Goal: Task Accomplishment & Management: Use online tool/utility

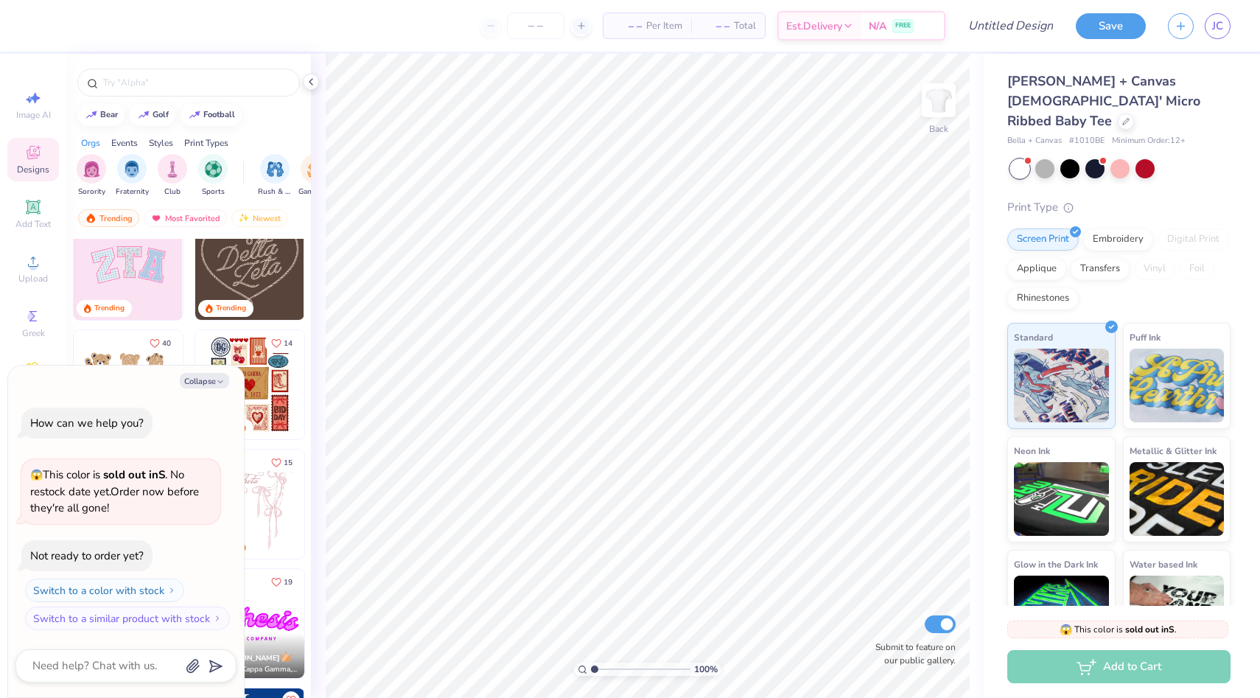
scroll to position [150, 0]
click at [159, 284] on img at bounding box center [128, 263] width 109 height 109
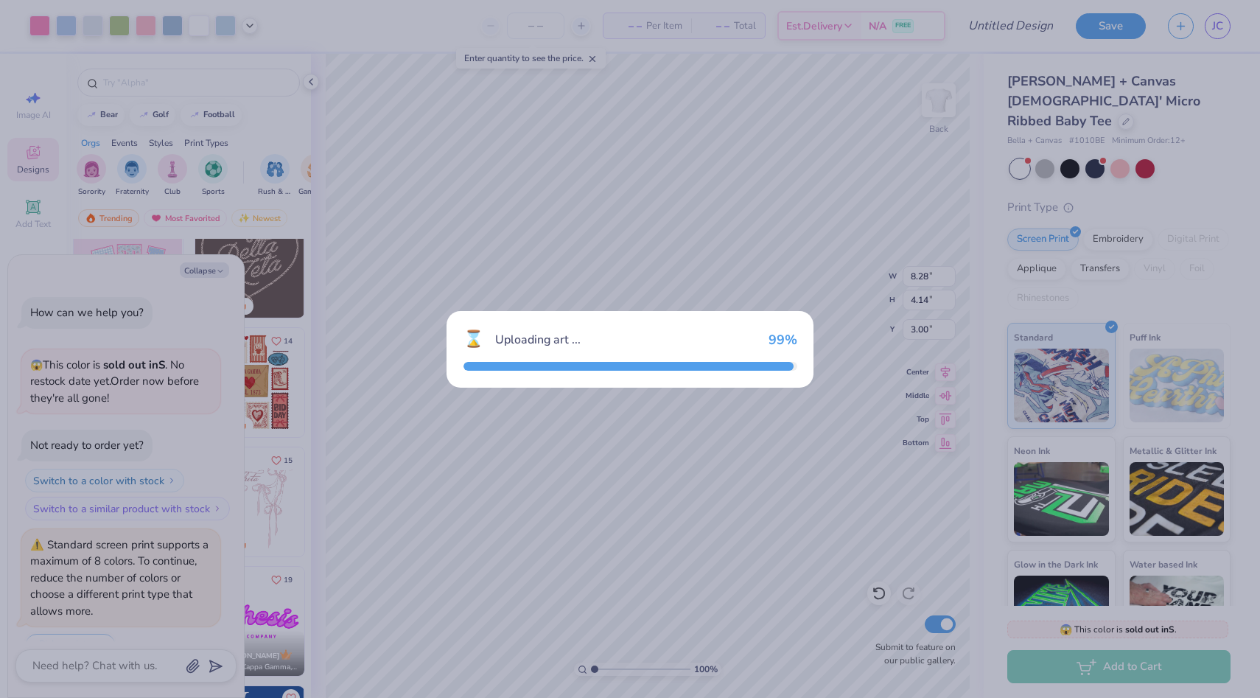
scroll to position [36, 0]
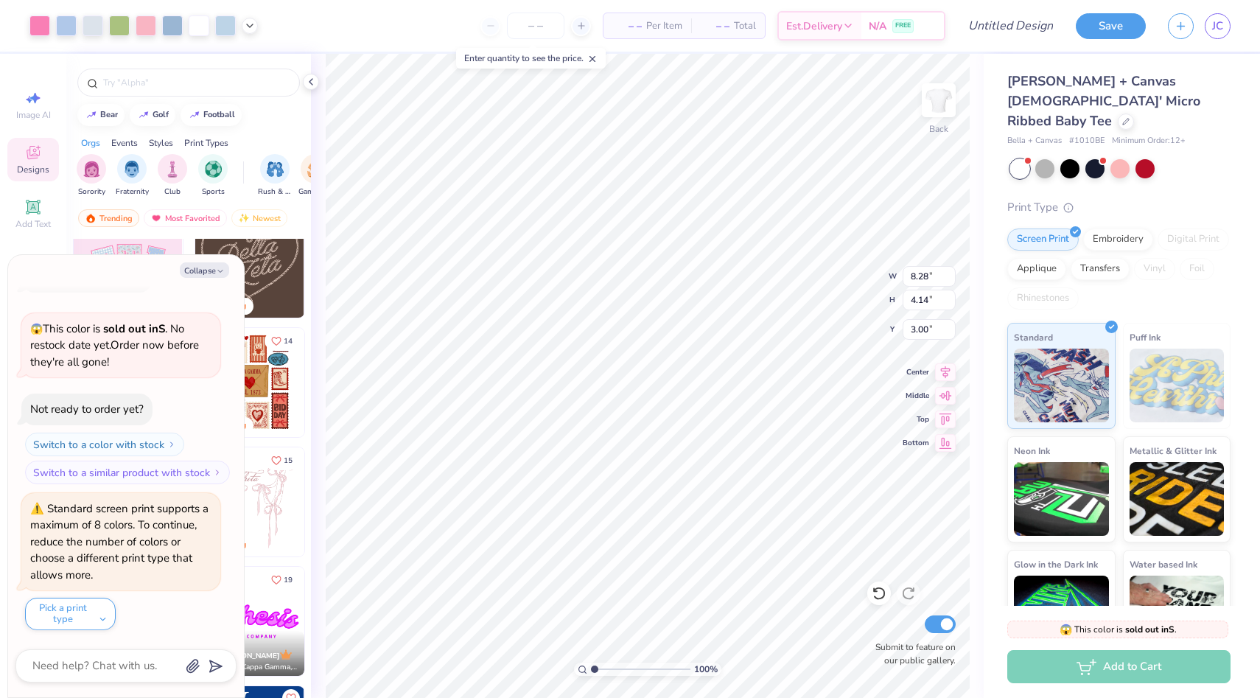
type textarea "x"
type input "3.19"
type textarea "x"
type input "3.34"
type textarea "x"
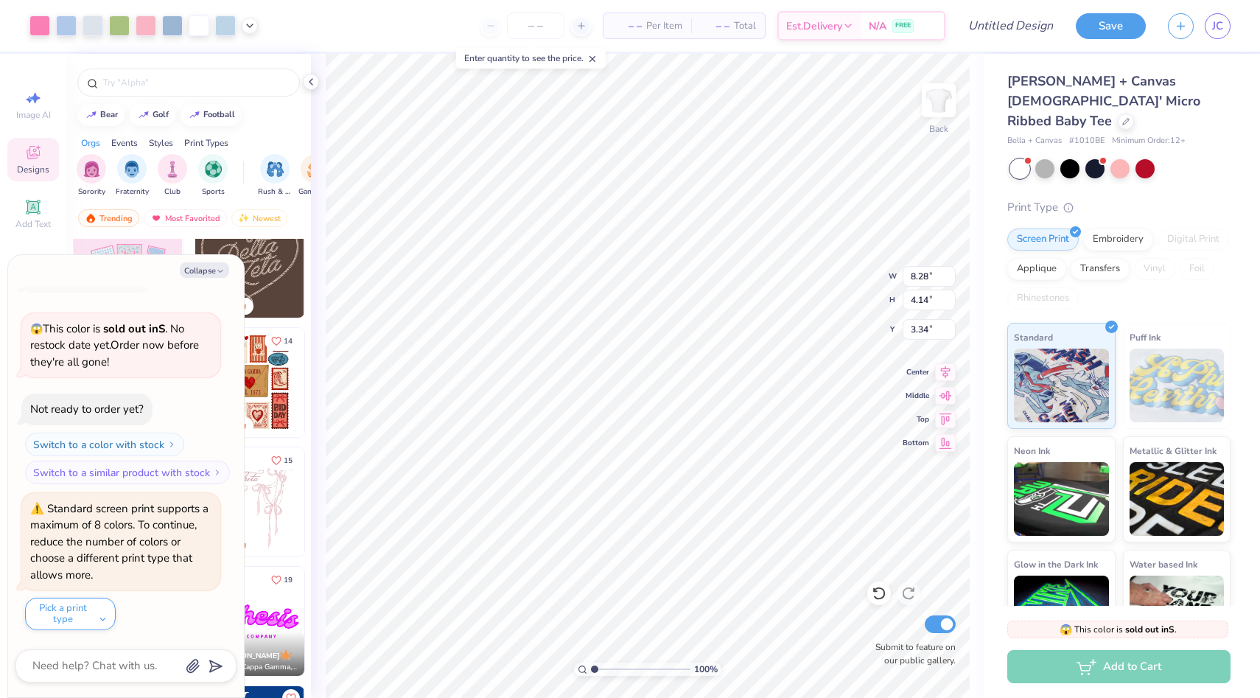
type input "3.35"
type textarea "x"
type input "3.60"
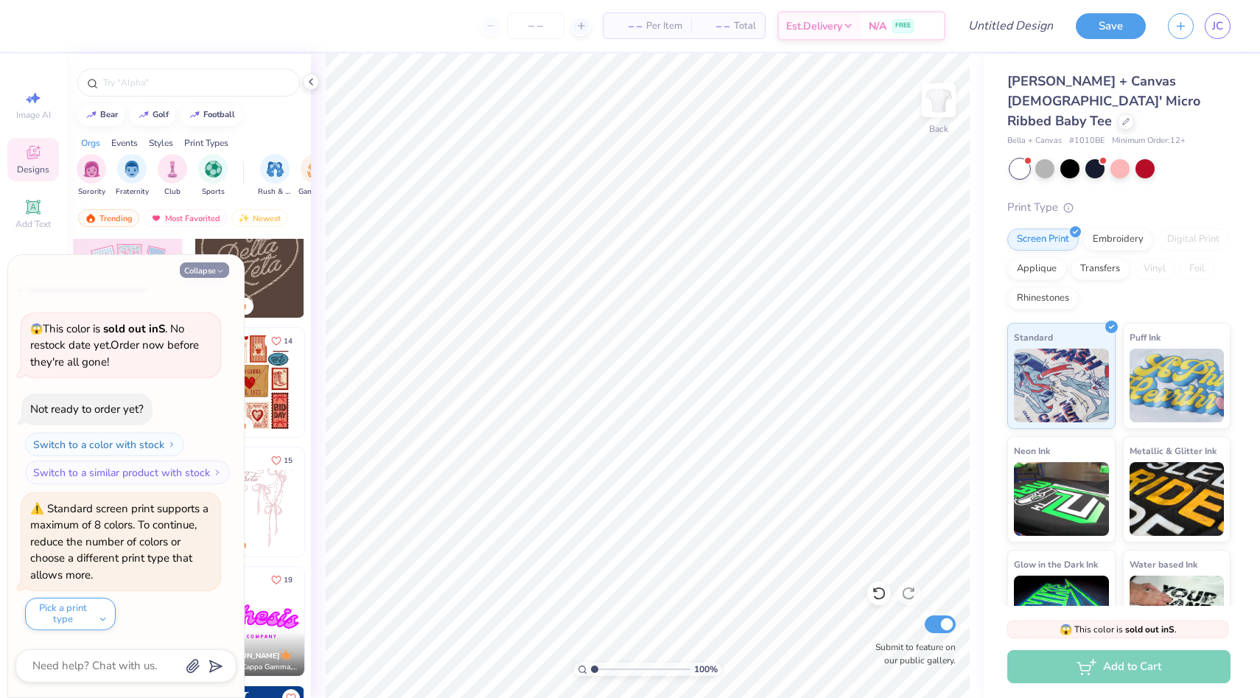
click at [223, 269] on icon "button" at bounding box center [220, 271] width 9 height 9
type textarea "x"
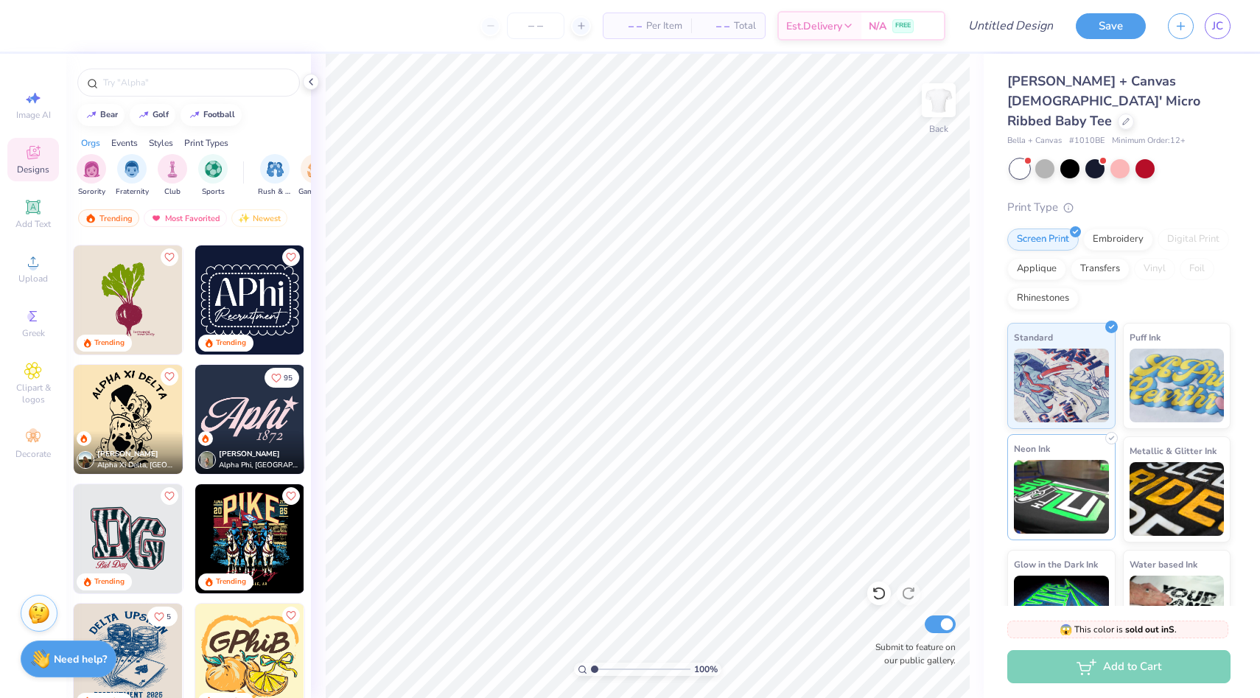
scroll to position [30, 0]
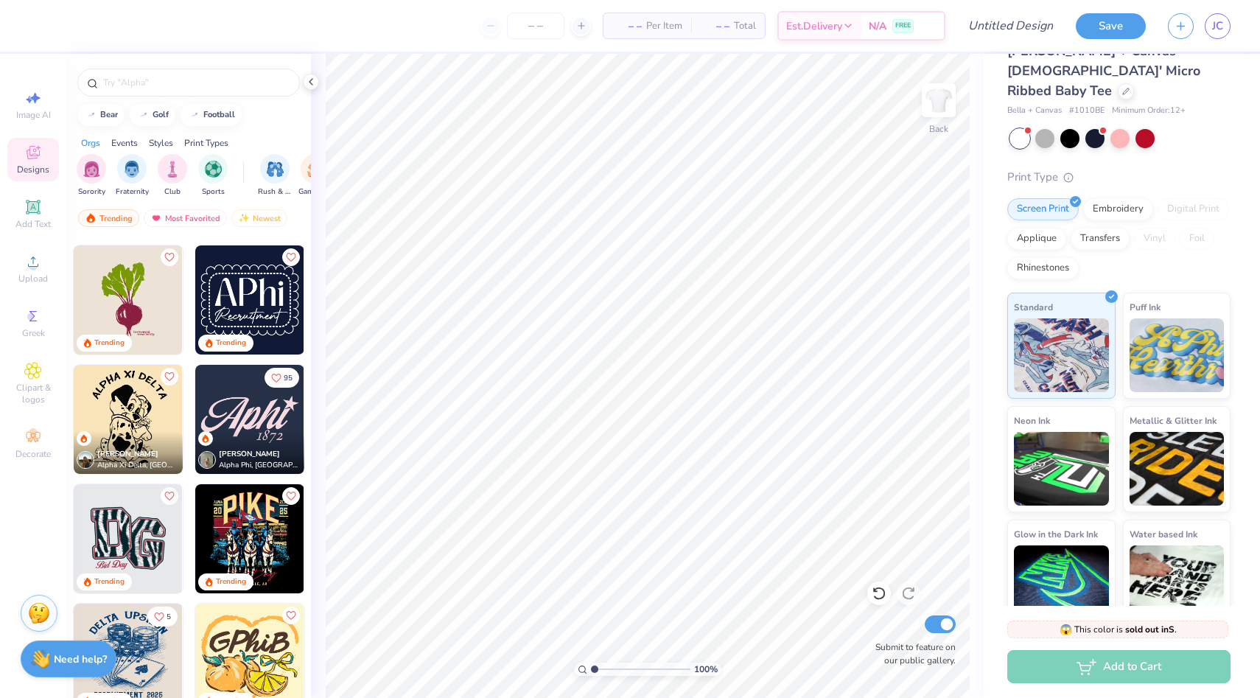
click at [250, 321] on img at bounding box center [249, 299] width 109 height 109
type input "3.69"
click at [1128, 128] on div at bounding box center [1120, 137] width 19 height 19
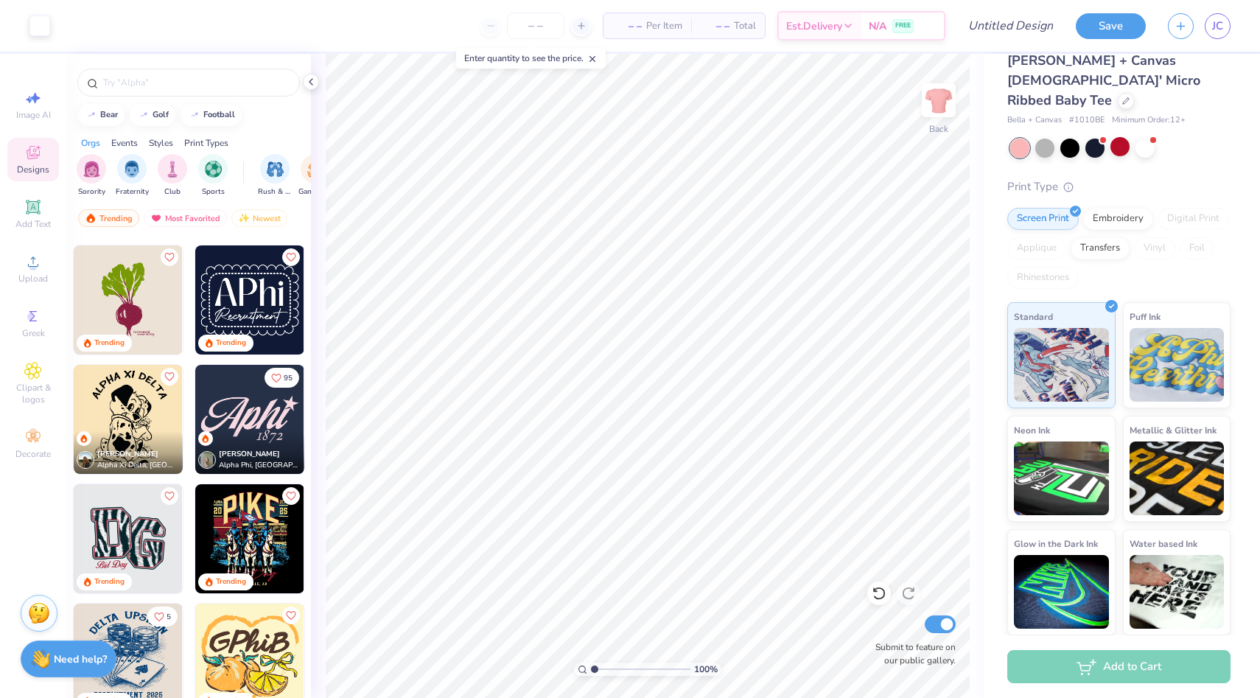
scroll to position [1, 0]
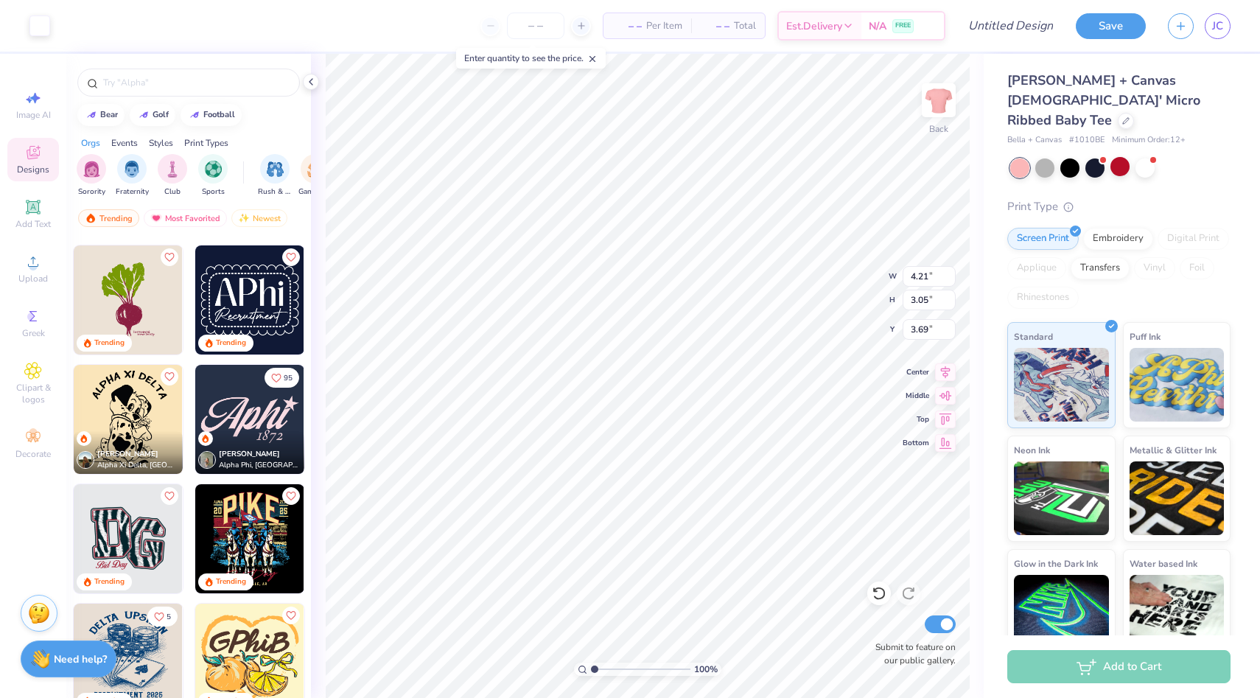
type input "3.98"
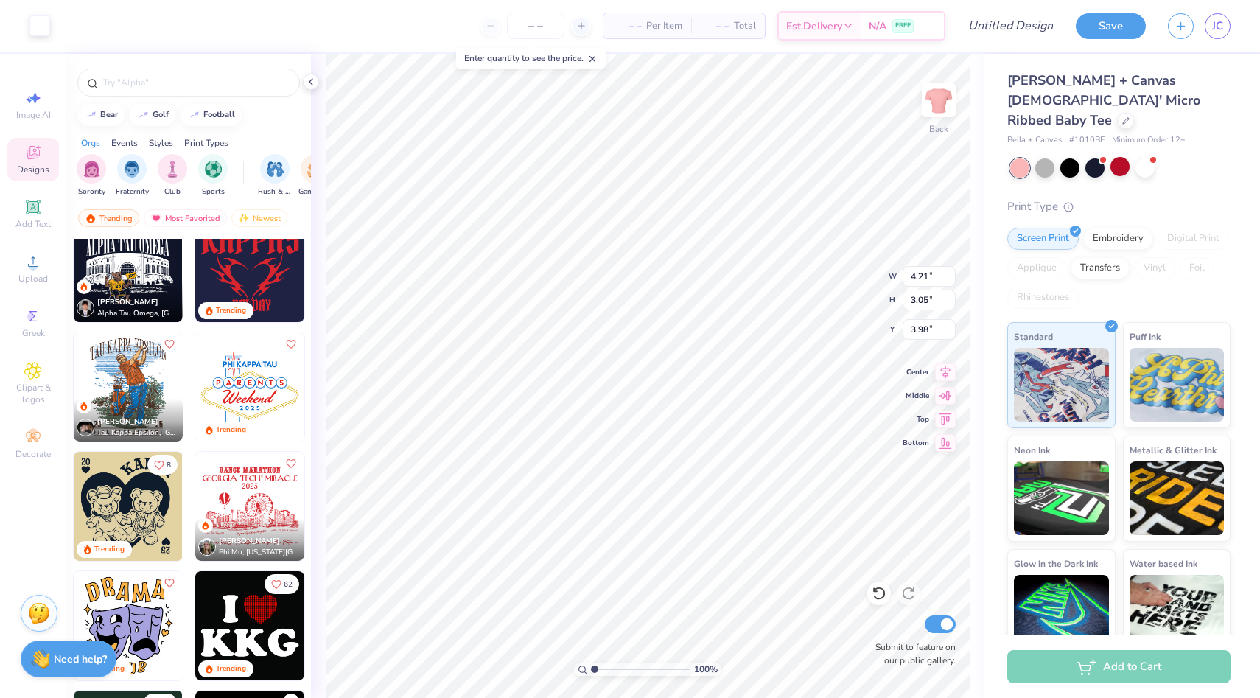
scroll to position [3329, 0]
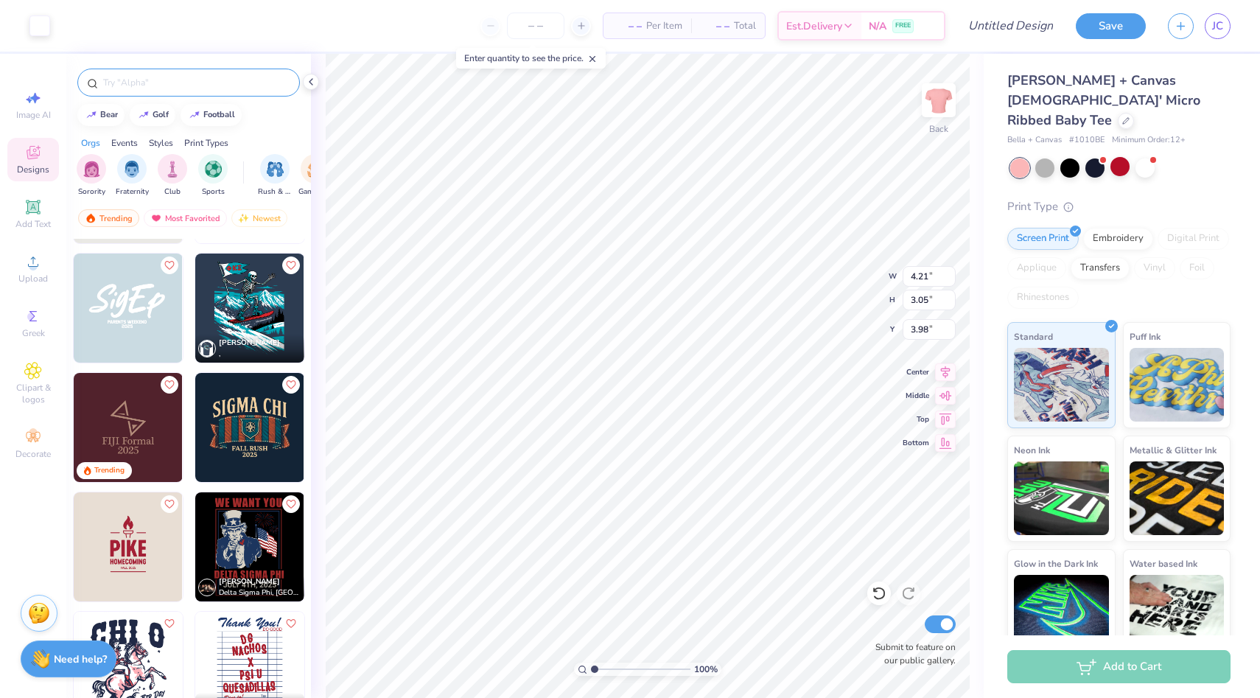
click at [189, 76] on input "text" at bounding box center [196, 82] width 189 height 15
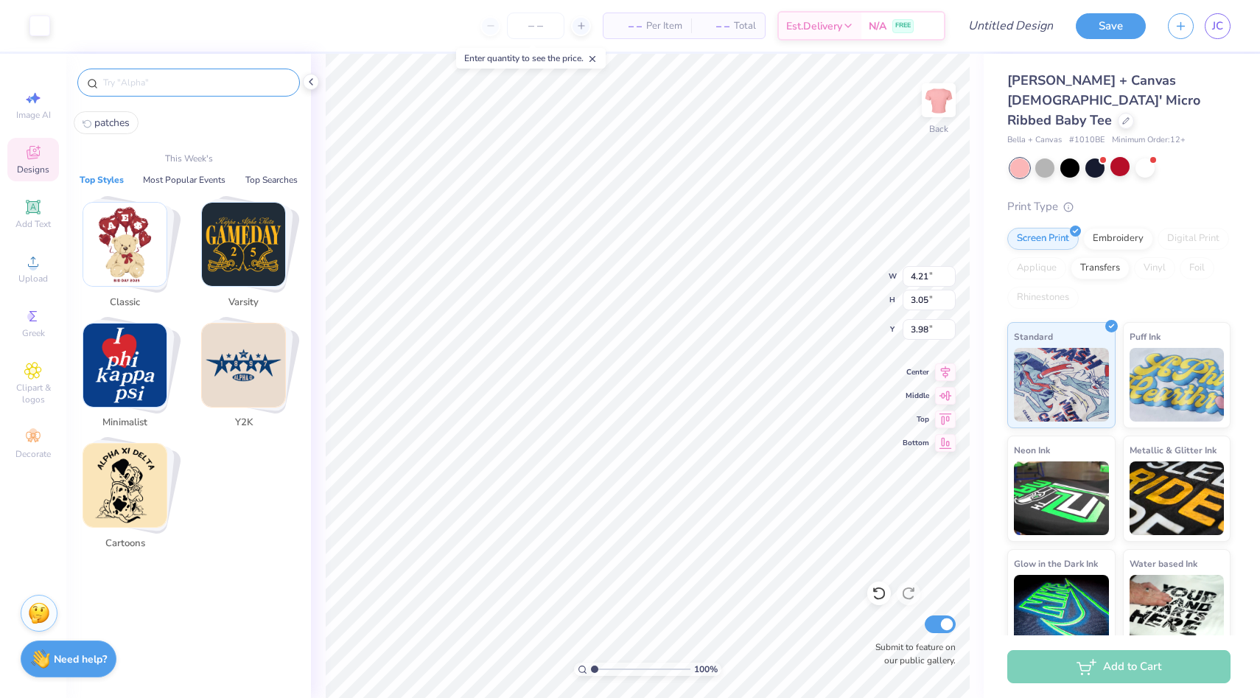
click at [189, 77] on input "text" at bounding box center [196, 82] width 189 height 15
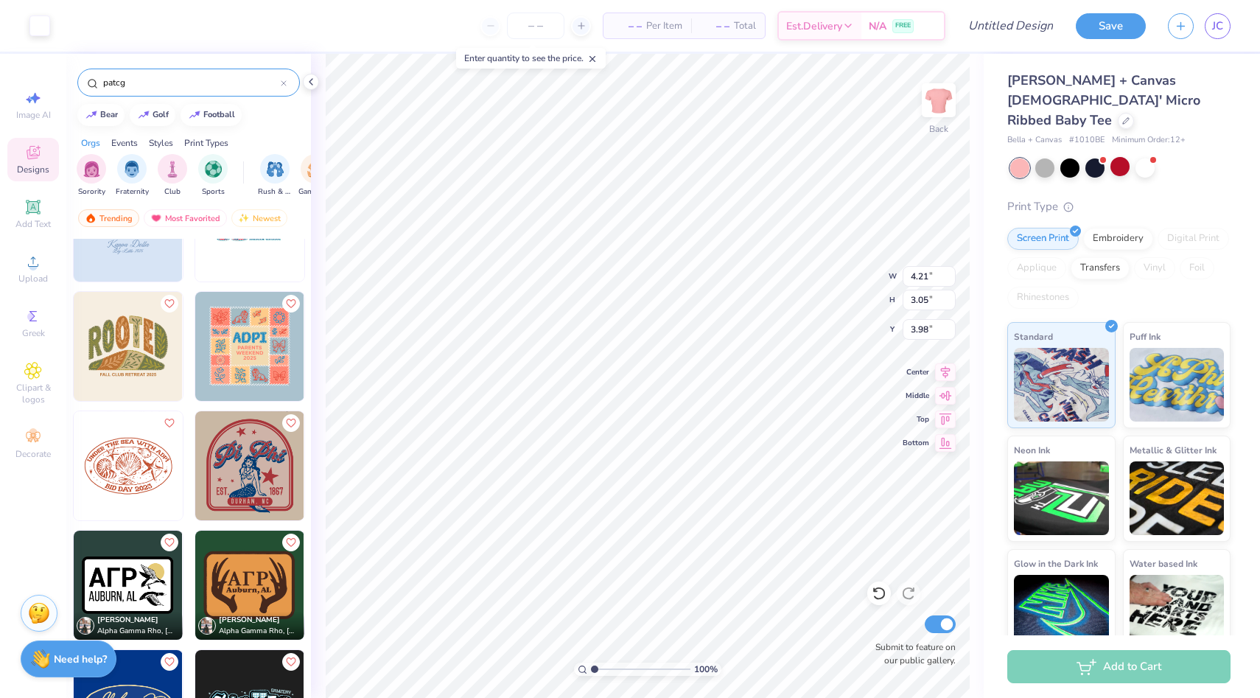
scroll to position [1404, 0]
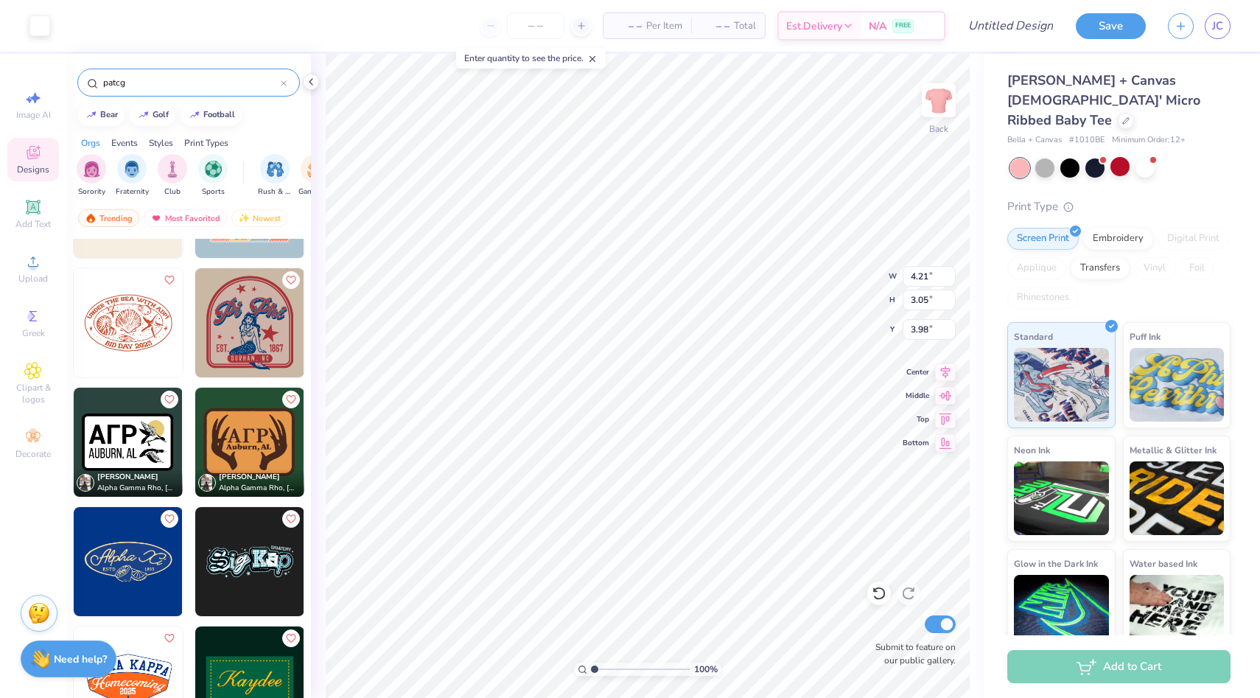
click at [161, 88] on input "patcg" at bounding box center [191, 82] width 179 height 15
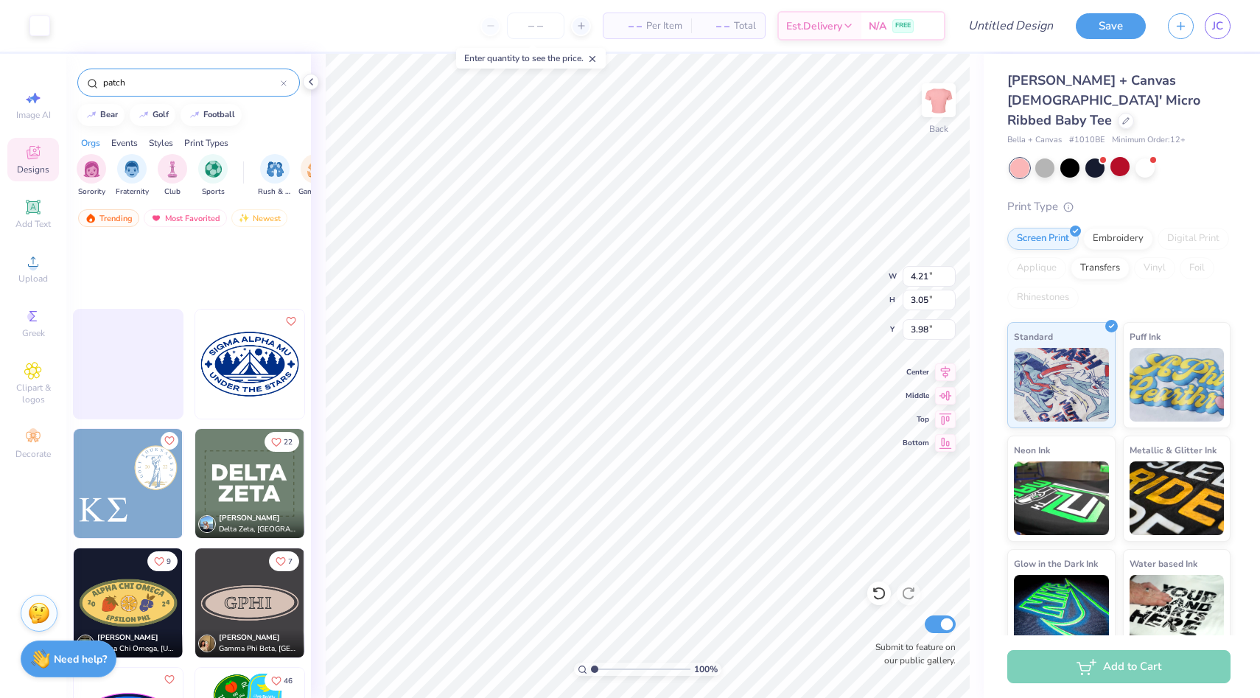
scroll to position [4039, 0]
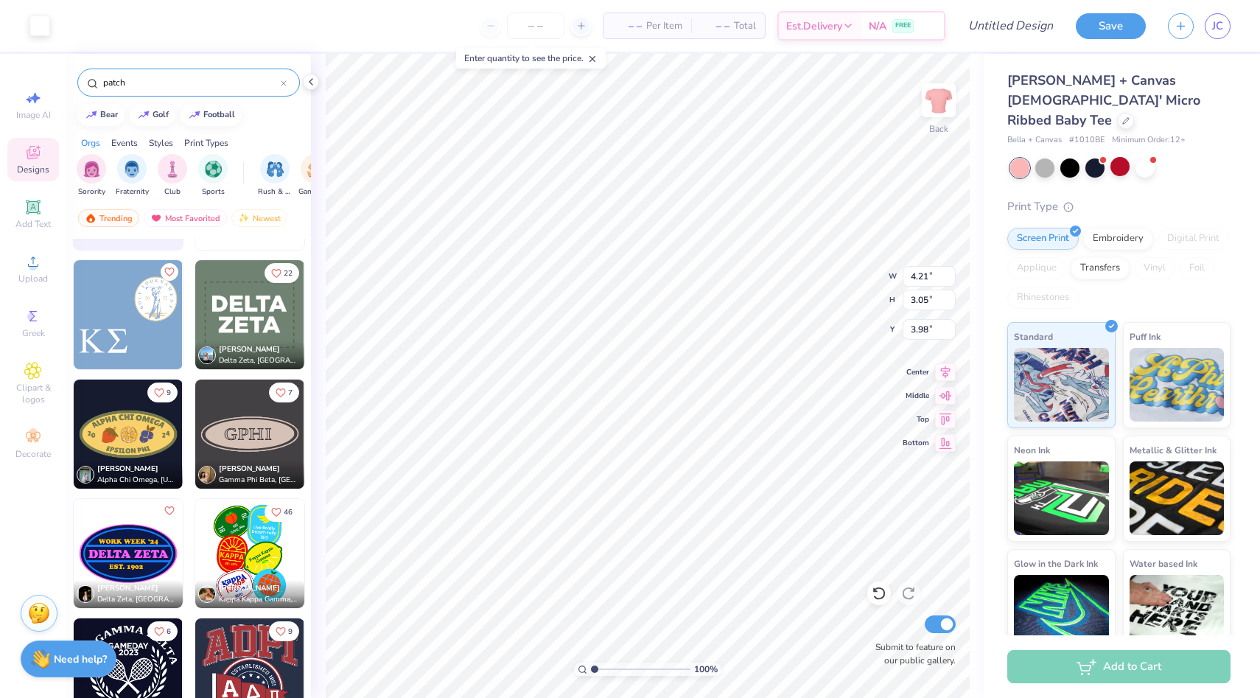
click at [167, 87] on input "patch" at bounding box center [191, 82] width 179 height 15
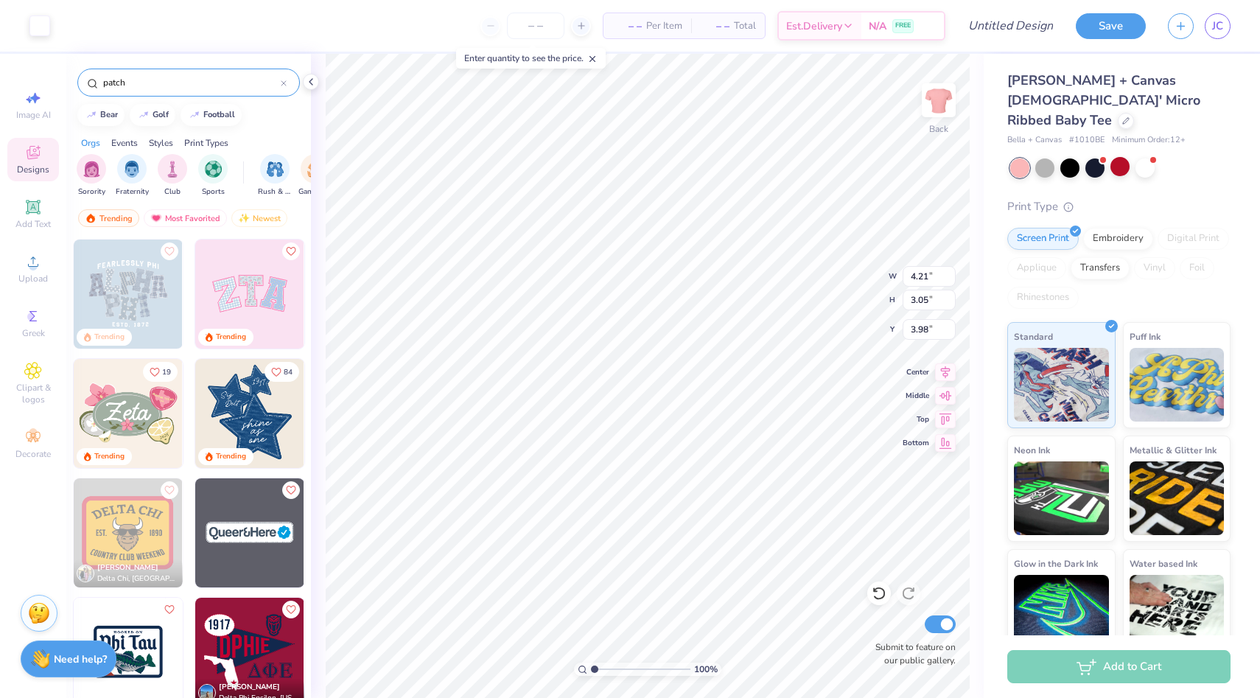
type input "patch"
click at [241, 285] on img at bounding box center [249, 294] width 109 height 109
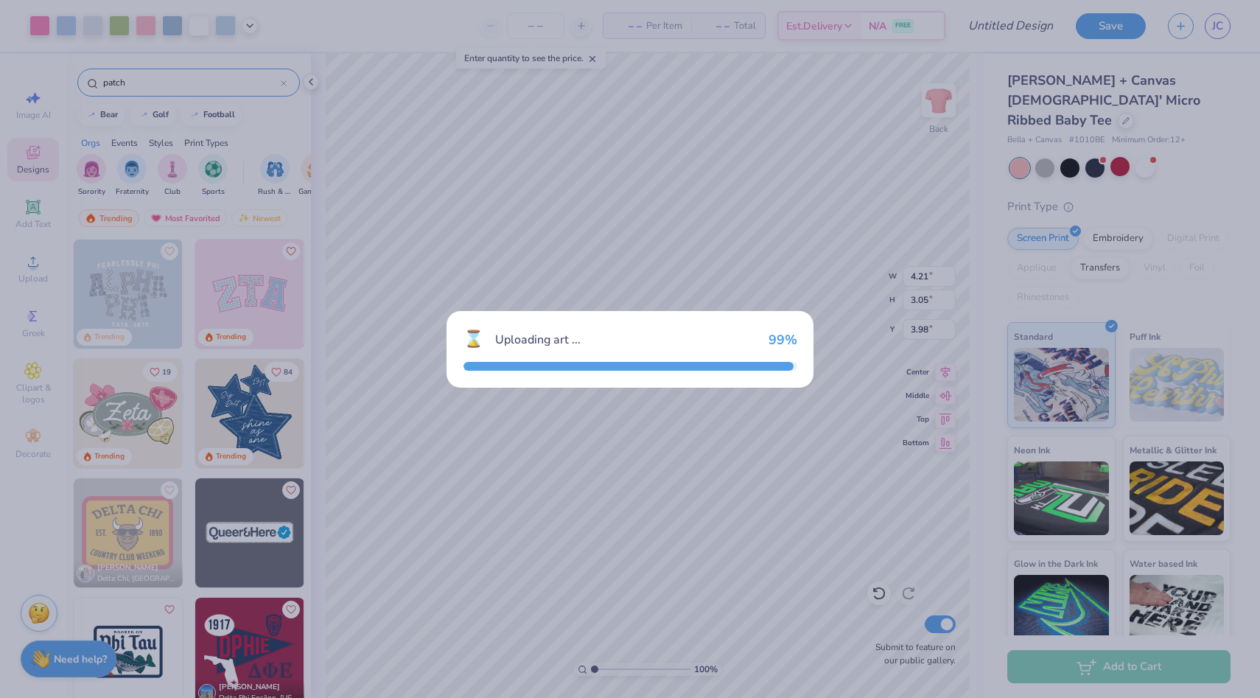
type input "8.28"
type input "4.14"
type input "3.00"
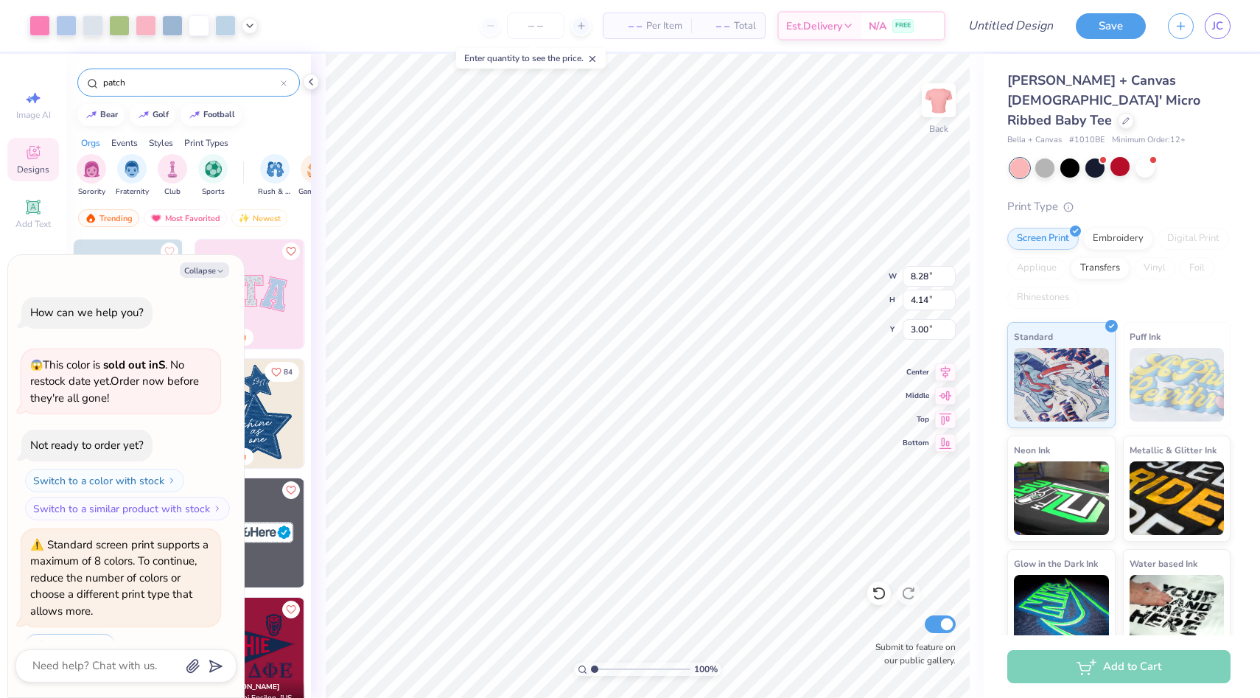
scroll to position [182, 0]
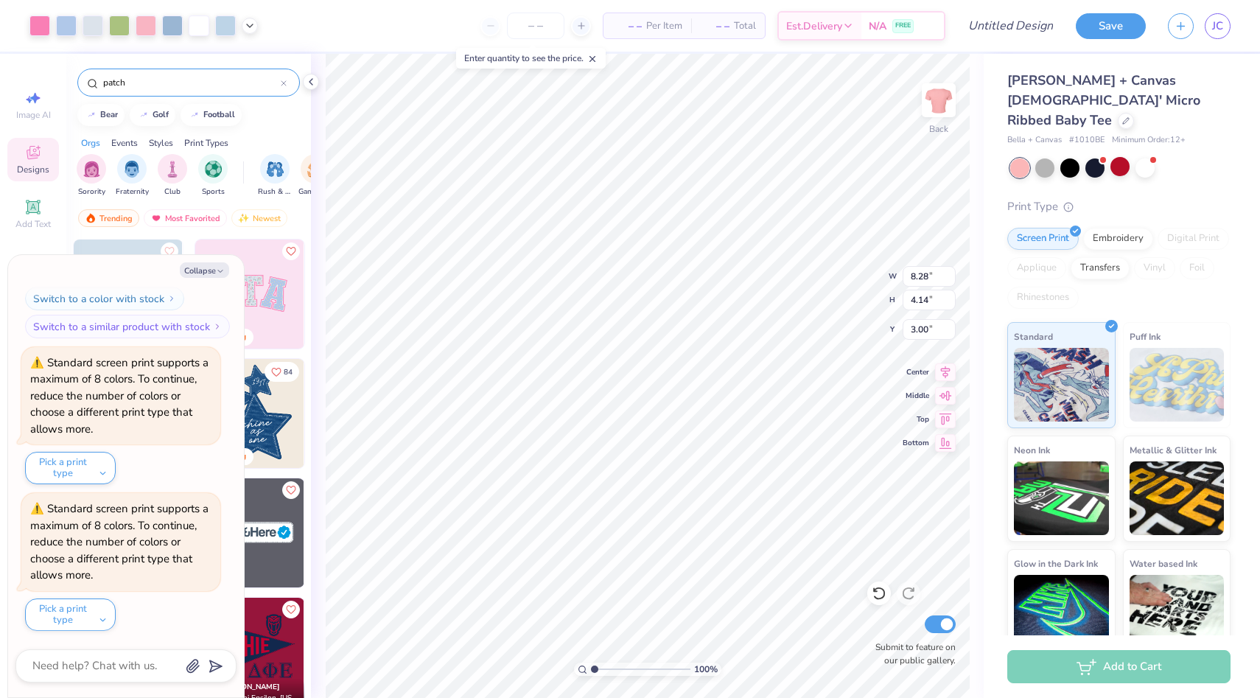
type textarea "x"
type input "6.71"
type textarea "x"
type input "4.21"
type input "3.05"
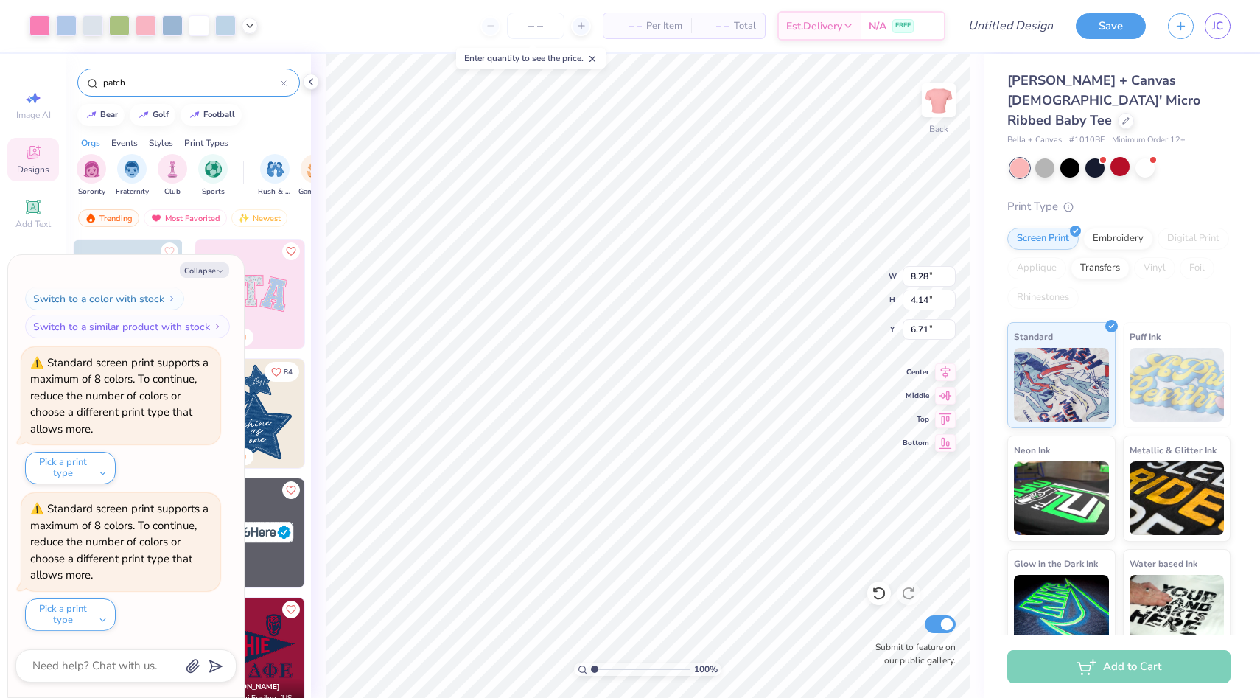
type input "3.98"
type textarea "x"
type input "3.60"
click at [226, 271] on button "Collapse" at bounding box center [204, 269] width 49 height 15
type textarea "x"
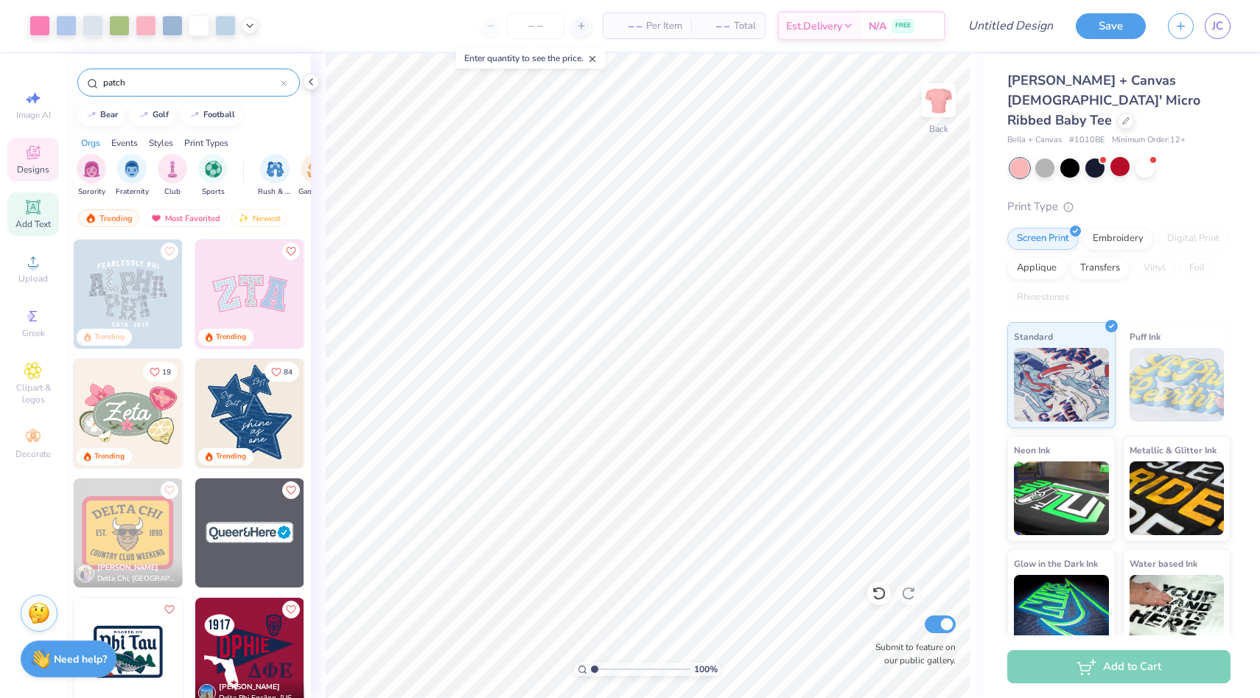
click at [43, 212] on div "Add Text" at bounding box center [33, 213] width 52 height 43
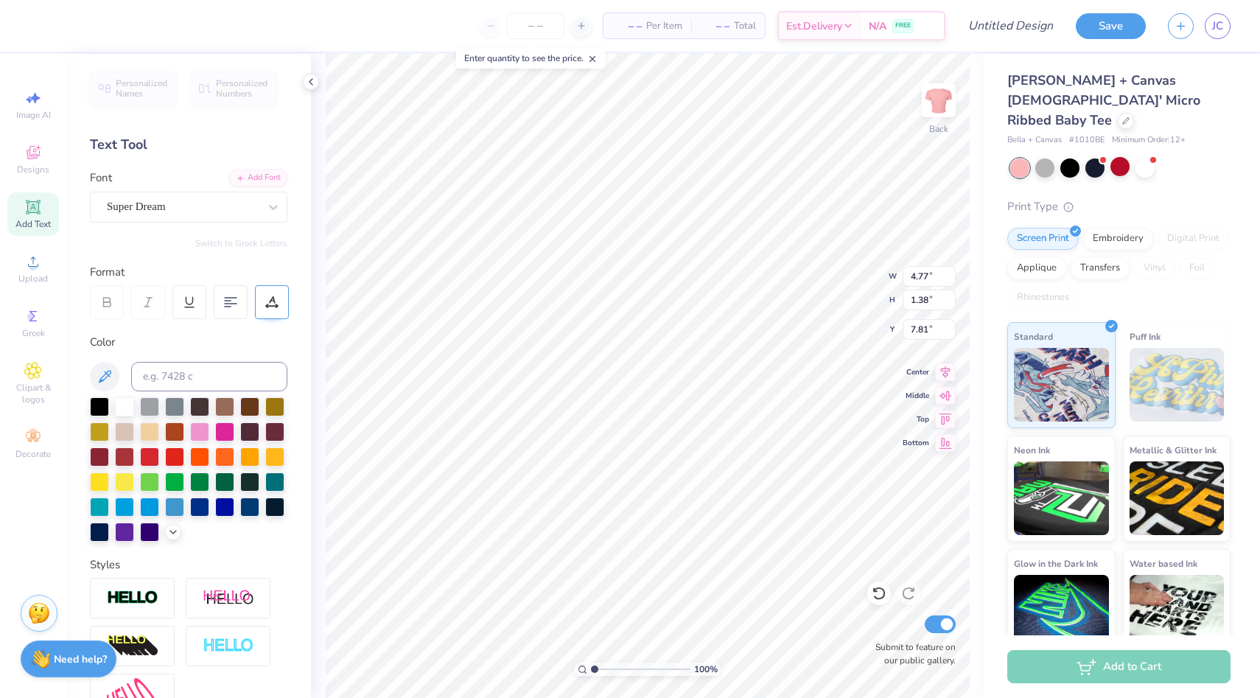
type textarea "T"
type input "8.28"
type input "4.14"
type input "3.60"
type input "7.74"
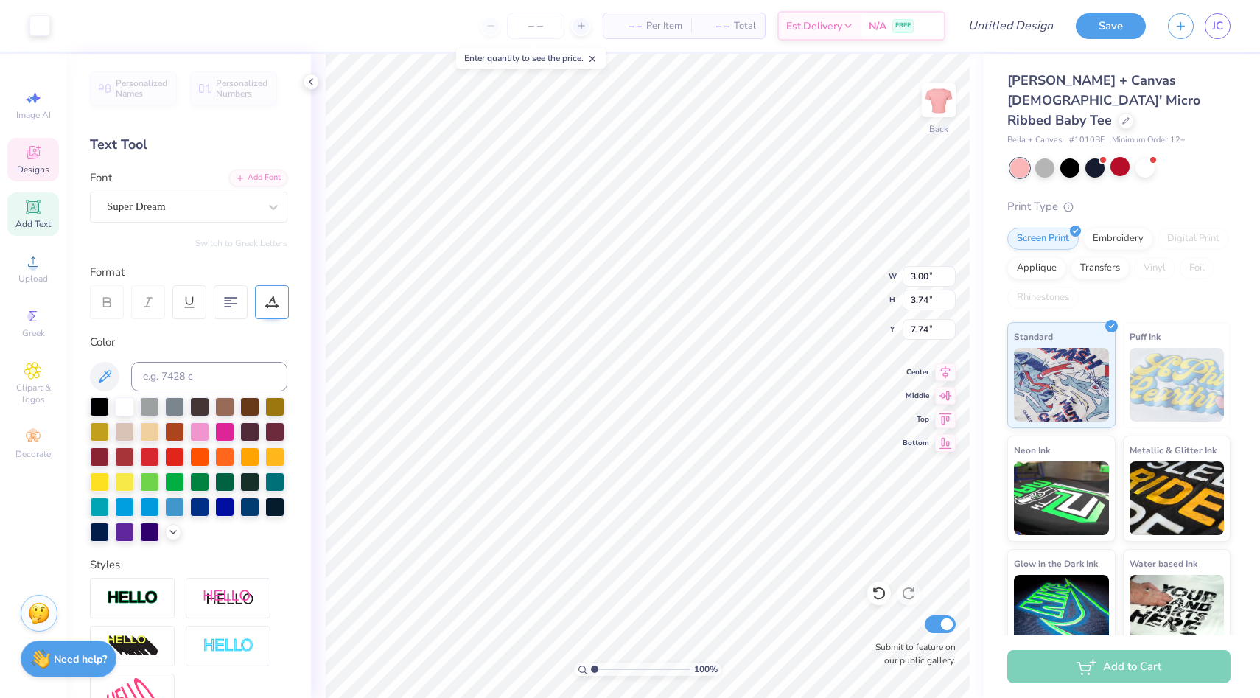
type input "8.28"
type input "4.14"
type input "3.60"
type input "3.00"
type input "3.74"
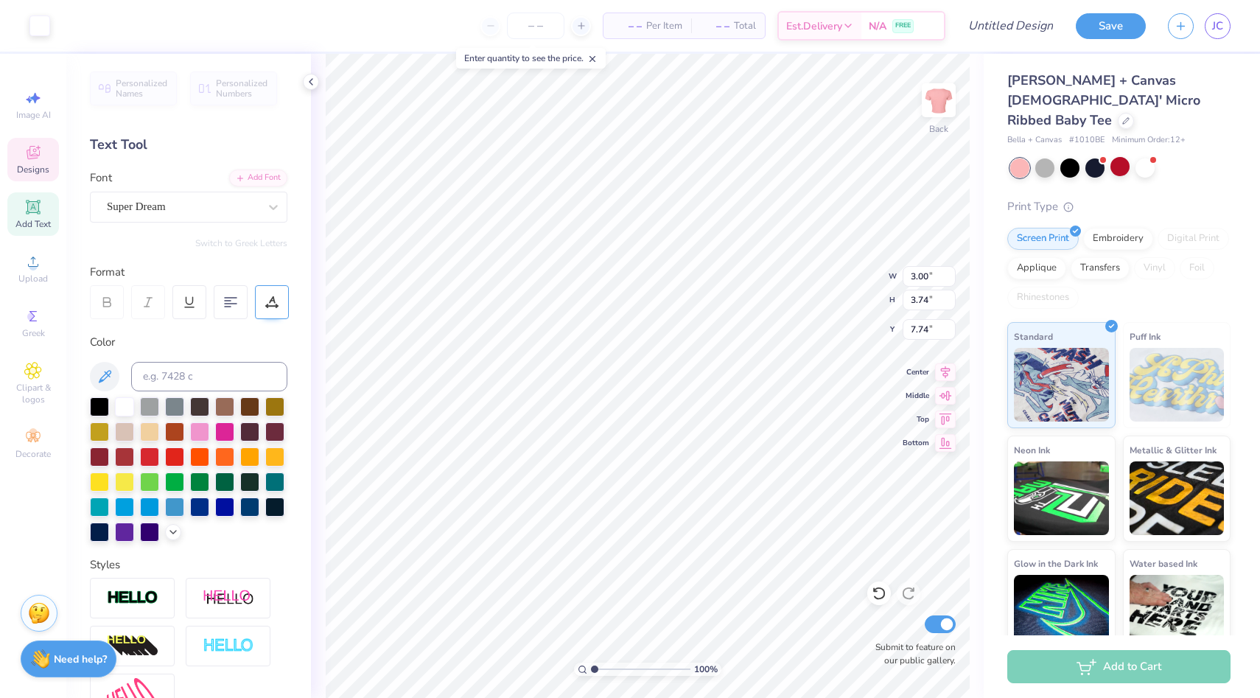
type input "3.92"
click at [37, 159] on icon at bounding box center [33, 153] width 18 height 18
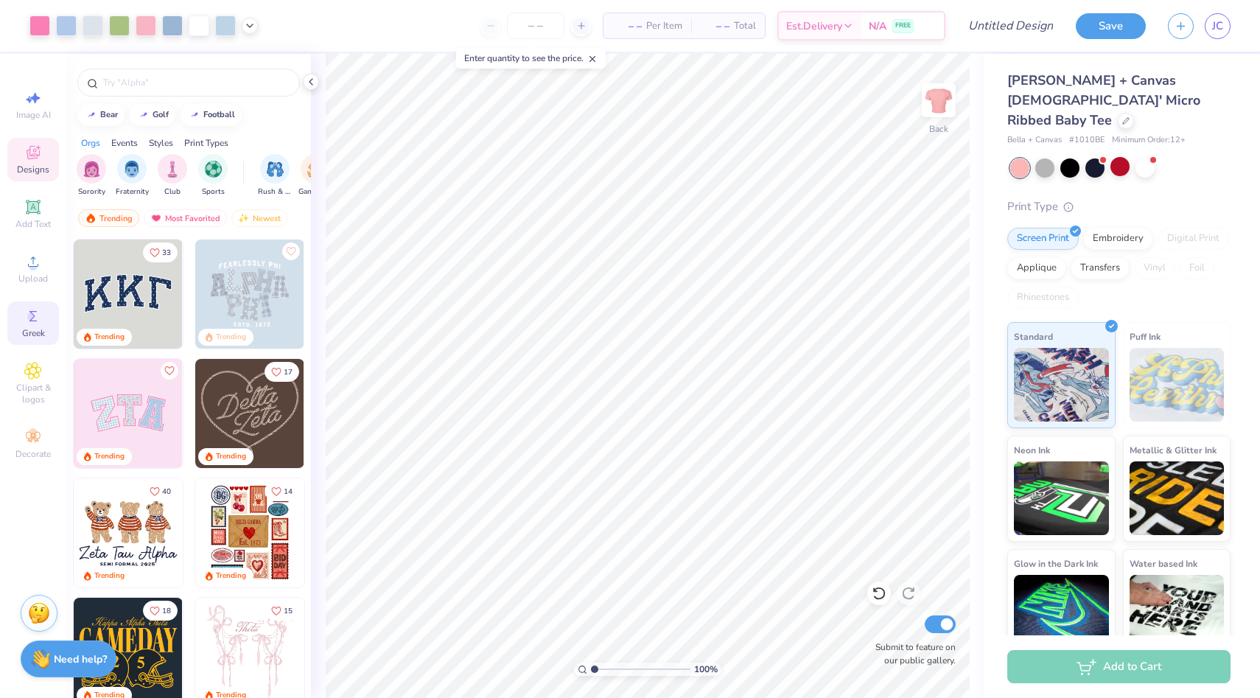
click at [37, 334] on span "Greek" at bounding box center [33, 333] width 23 height 12
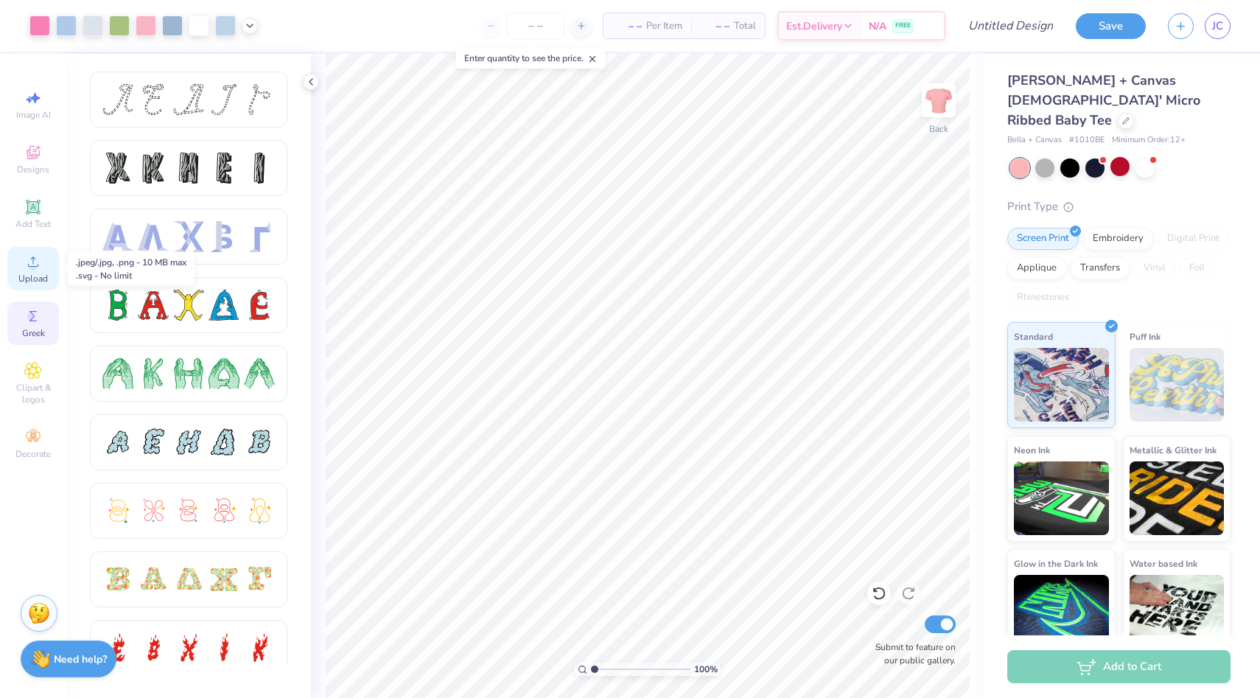
click at [35, 265] on circle at bounding box center [33, 266] width 8 height 8
click at [1136, 226] on div "Embroidery" at bounding box center [1118, 237] width 70 height 22
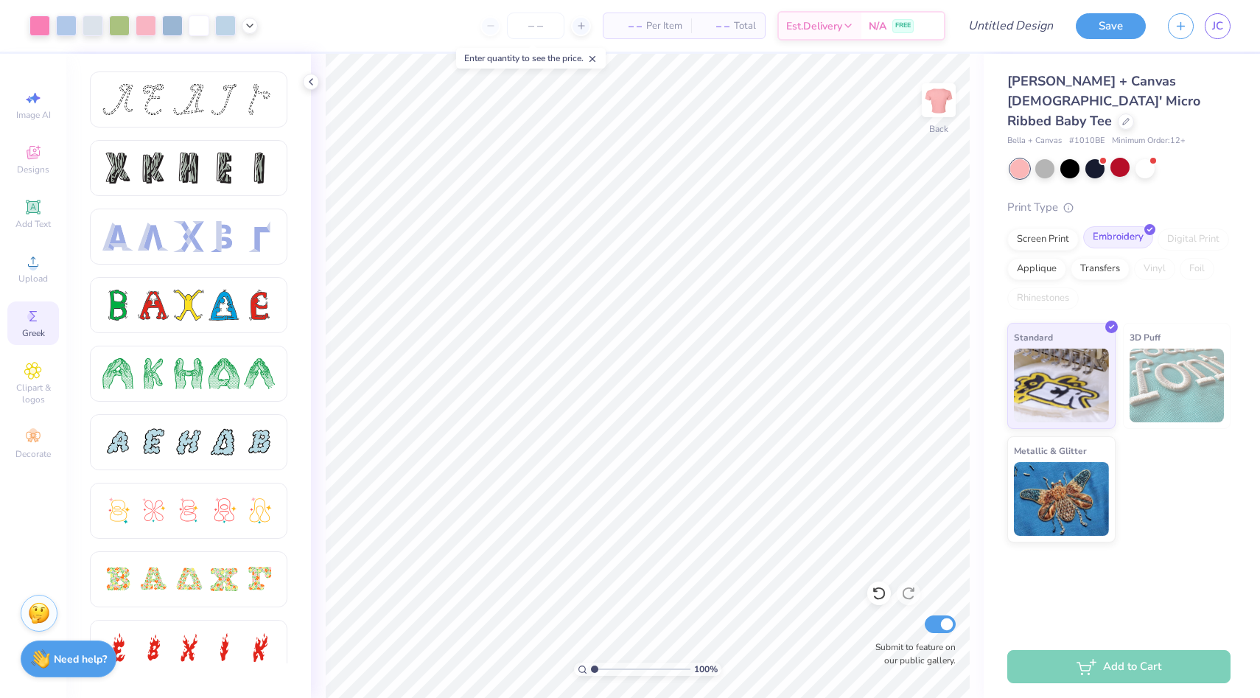
scroll to position [0, 0]
click at [1181, 377] on img at bounding box center [1177, 386] width 95 height 74
click at [1179, 374] on img at bounding box center [1177, 386] width 95 height 74
click at [1172, 364] on img at bounding box center [1177, 386] width 95 height 74
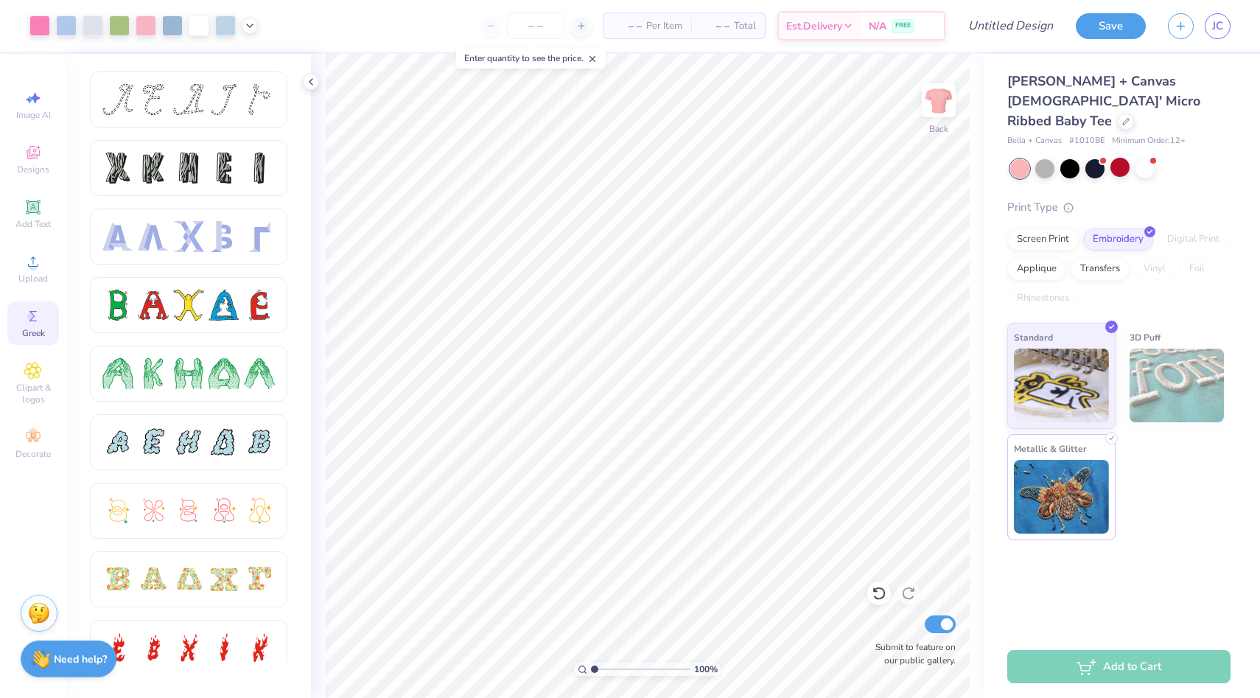
click at [1053, 467] on img at bounding box center [1061, 497] width 95 height 74
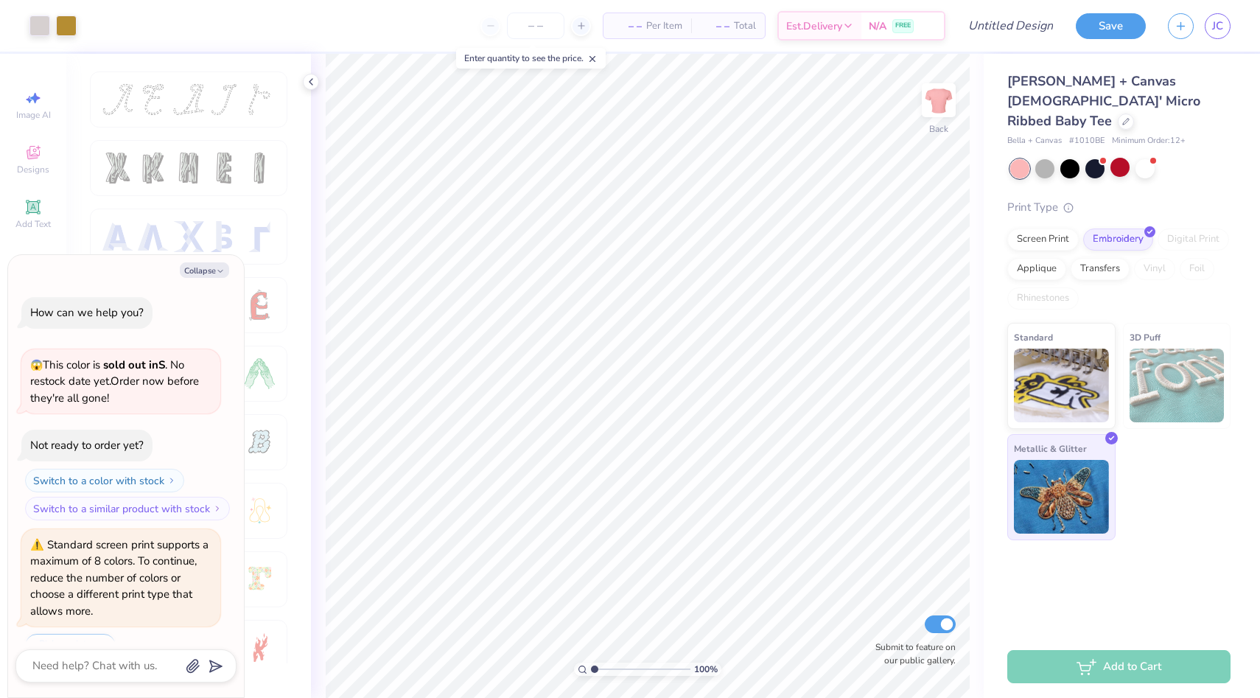
scroll to position [272, 0]
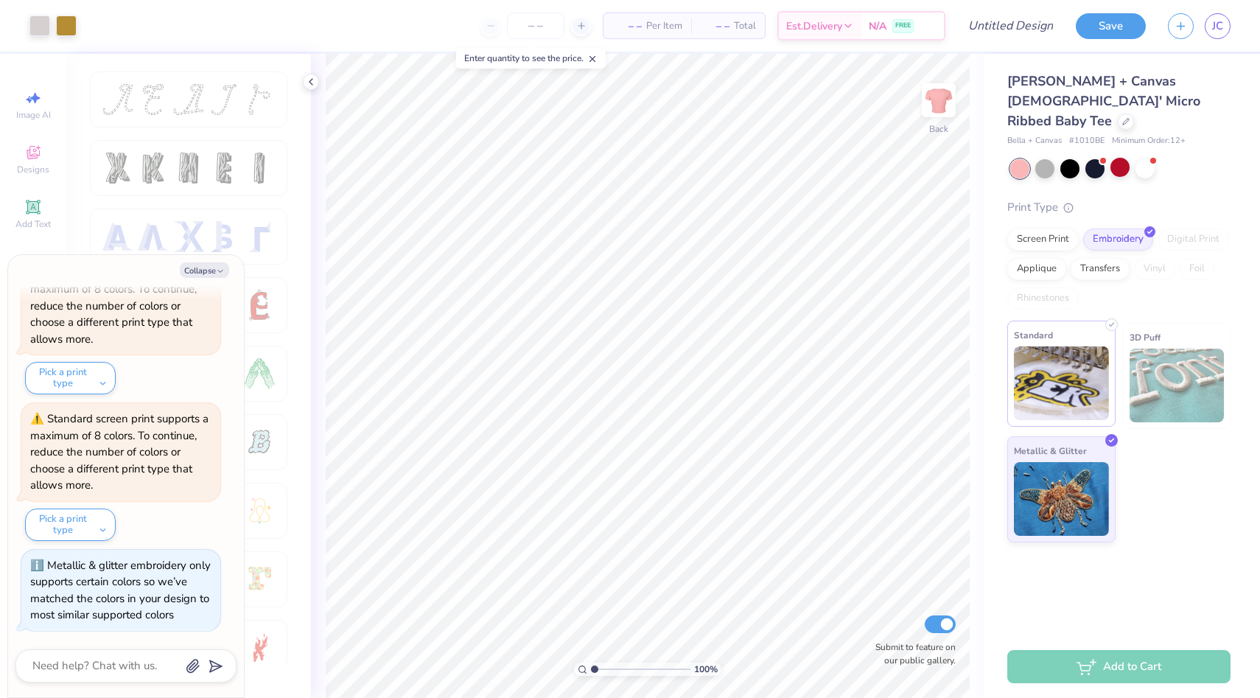
click at [1055, 367] on img at bounding box center [1061, 383] width 95 height 74
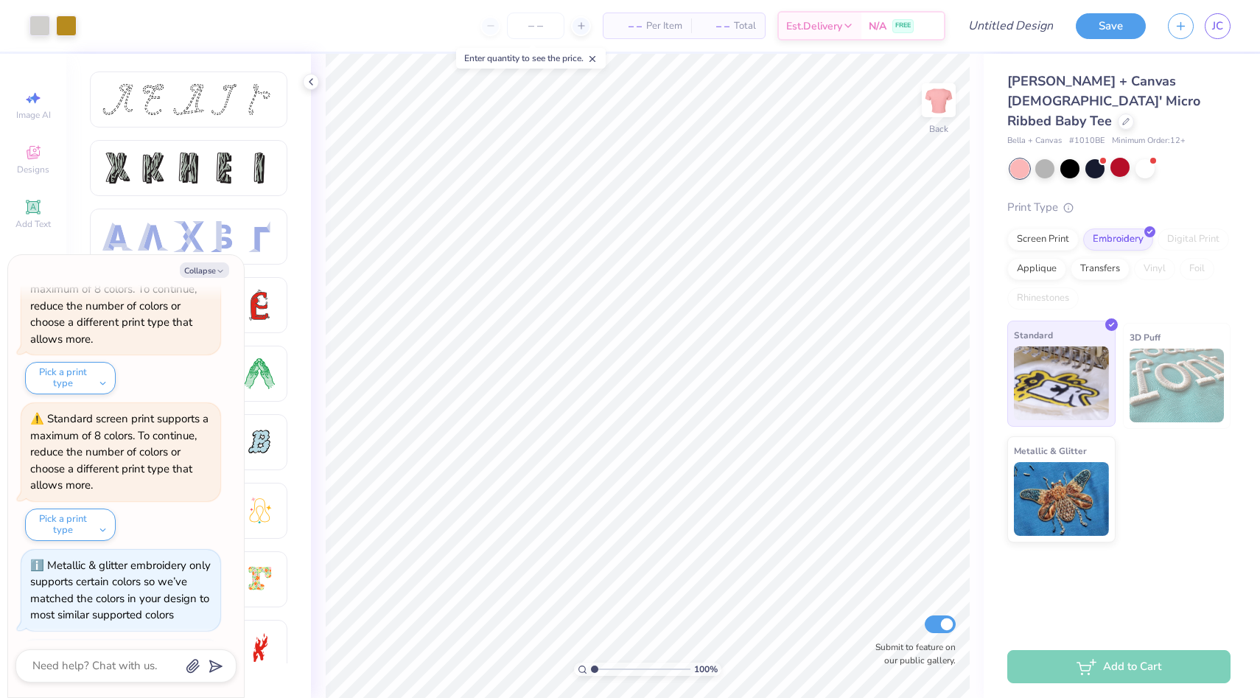
scroll to position [362, 0]
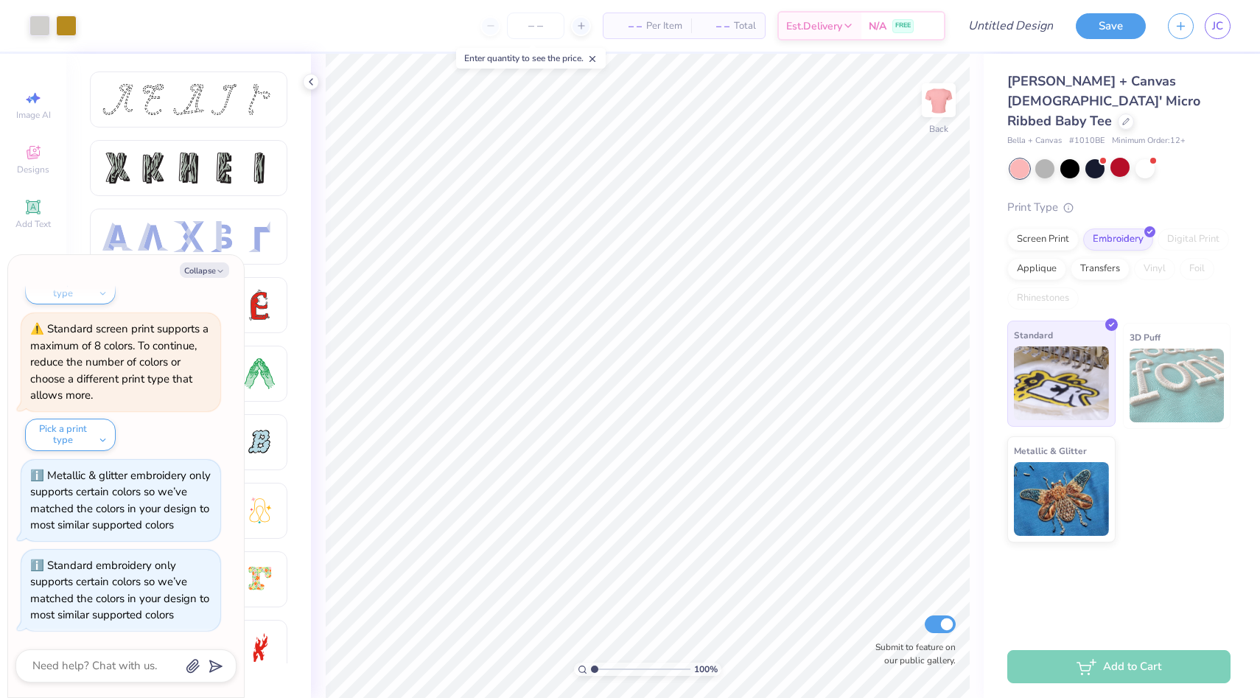
click at [1056, 368] on img at bounding box center [1061, 383] width 95 height 74
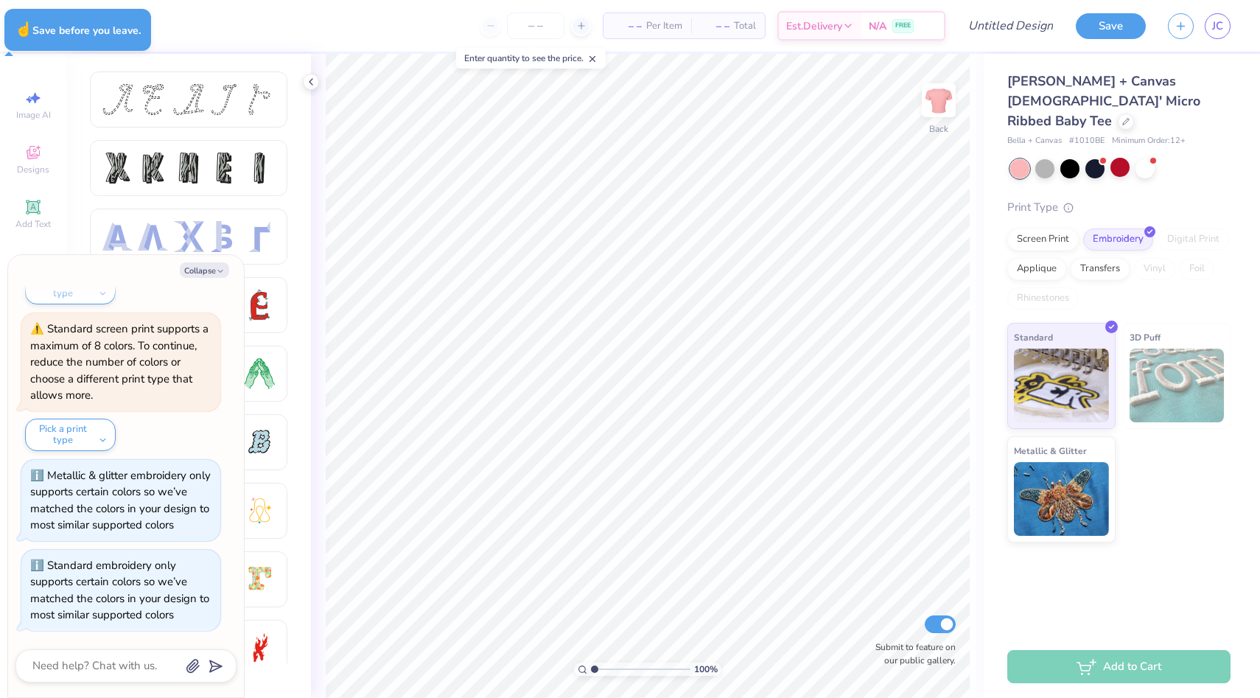
type textarea "x"
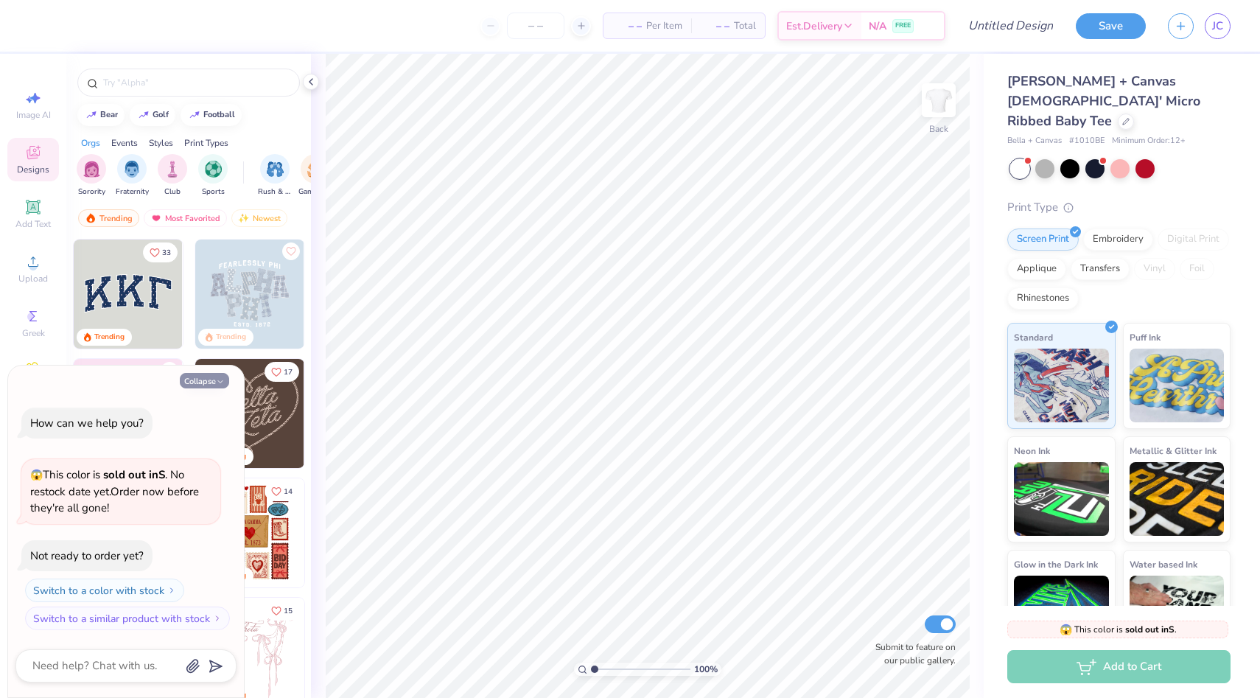
click at [224, 380] on icon "button" at bounding box center [220, 381] width 9 height 9
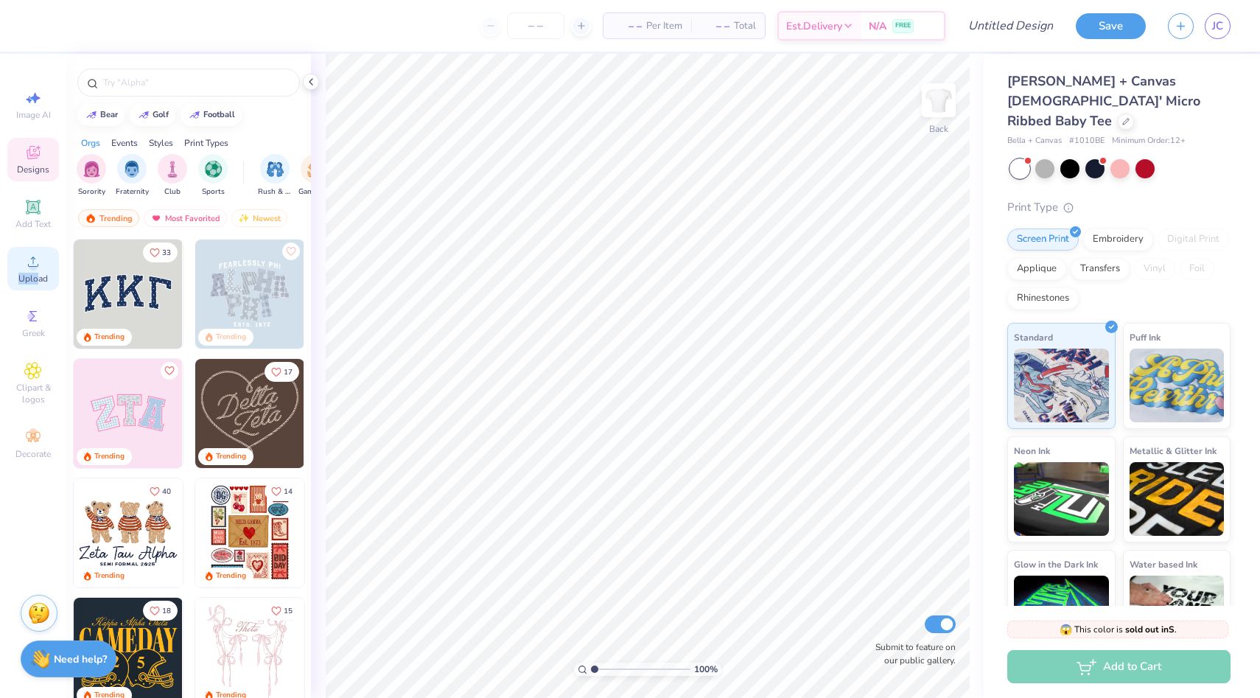
click at [36, 273] on span "Upload" at bounding box center [32, 279] width 29 height 12
click at [28, 282] on span "Upload" at bounding box center [32, 279] width 29 height 12
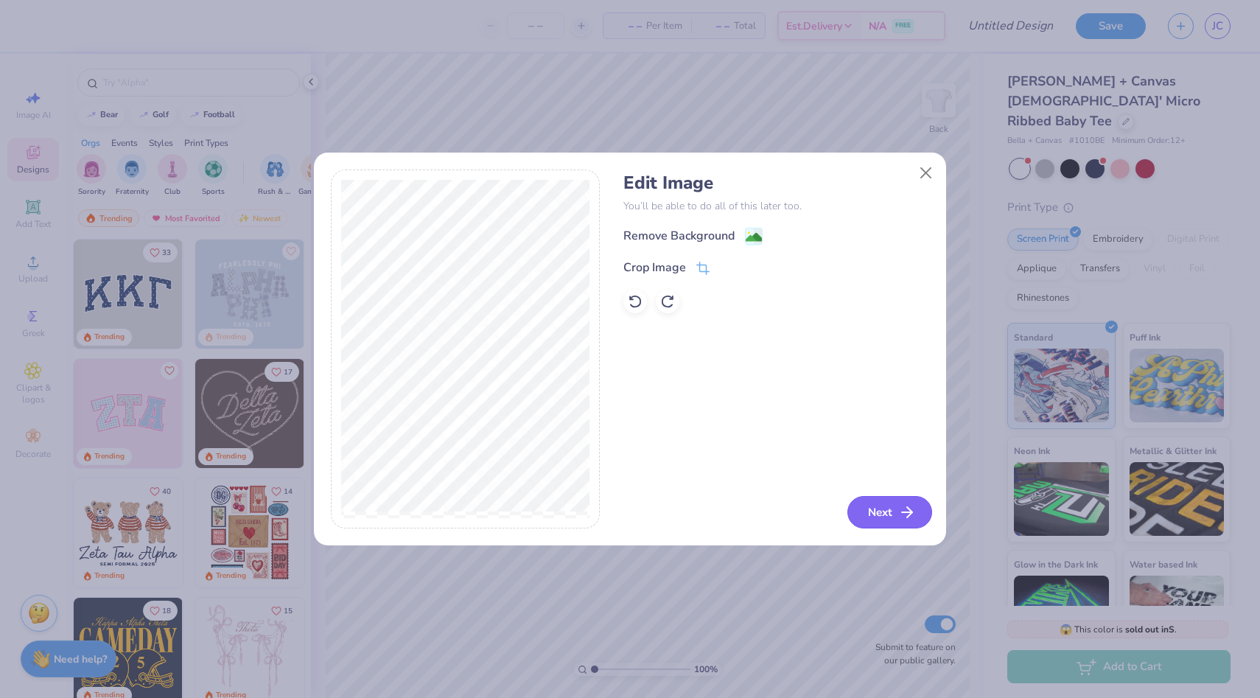
click at [885, 499] on button "Next" at bounding box center [890, 512] width 85 height 32
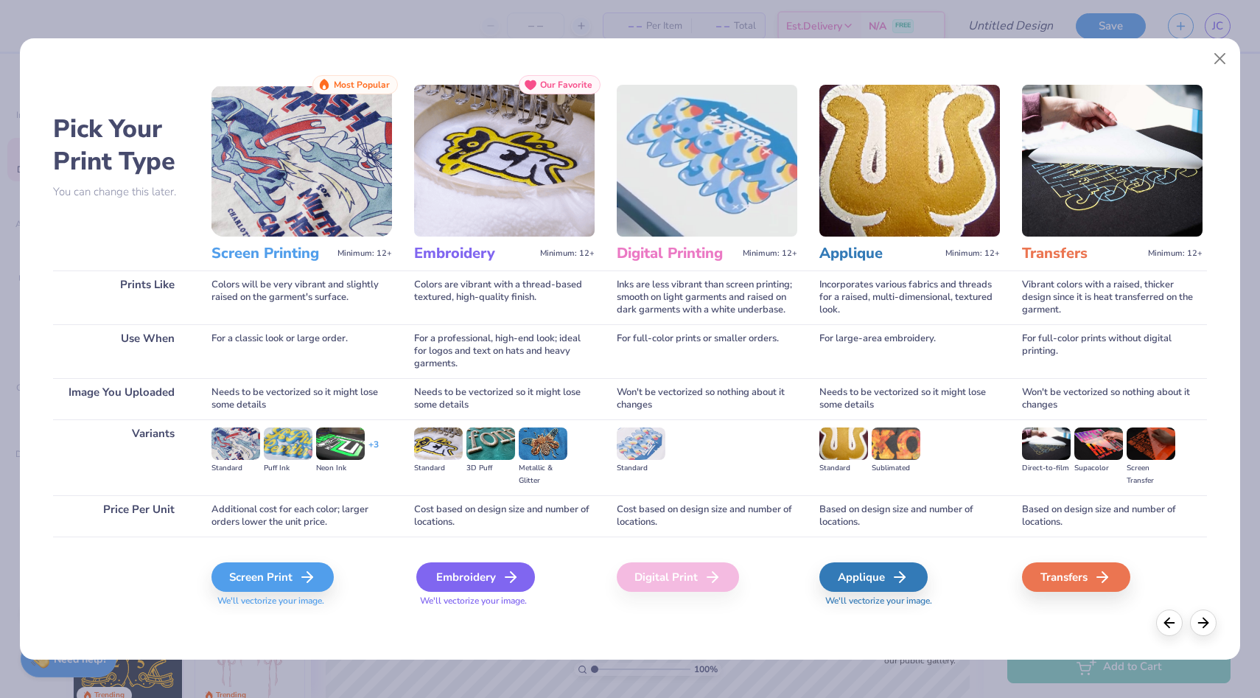
click at [495, 578] on div "Embroidery" at bounding box center [475, 576] width 119 height 29
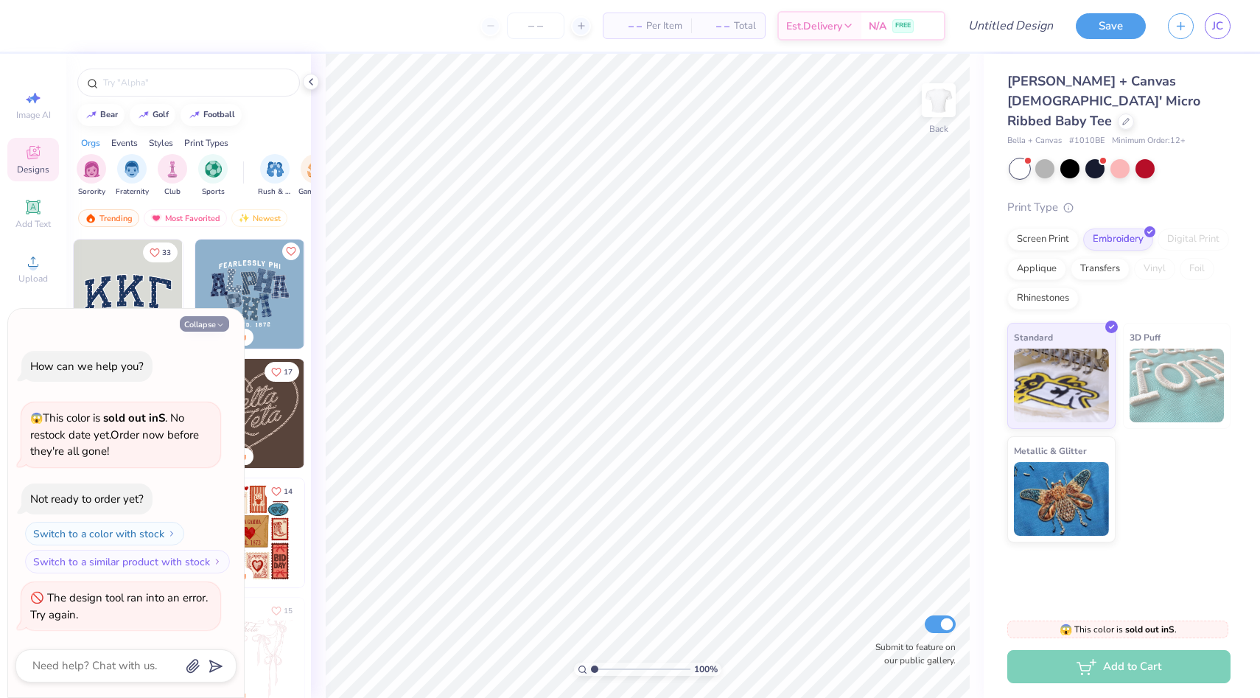
click at [220, 323] on icon "button" at bounding box center [220, 325] width 9 height 9
type textarea "x"
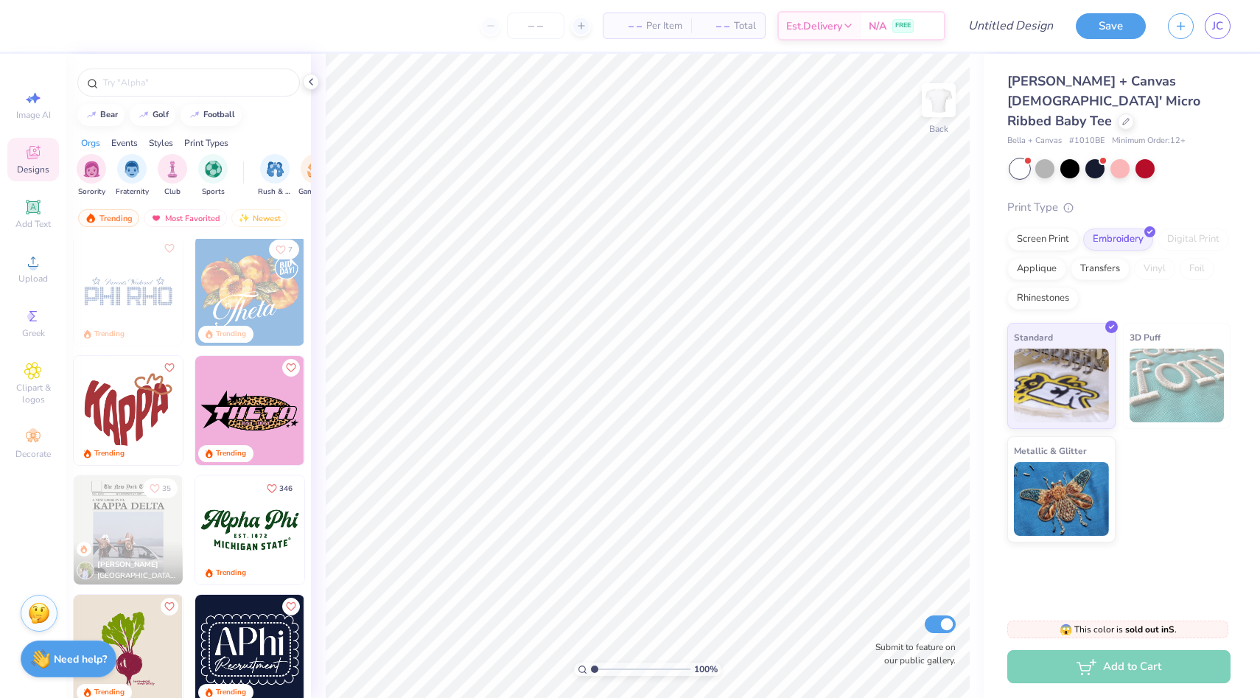
scroll to position [1080, 0]
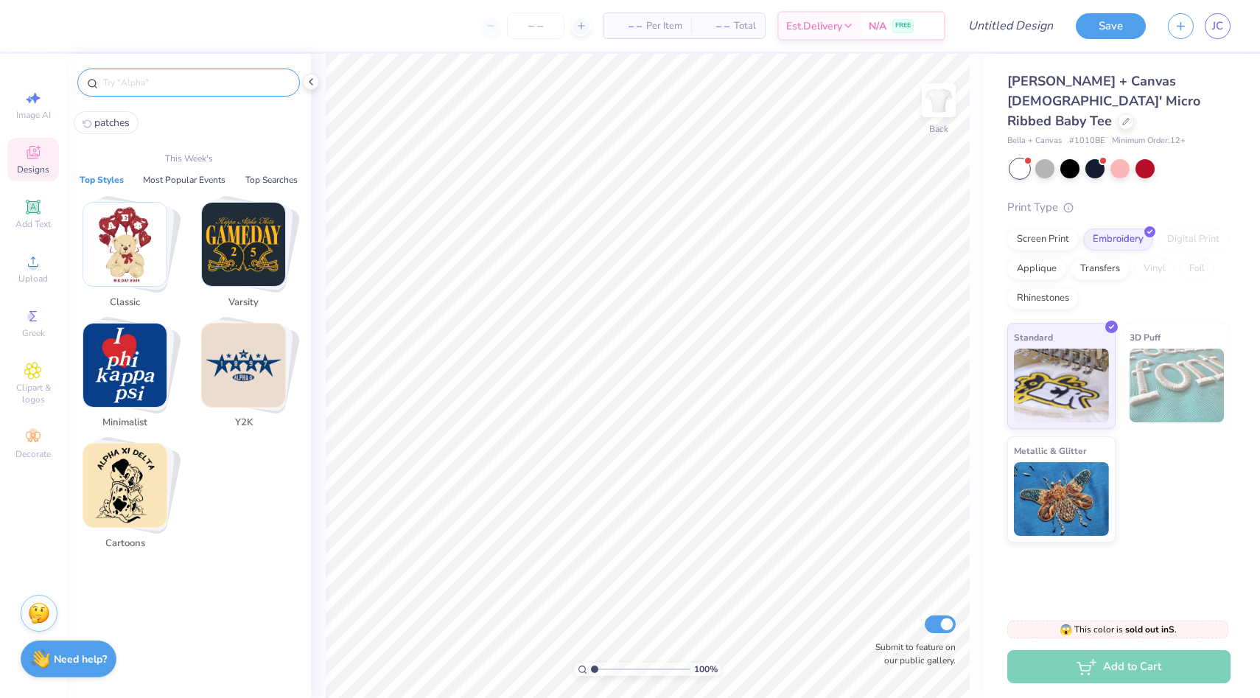
click at [192, 83] on input "text" at bounding box center [196, 82] width 189 height 15
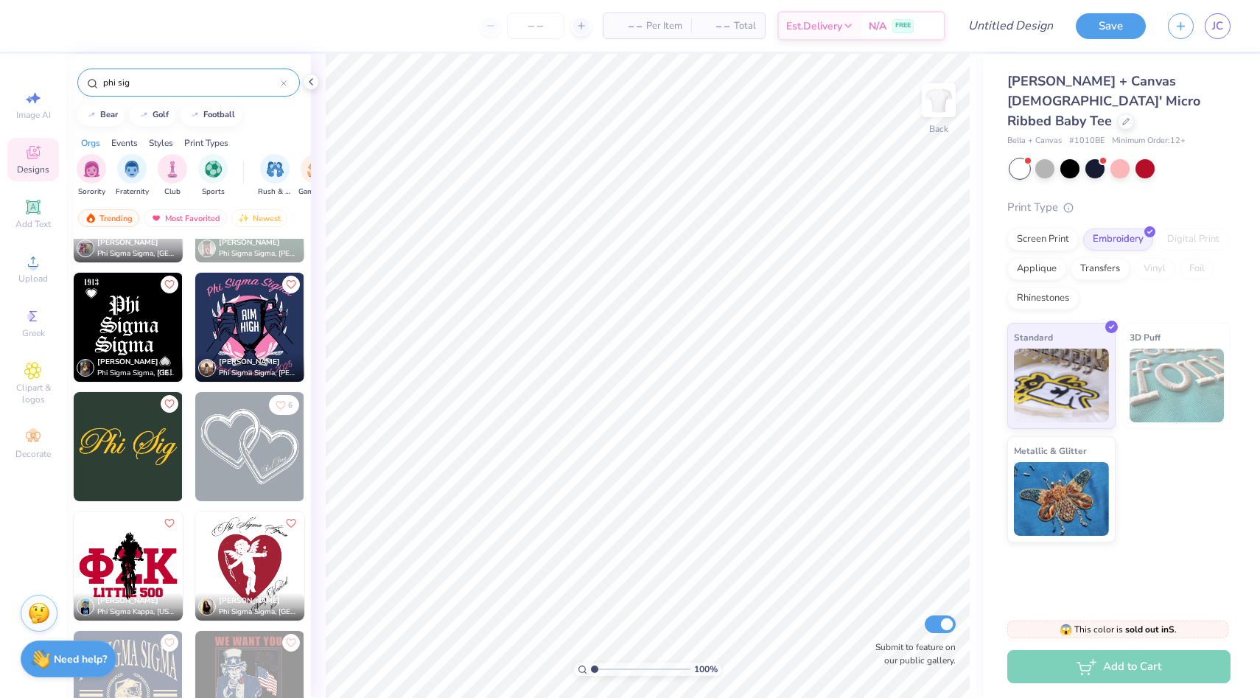
scroll to position [1383, 0]
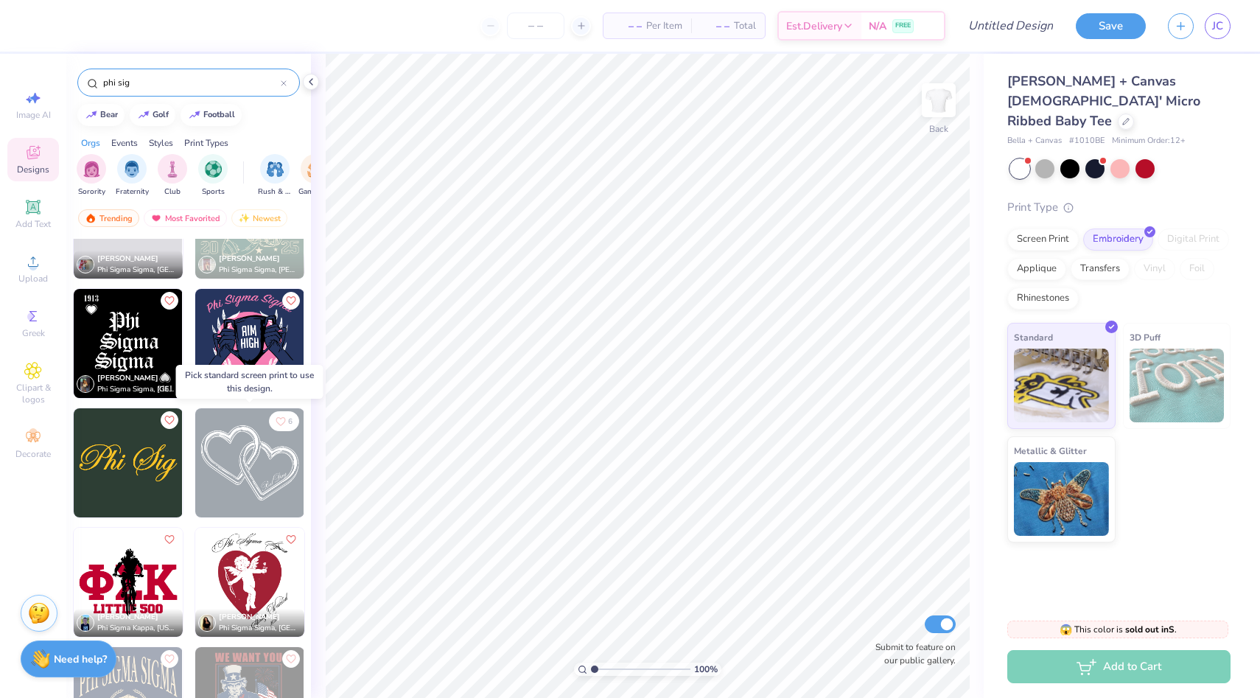
type input "phi sig"
click at [266, 456] on img at bounding box center [249, 462] width 109 height 109
click at [279, 464] on img at bounding box center [249, 462] width 109 height 109
click at [248, 349] on img at bounding box center [249, 343] width 109 height 109
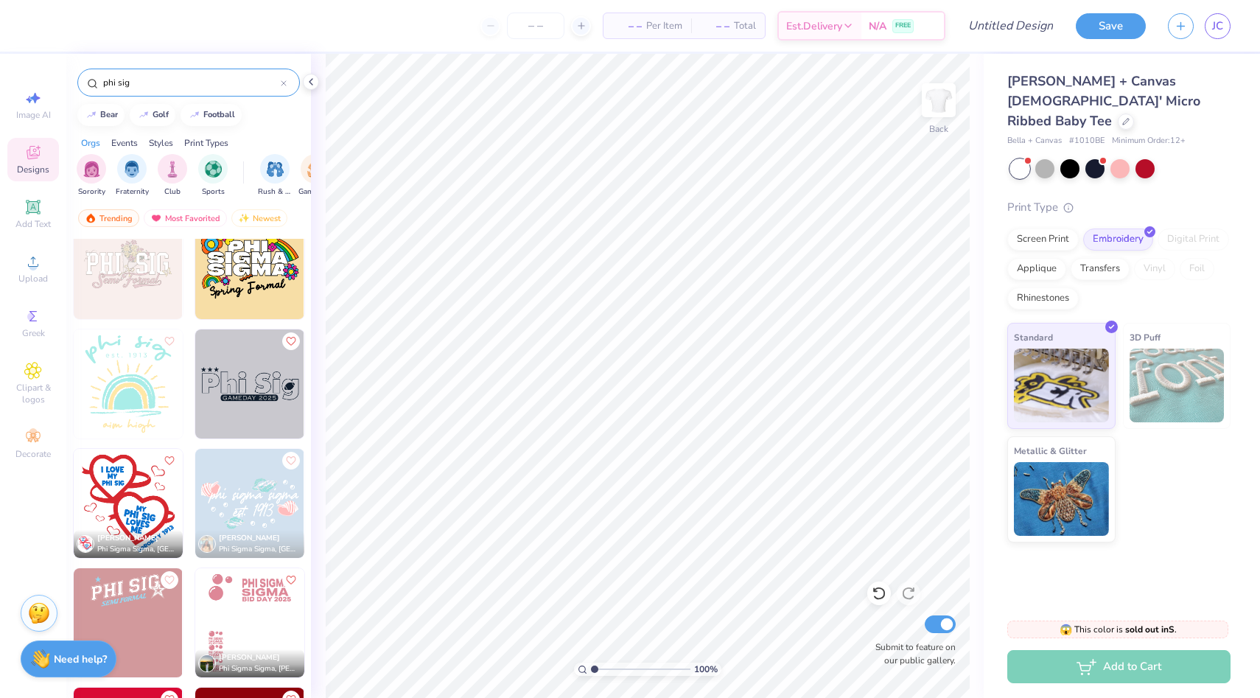
scroll to position [746, 0]
click at [127, 391] on img at bounding box center [128, 383] width 109 height 109
click at [73, 405] on img at bounding box center [18, 383] width 109 height 109
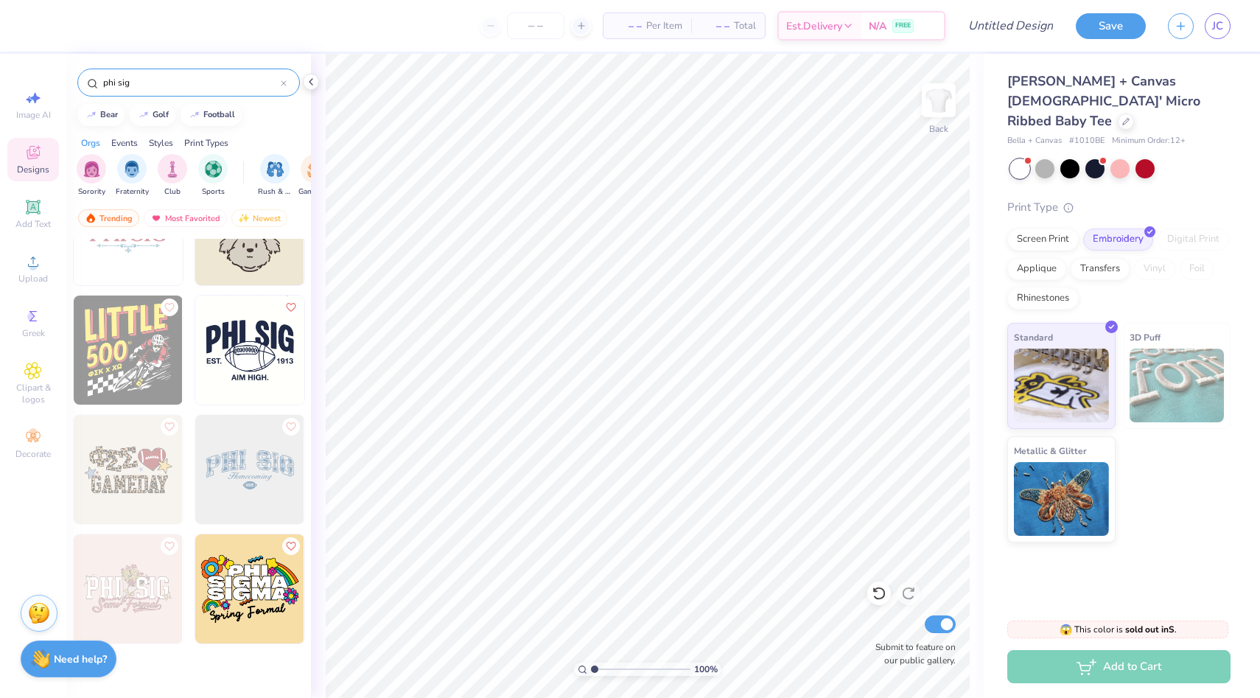
scroll to position [0, 0]
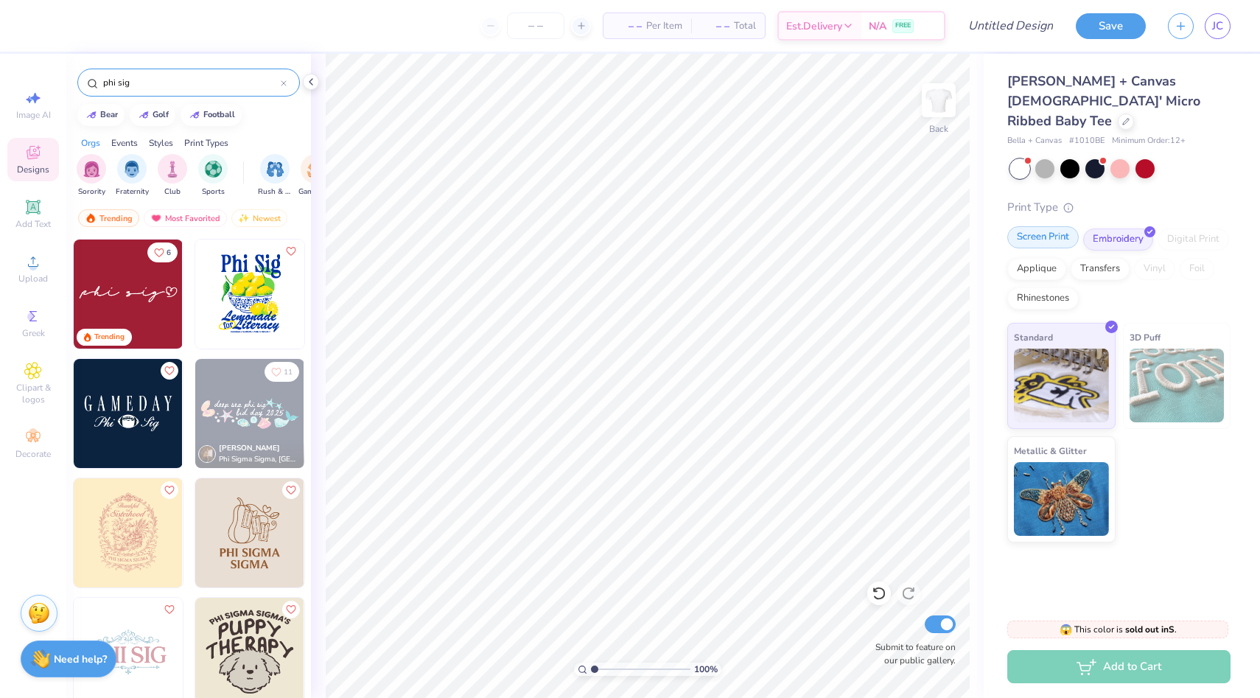
click at [1061, 226] on div "Screen Print" at bounding box center [1043, 237] width 71 height 22
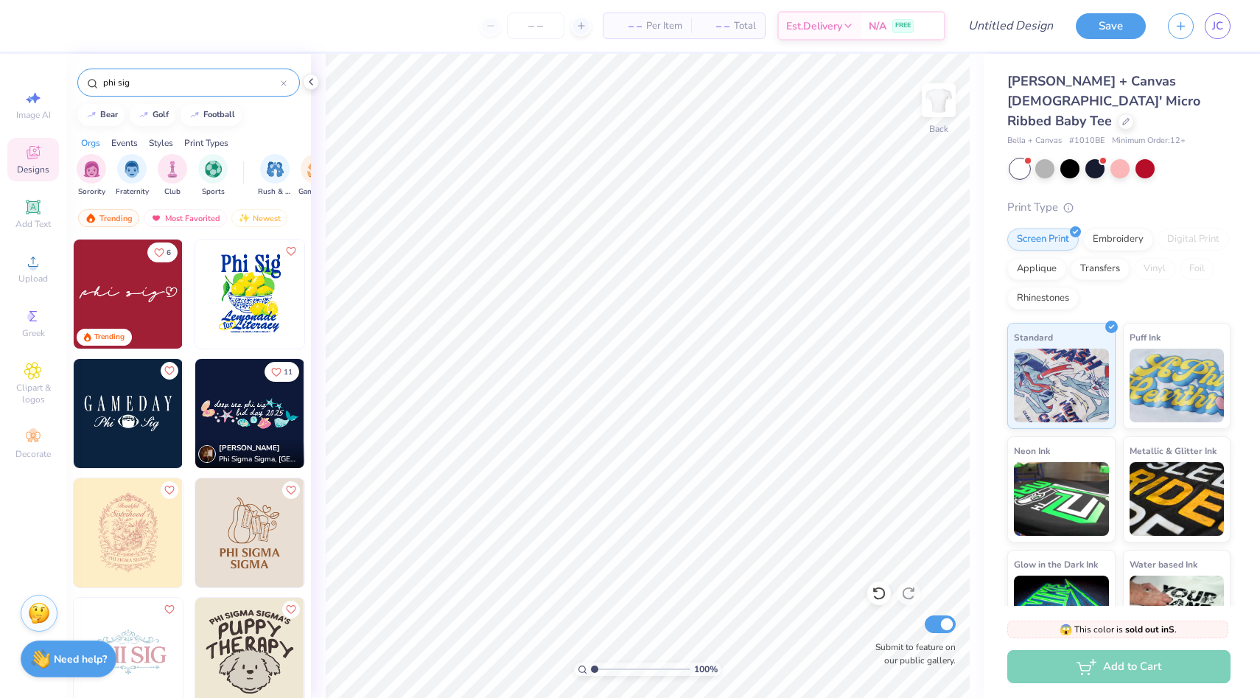
click at [226, 427] on img at bounding box center [249, 413] width 109 height 109
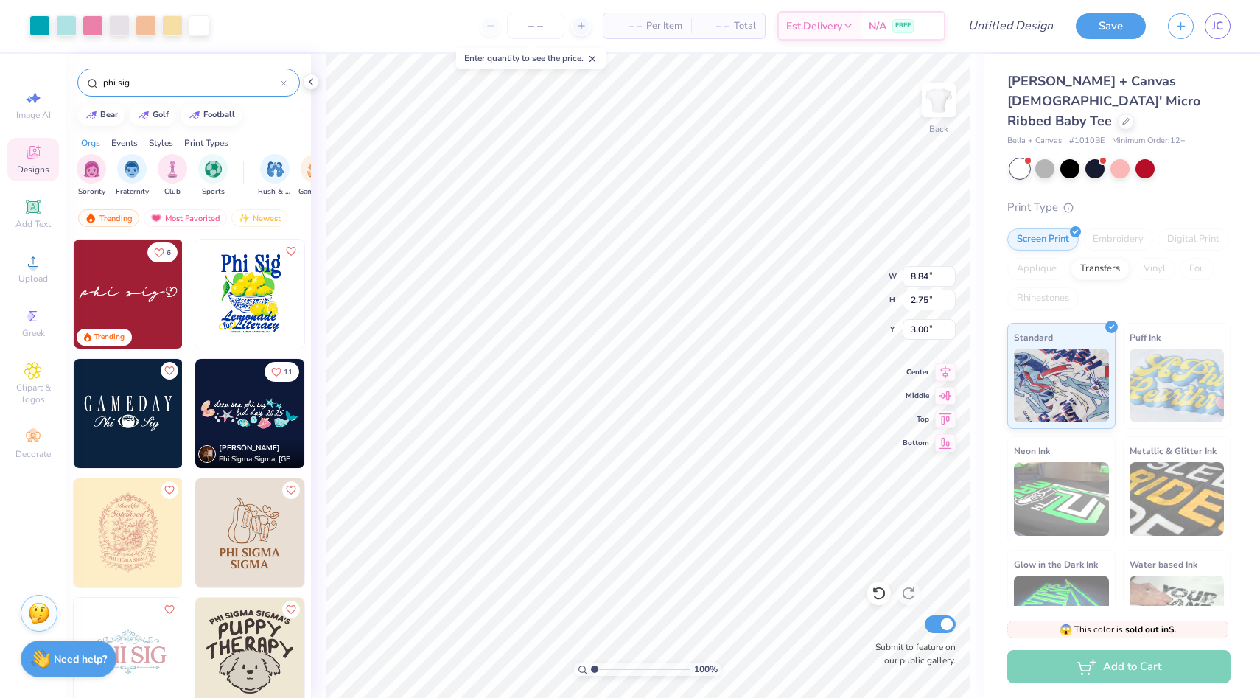
click at [1120, 159] on div at bounding box center [1120, 168] width 19 height 19
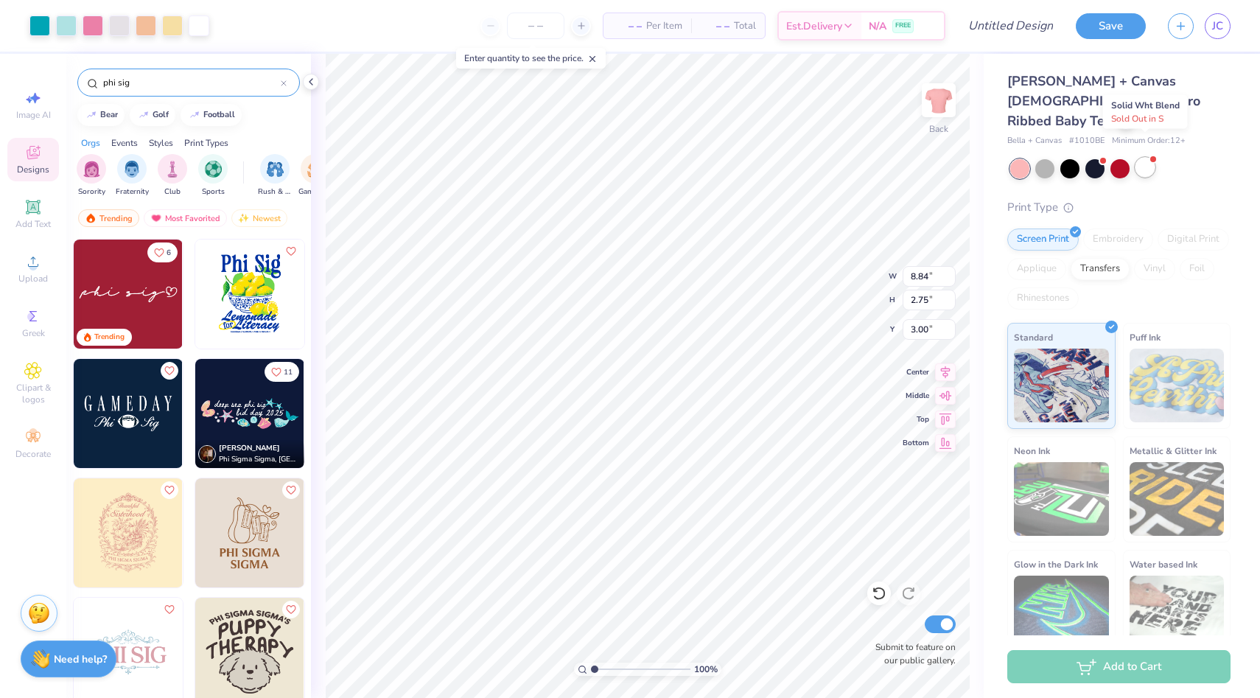
click at [1142, 158] on div at bounding box center [1145, 167] width 19 height 19
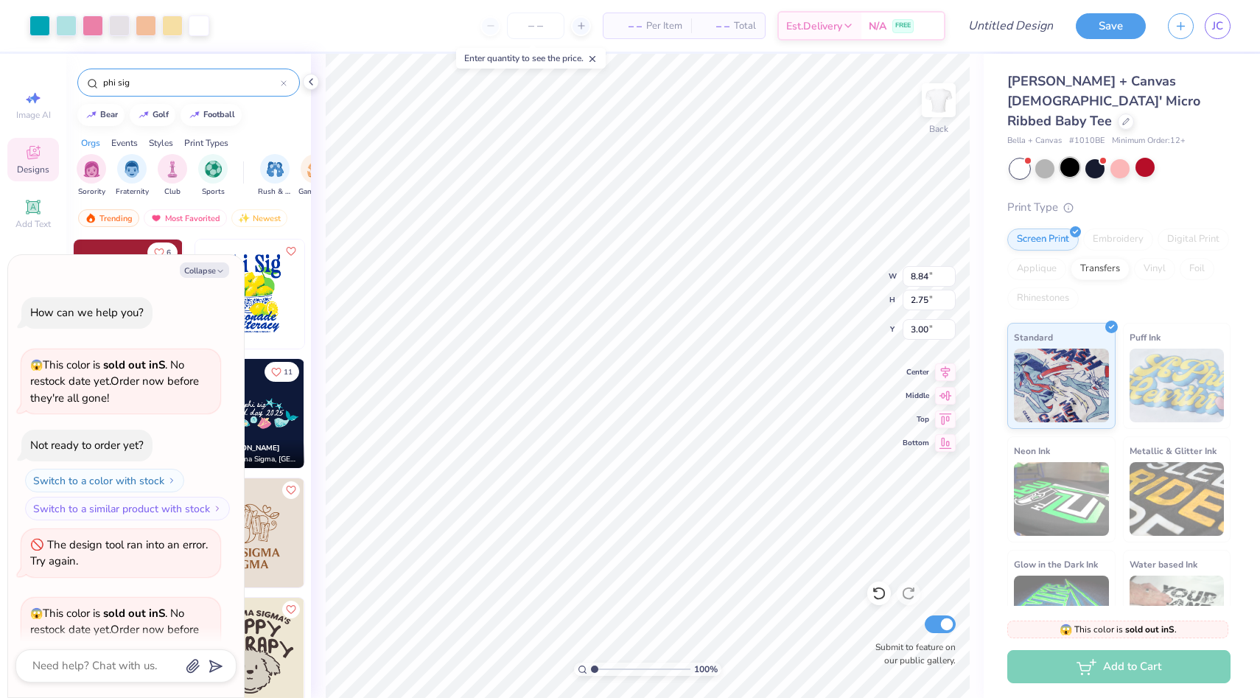
scroll to position [138, 0]
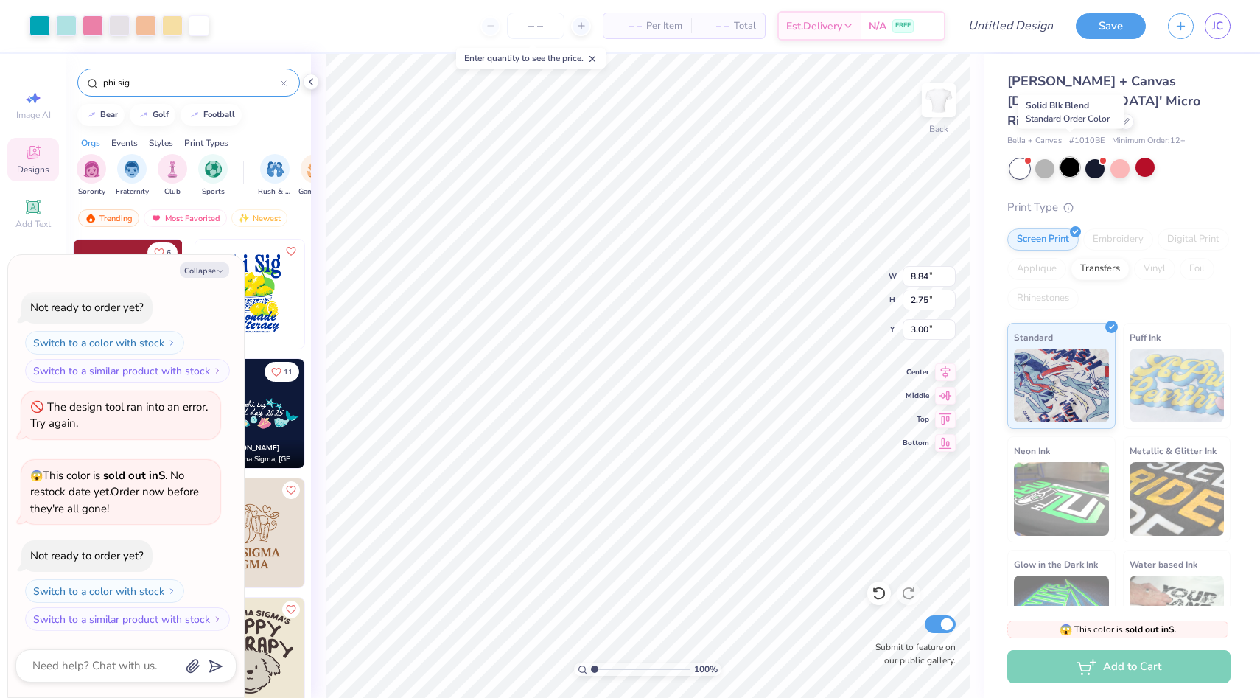
click at [1070, 158] on div at bounding box center [1070, 167] width 19 height 19
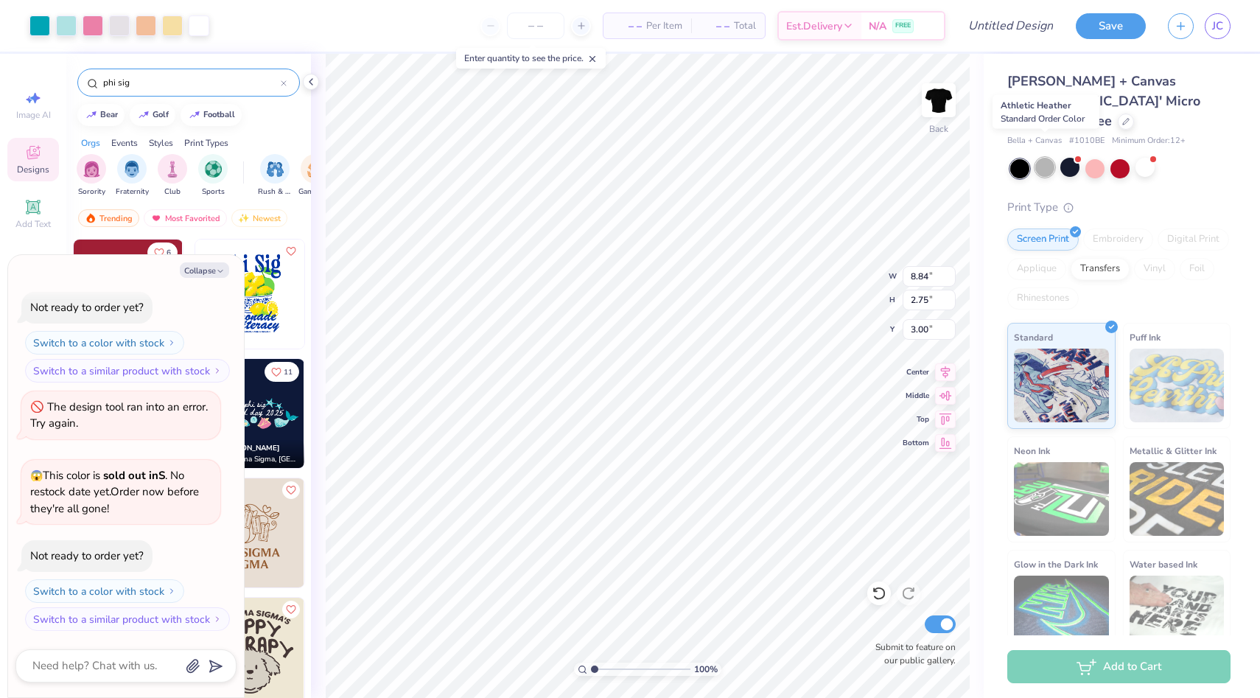
click at [1041, 158] on div at bounding box center [1045, 167] width 19 height 19
click at [1018, 159] on div at bounding box center [1020, 168] width 19 height 19
click at [1020, 159] on div at bounding box center [1020, 168] width 19 height 19
click at [1022, 159] on div at bounding box center [1020, 168] width 19 height 19
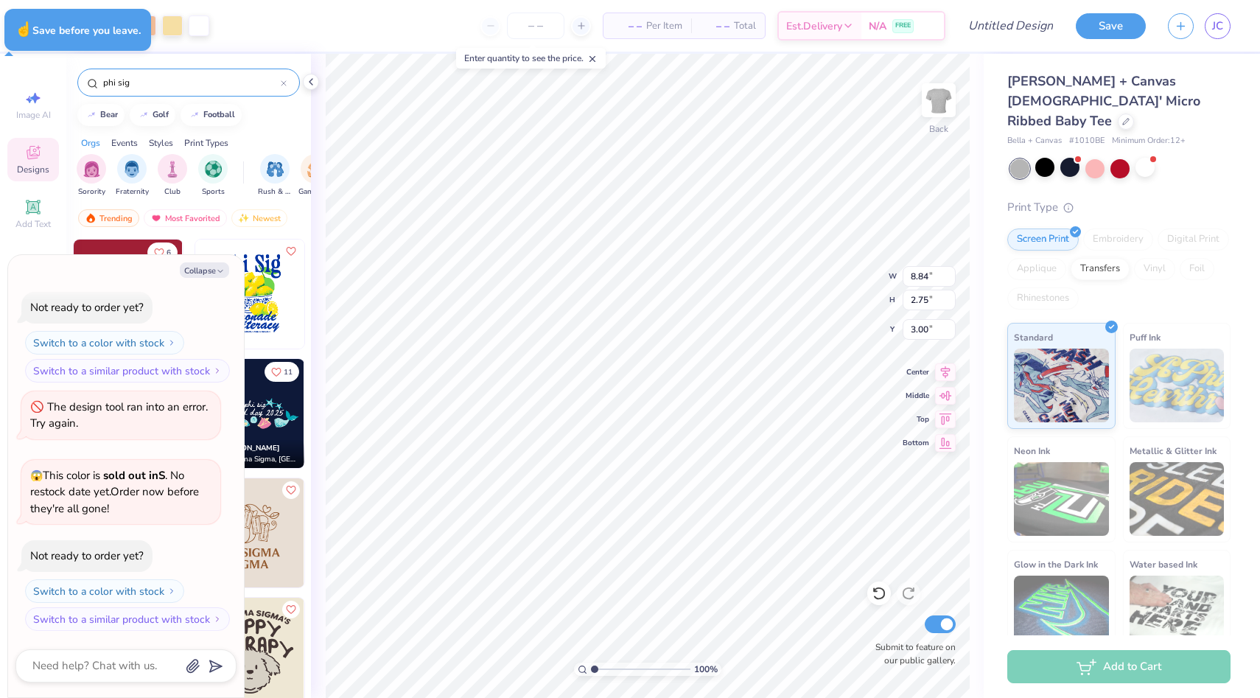
type textarea "x"
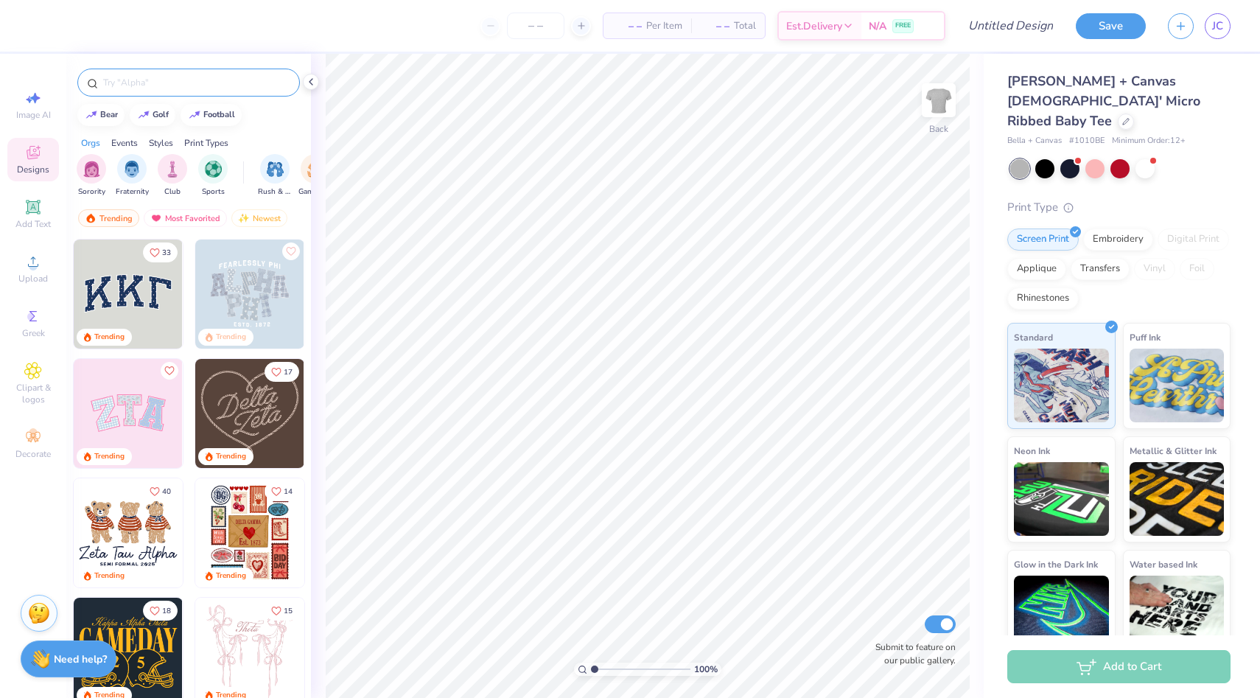
click at [212, 89] on input "text" at bounding box center [196, 82] width 189 height 15
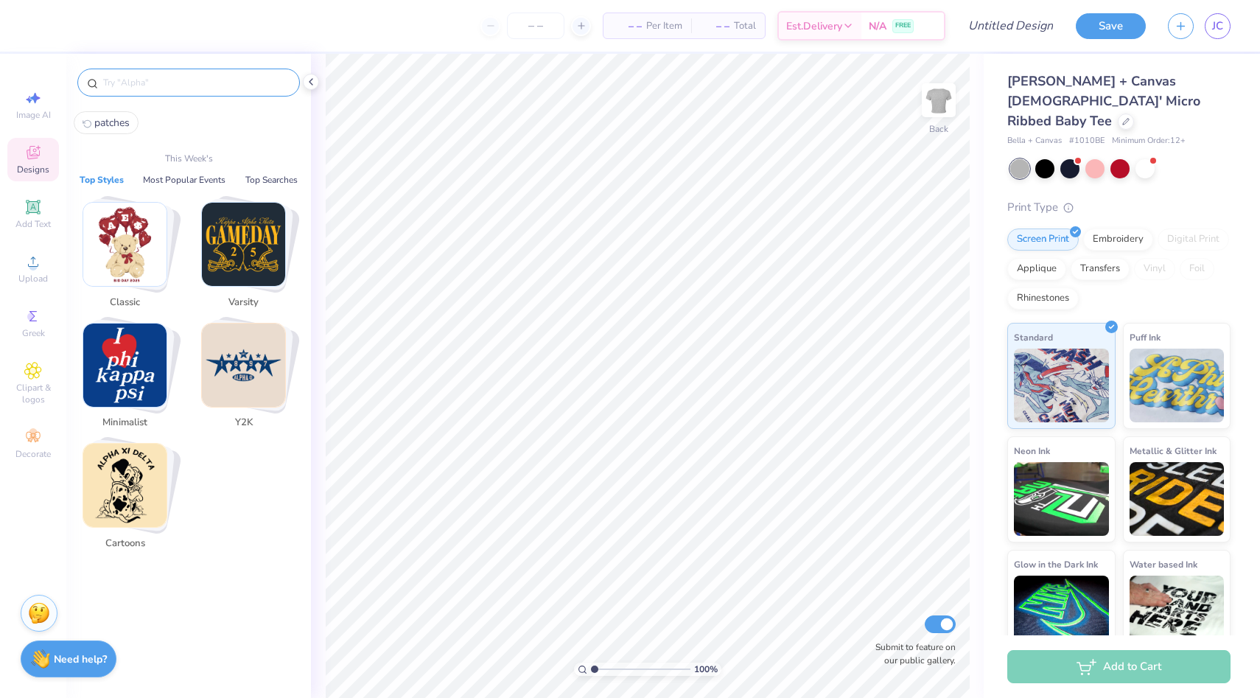
click at [122, 116] on span "patches" at bounding box center [111, 123] width 35 height 14
type input "patches"
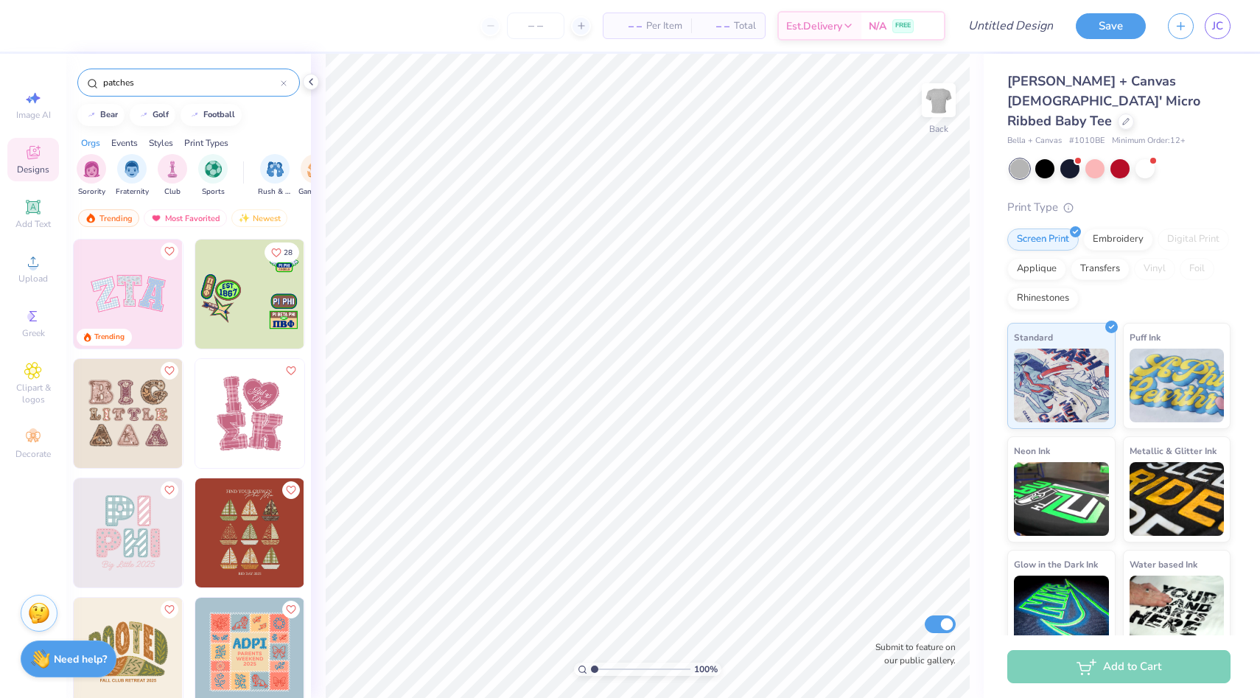
click at [155, 518] on img at bounding box center [128, 532] width 109 height 109
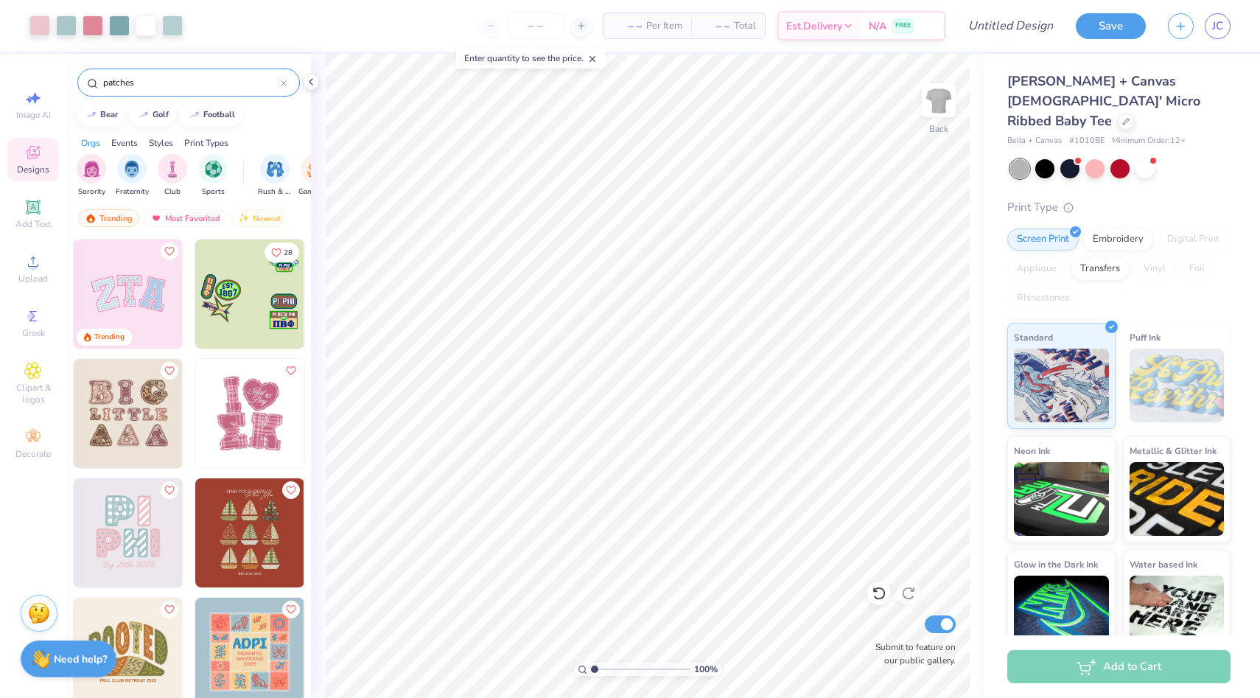
click at [1158, 159] on div at bounding box center [1121, 168] width 220 height 19
click at [1155, 158] on div at bounding box center [1145, 167] width 19 height 19
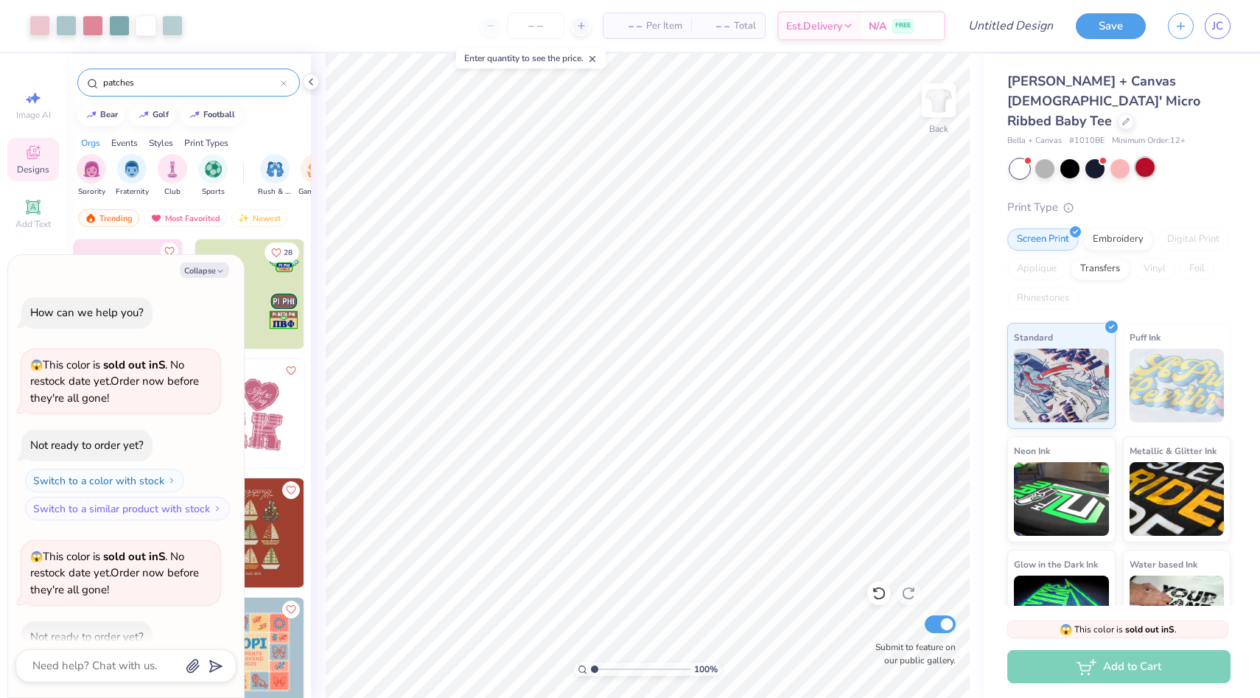
scroll to position [81, 0]
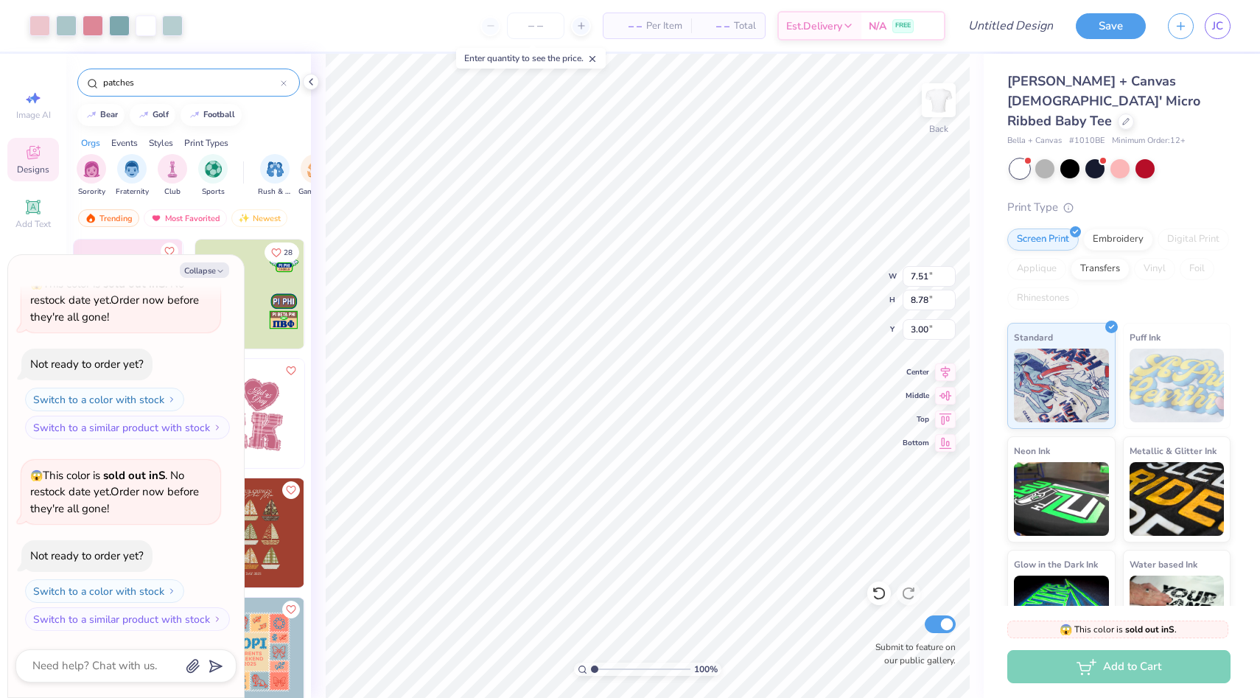
type textarea "x"
click at [126, 659] on textarea at bounding box center [106, 666] width 150 height 20
type textarea "j"
type textarea "x"
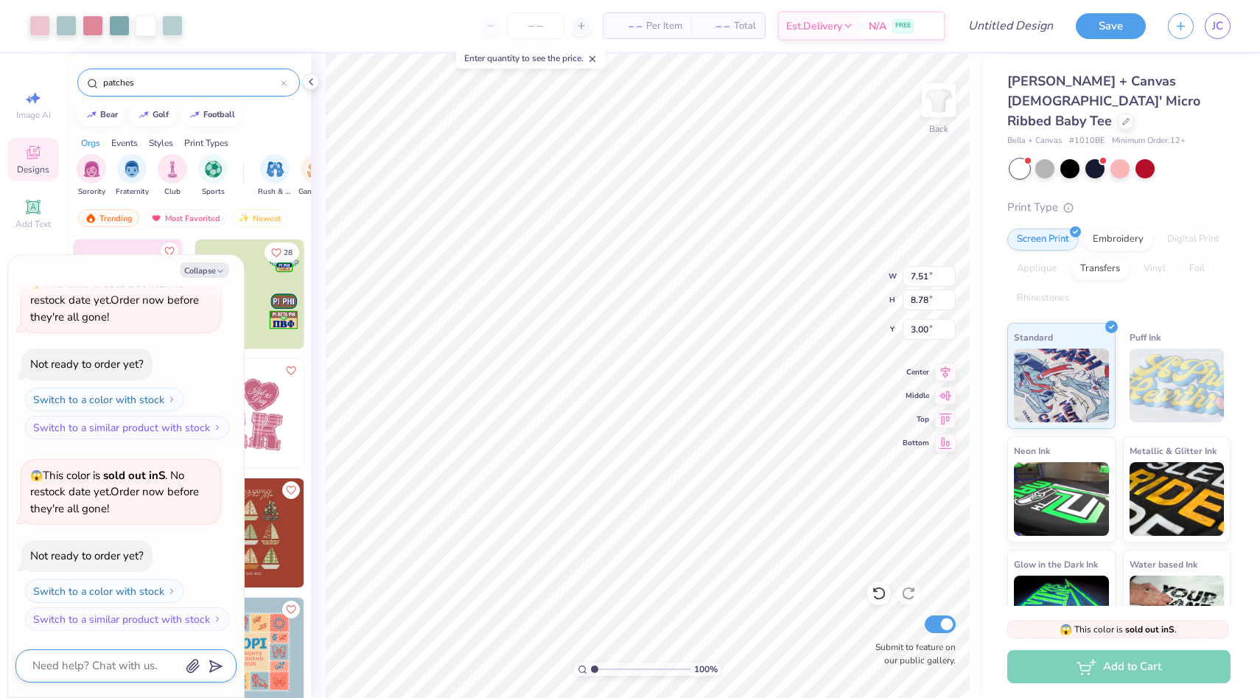
type textarea "h"
type textarea "x"
type textarea "ho"
type textarea "x"
type textarea "how"
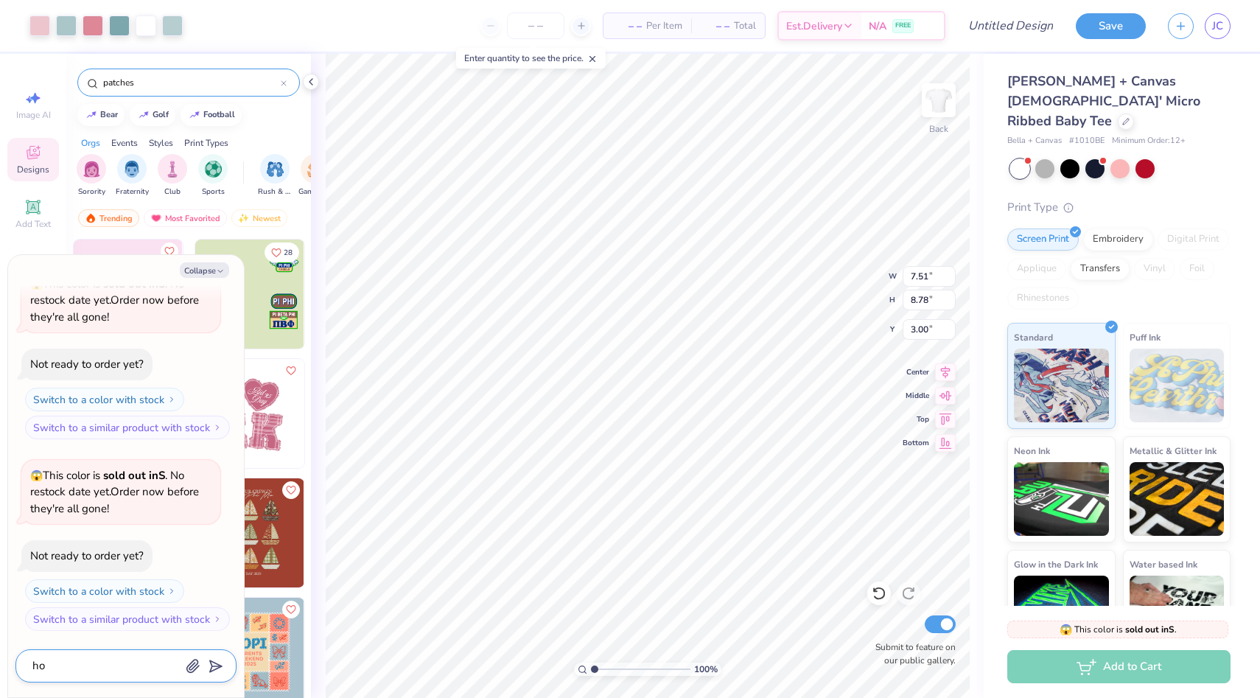
type textarea "x"
type textarea "how"
type textarea "x"
type textarea "how c"
type textarea "x"
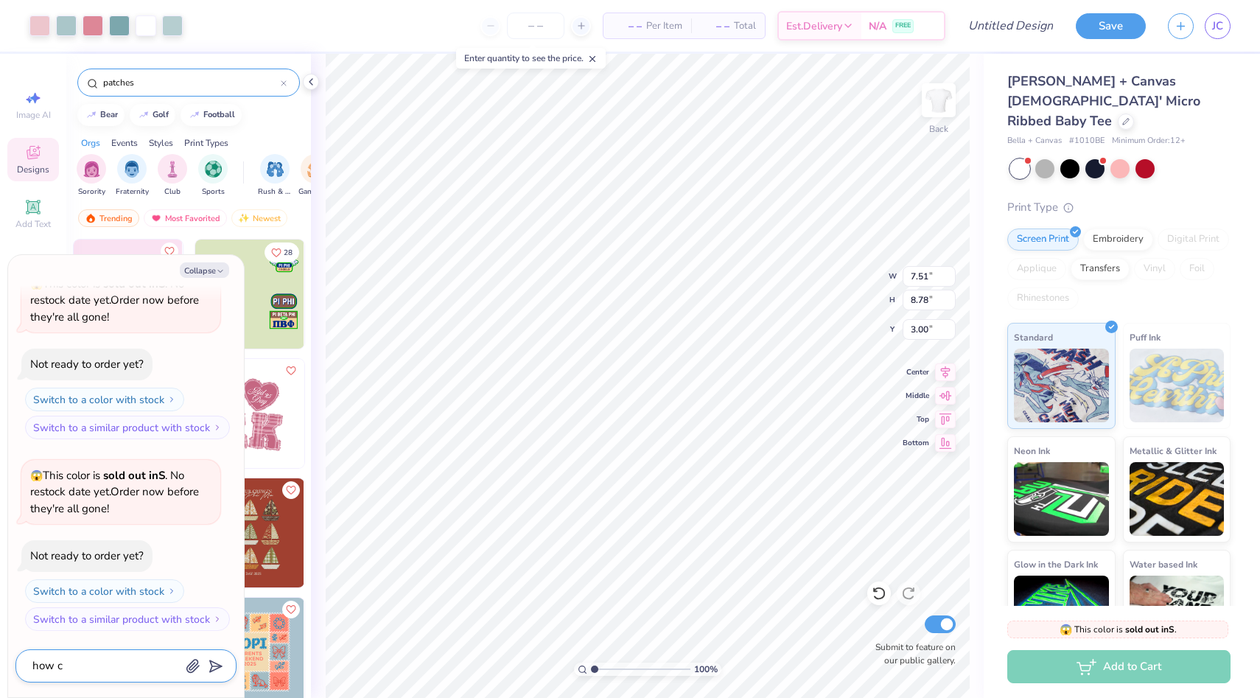
type textarea "how ca"
type textarea "x"
type textarea "how can"
type textarea "x"
type textarea "how can"
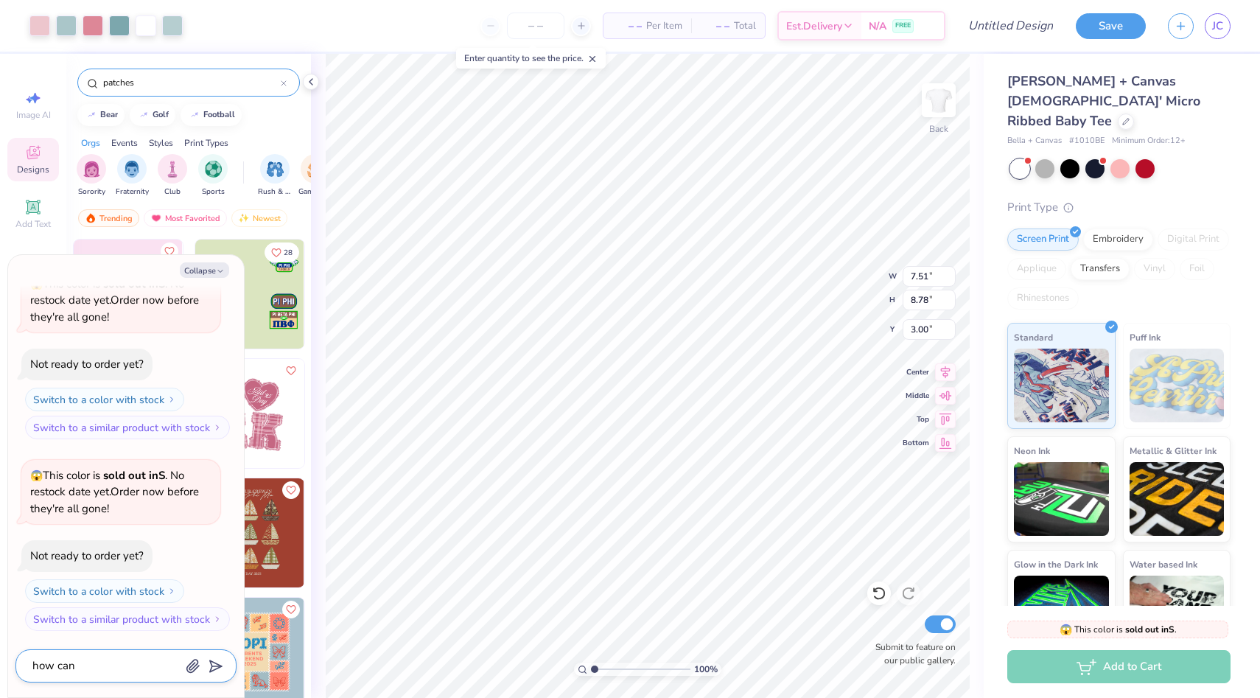
type textarea "x"
type textarea "how can i"
type textarea "x"
type textarea "how can i"
type textarea "x"
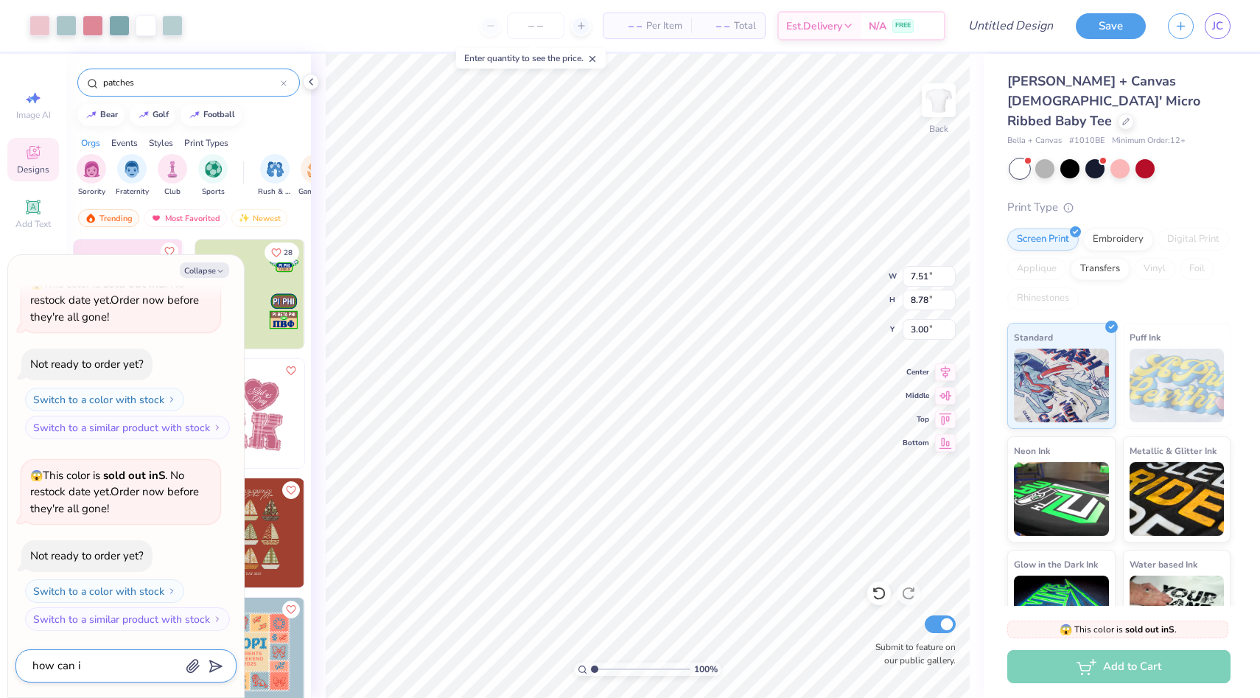
type textarea "how can i c"
type textarea "x"
type textarea "how can i ch"
type textarea "x"
type textarea "how can i cha"
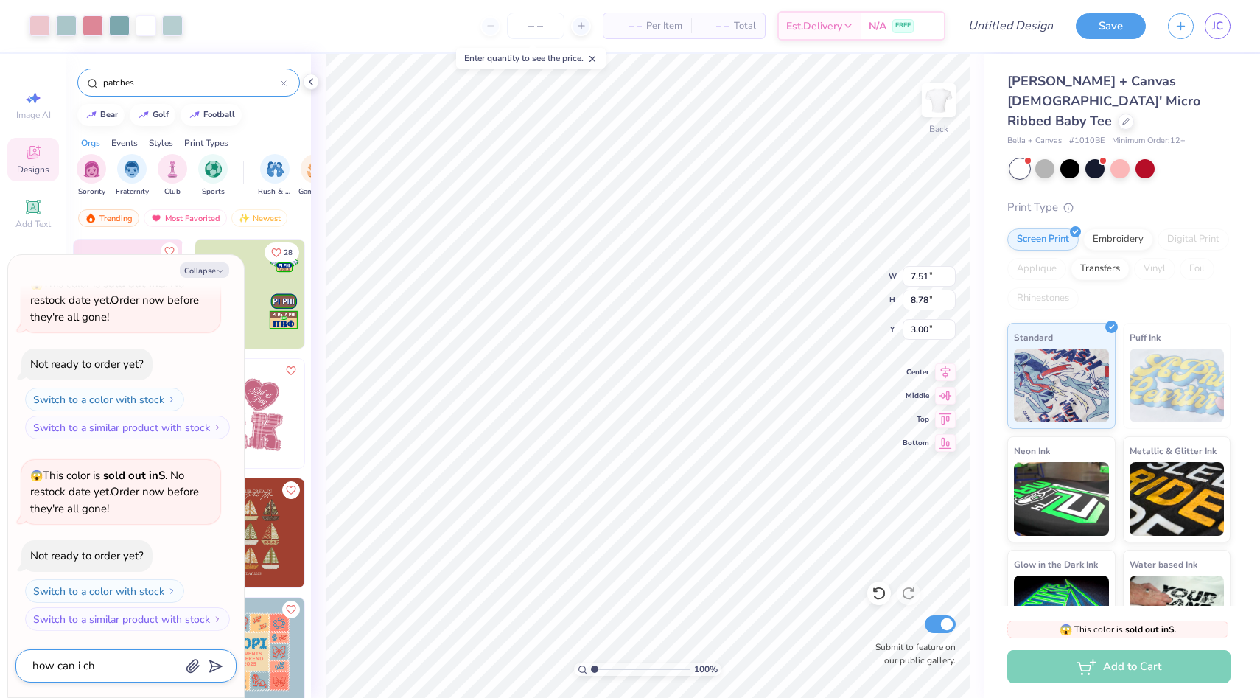
type textarea "x"
type textarea "how can i chan"
type textarea "x"
type textarea "how can i [PERSON_NAME]"
type textarea "x"
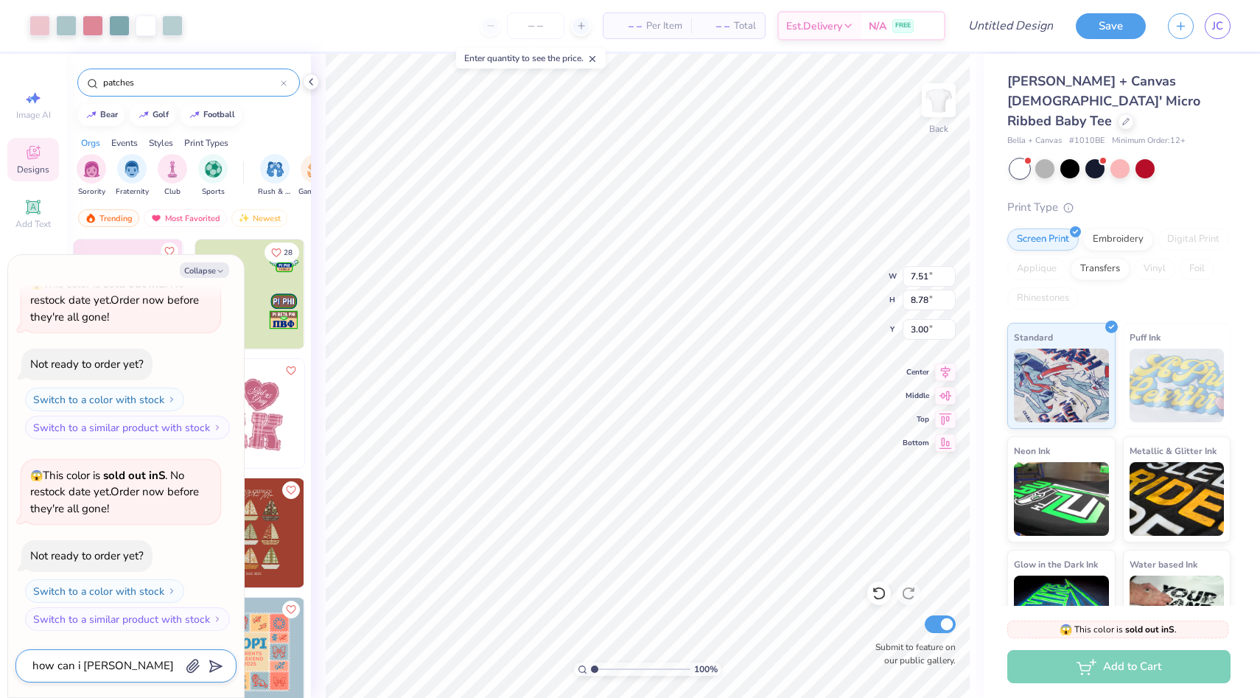
type textarea "how can i change"
type textarea "x"
type textarea "how can i change"
type textarea "x"
type textarea "how can i change t"
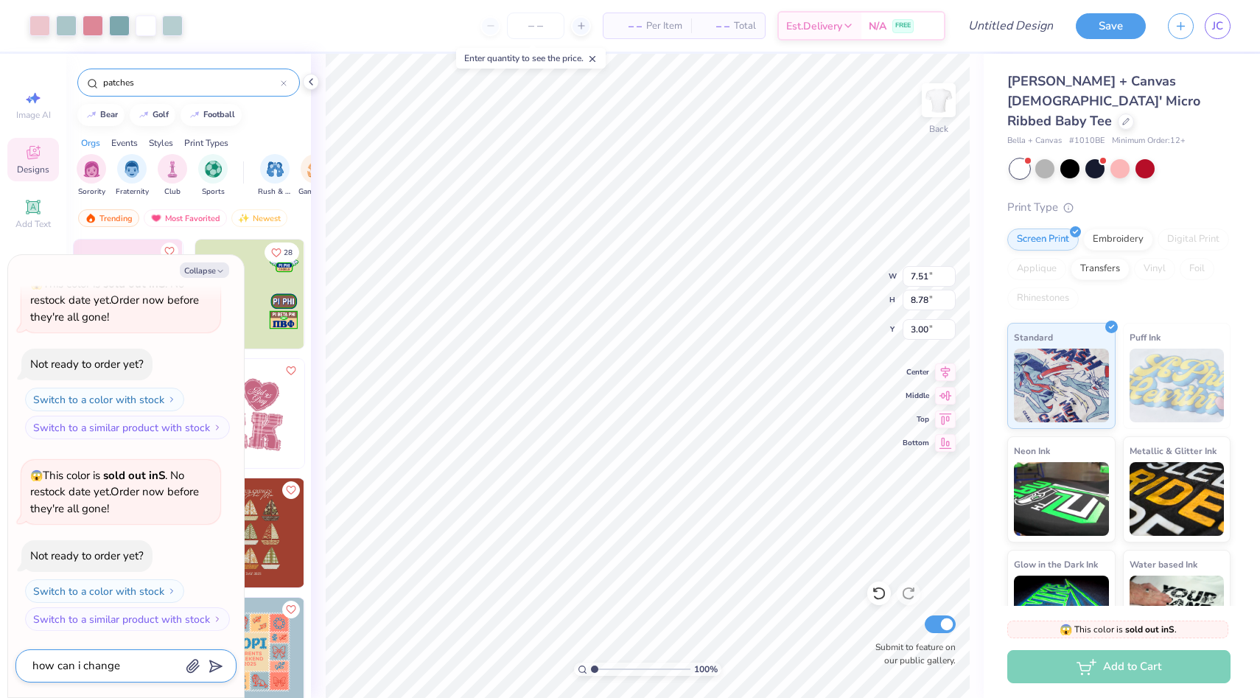
type textarea "x"
type textarea "how can i change th"
type textarea "x"
type textarea "how can i change the"
type textarea "x"
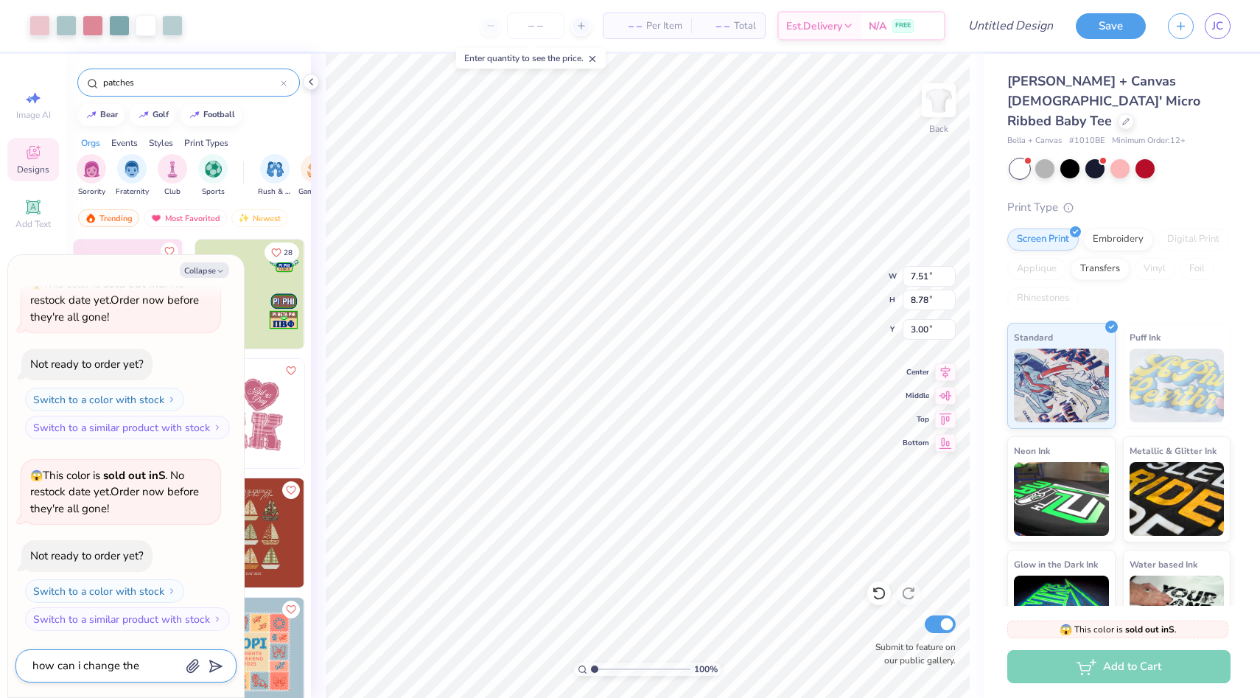
type textarea "how can i change the"
type textarea "x"
type textarea "how can i change the t"
type textarea "x"
type textarea "how can i change the te"
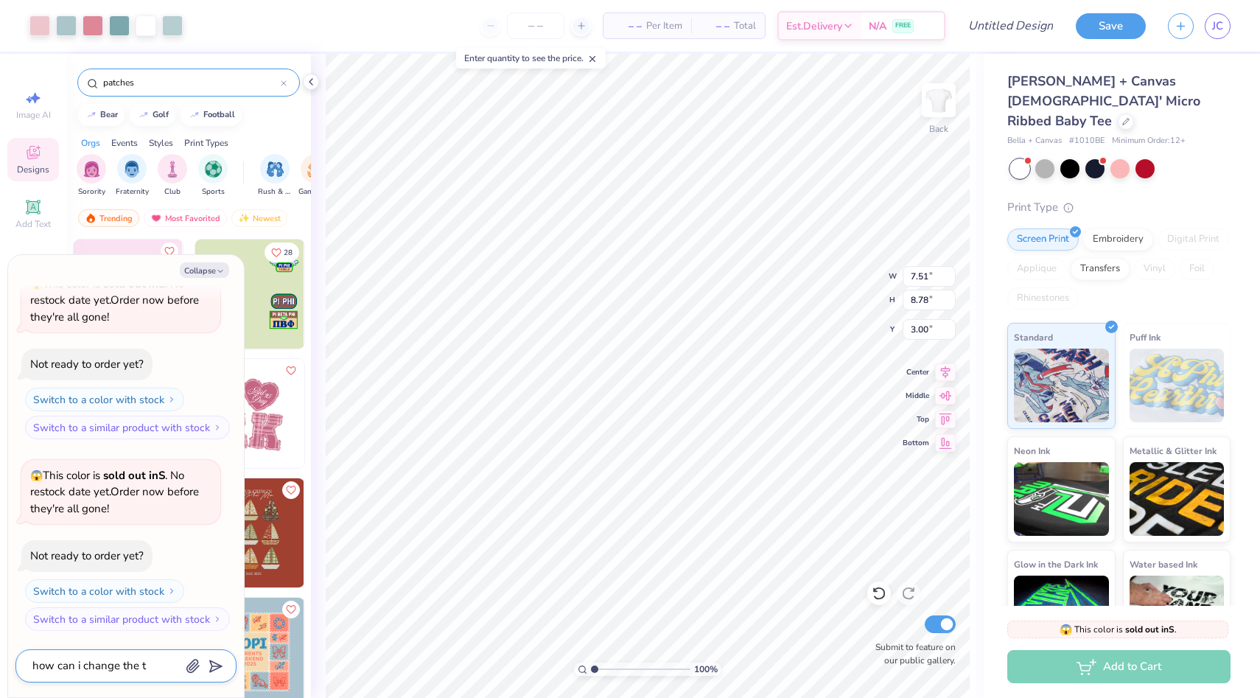
type textarea "x"
type textarea "how can i change the tex"
type textarea "x"
type textarea "how can i change the text"
type textarea "x"
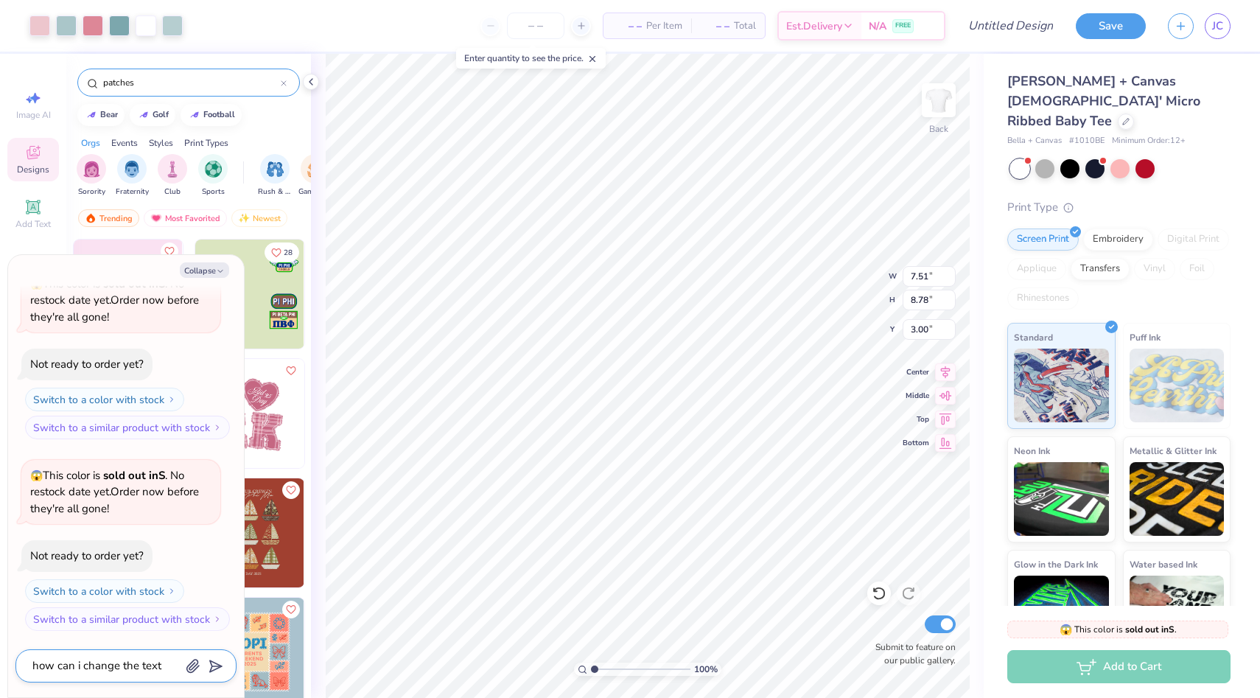
type textarea "how can i change the text"
type textarea "x"
type textarea "how can i change the text"
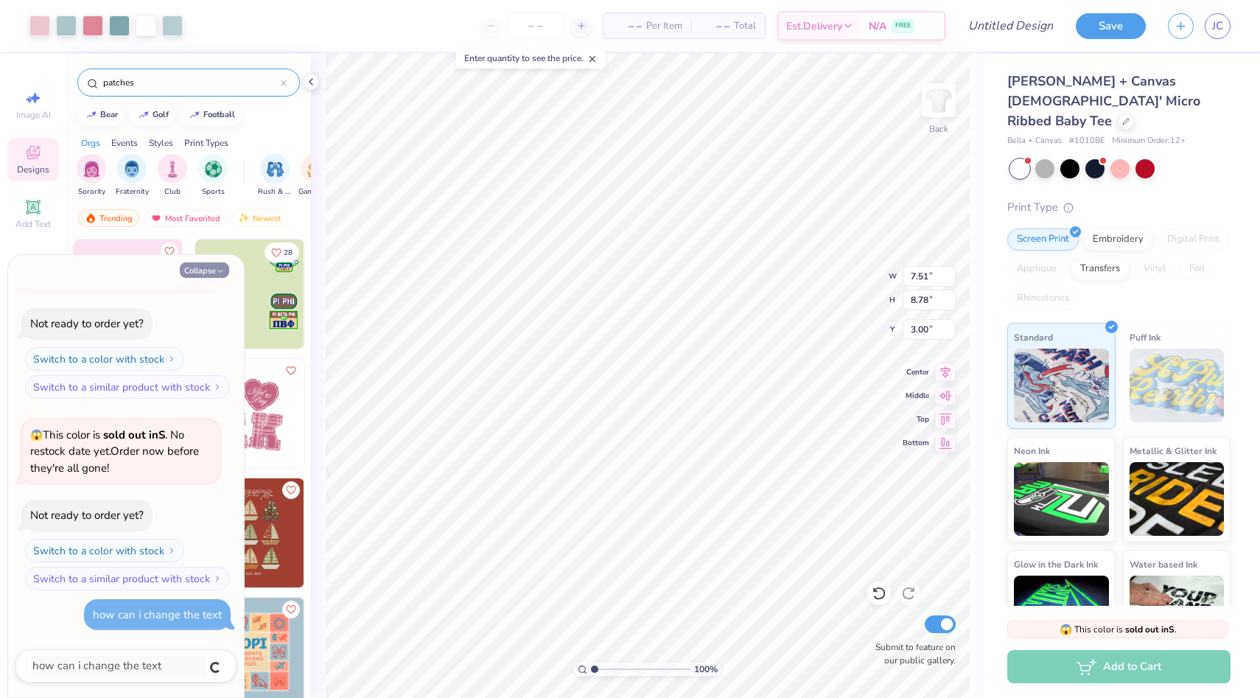
click at [218, 275] on icon "button" at bounding box center [220, 271] width 9 height 9
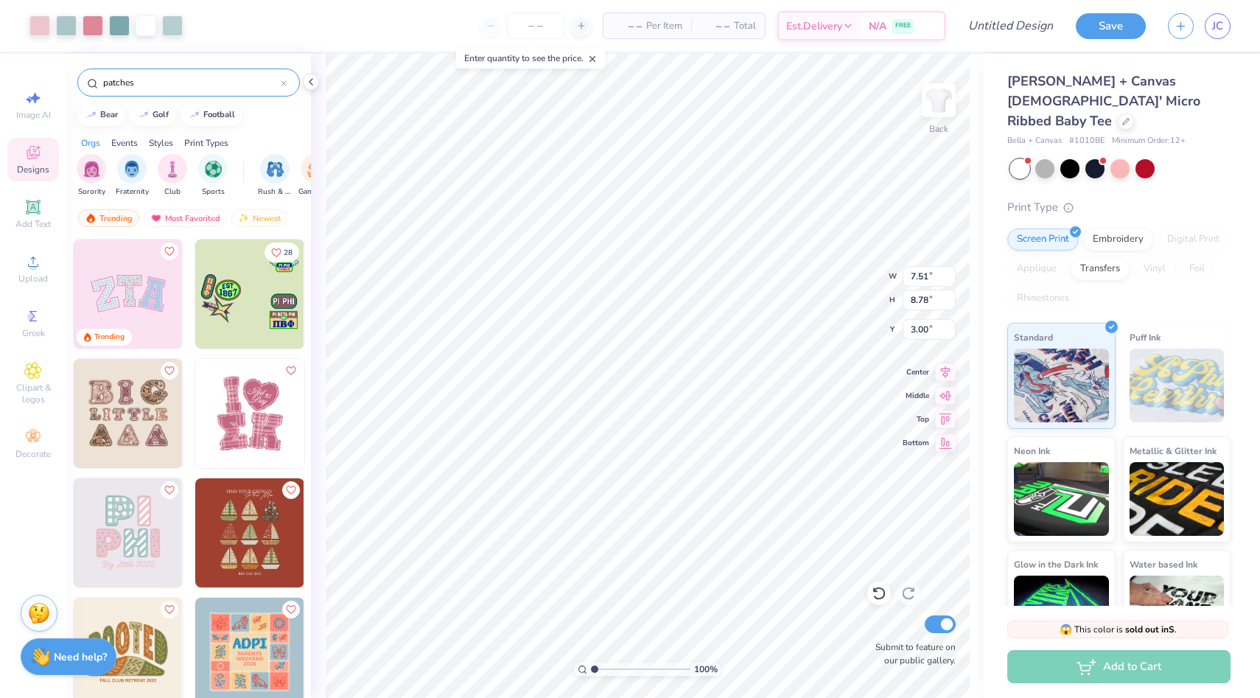
click at [88, 657] on strong "Need help?" at bounding box center [80, 657] width 53 height 14
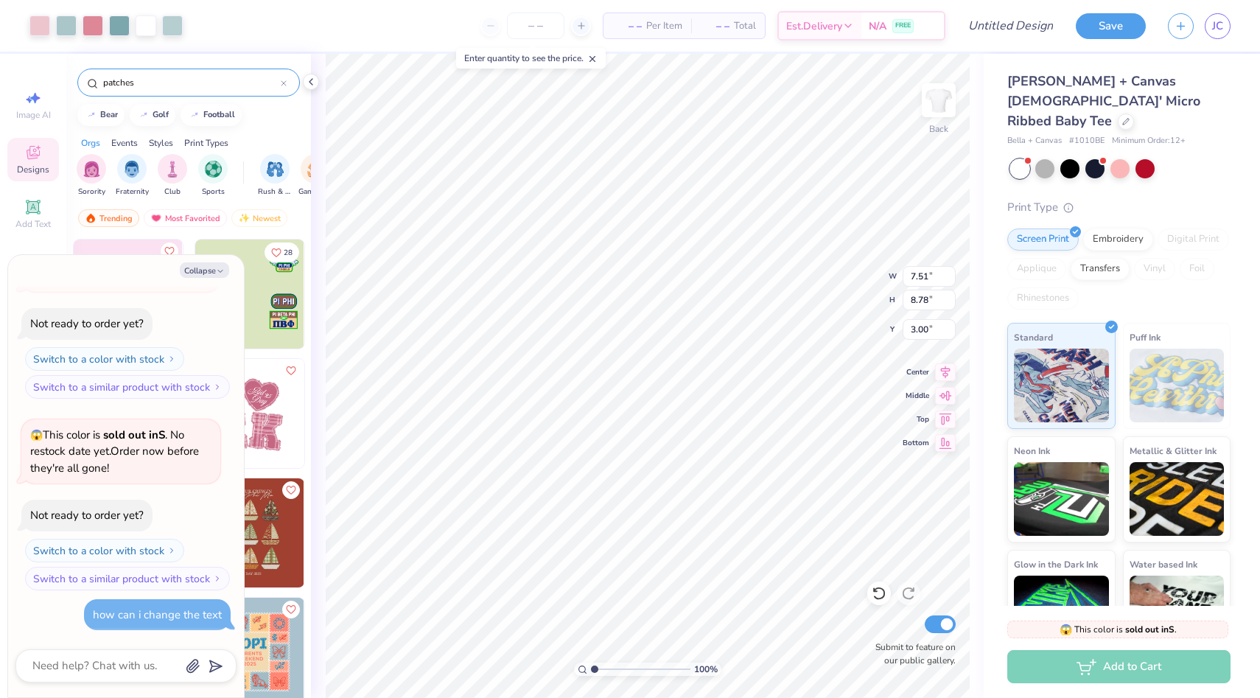
click at [88, 655] on div at bounding box center [125, 665] width 221 height 33
click at [210, 279] on div "Collapse How can we help you? 😱 This color is sold out in S . No restock date y…" at bounding box center [126, 476] width 236 height 442
click at [210, 273] on button "Collapse" at bounding box center [204, 269] width 49 height 15
type textarea "x"
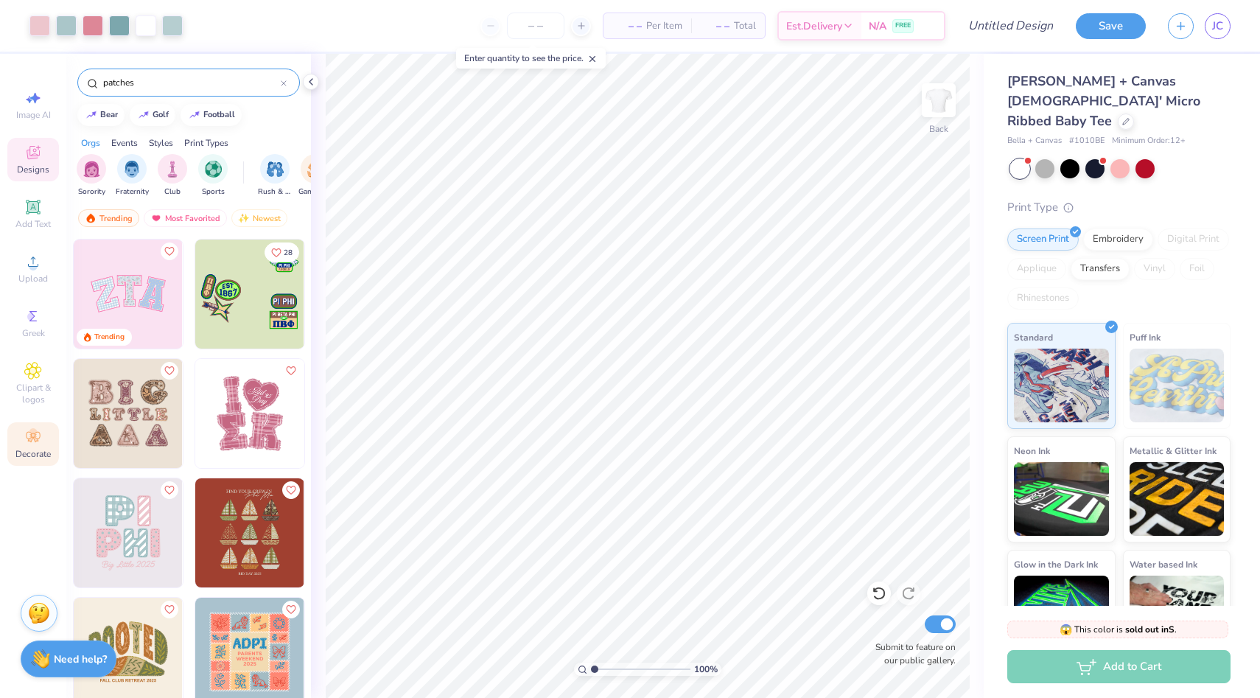
click at [19, 453] on span "Decorate" at bounding box center [32, 454] width 35 height 12
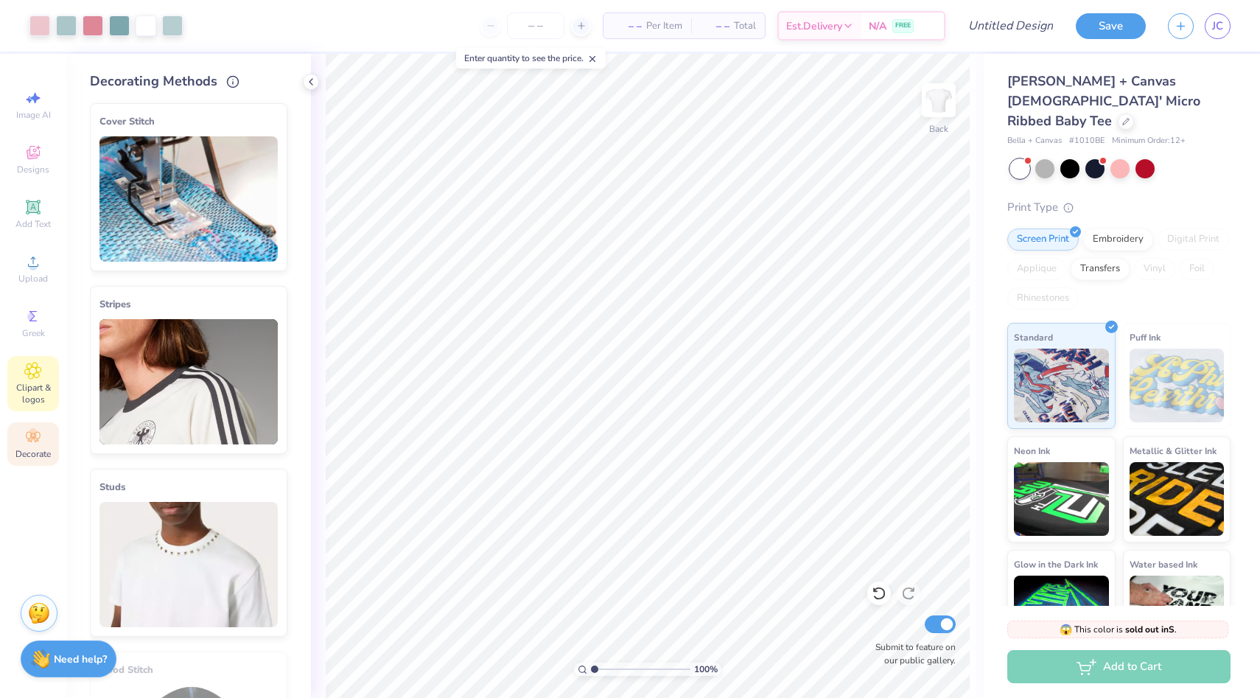
click at [38, 386] on span "Clipart & logos" at bounding box center [33, 394] width 52 height 24
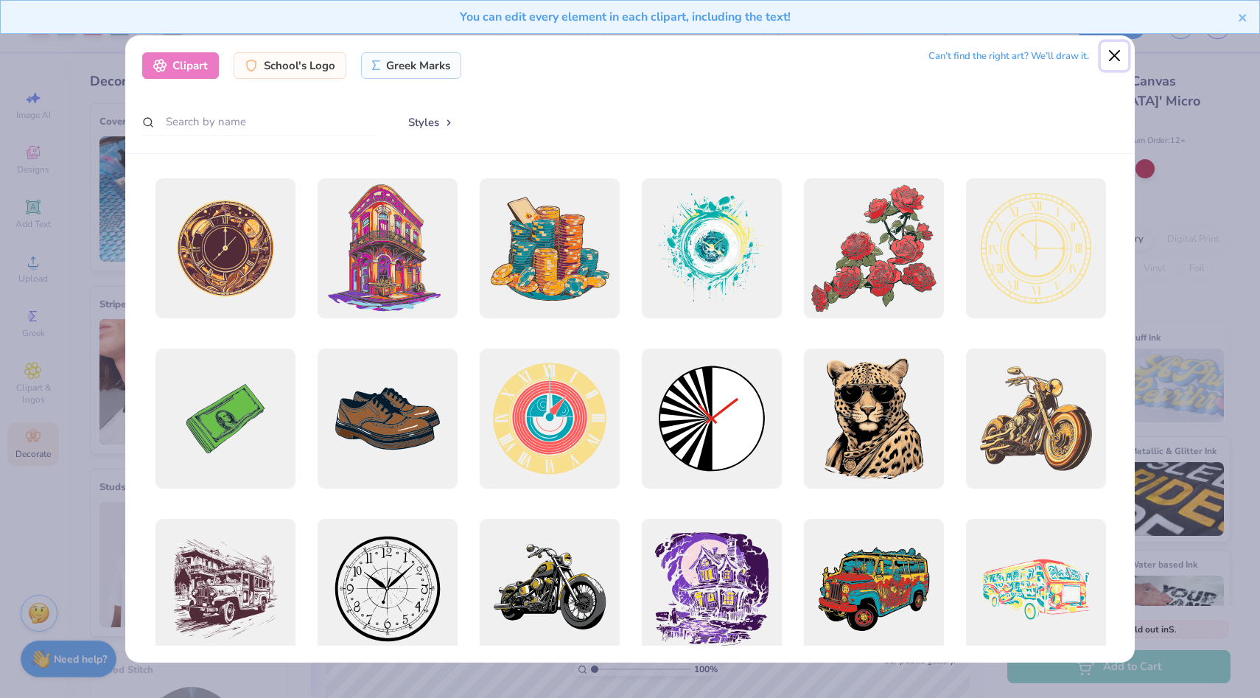
click at [1114, 61] on button "Close" at bounding box center [1115, 56] width 28 height 28
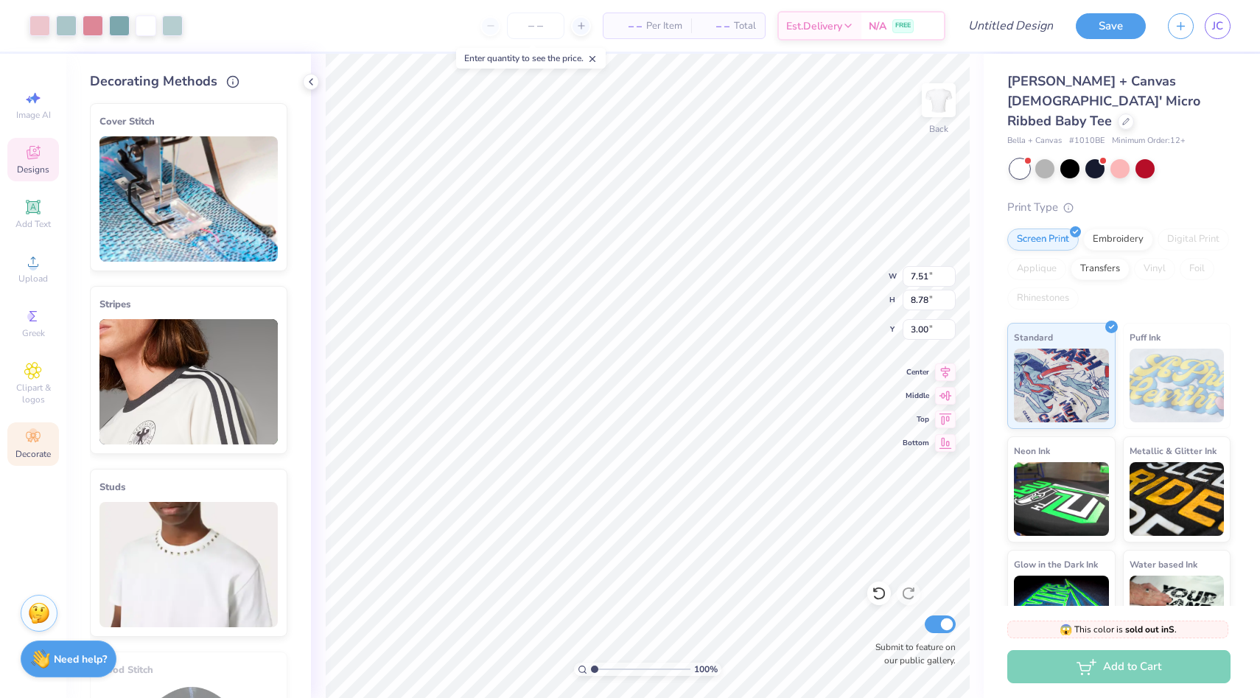
type input "2.86"
type input "3.43"
type input "6.84"
type input "1.16"
type input "3.19"
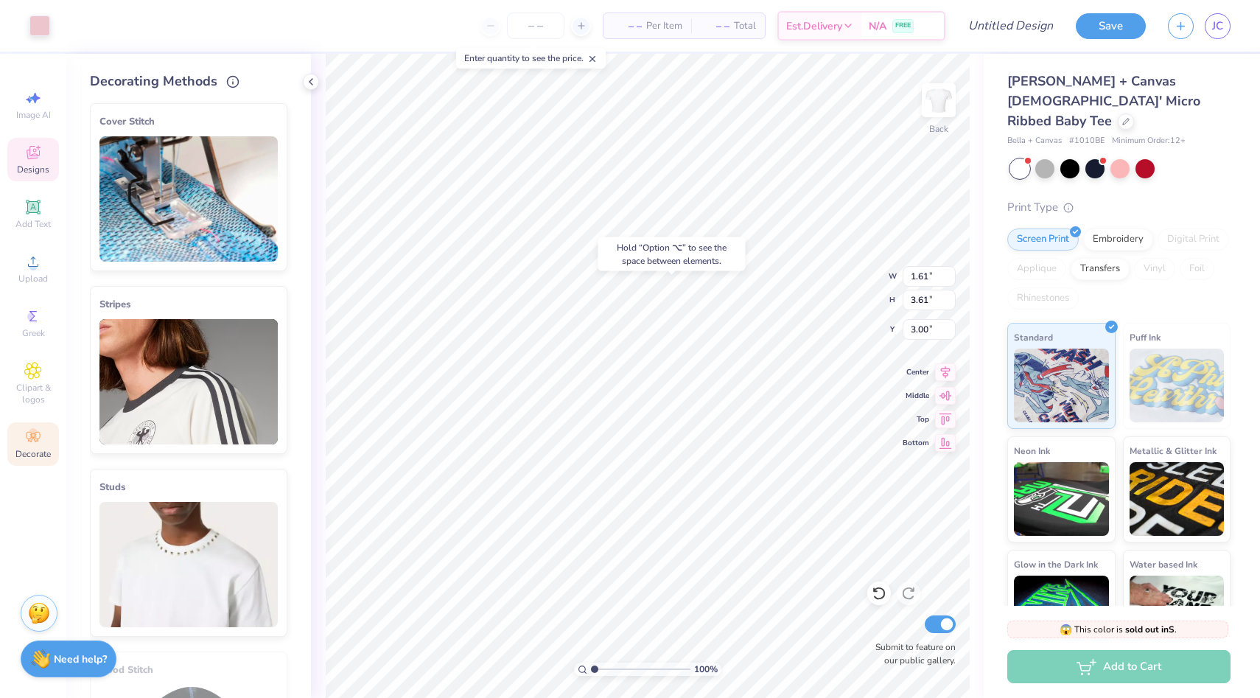
type input "3.21"
type input "1.17"
type input "3.43"
type input "6.84"
click at [35, 122] on div "Image AI" at bounding box center [33, 104] width 52 height 43
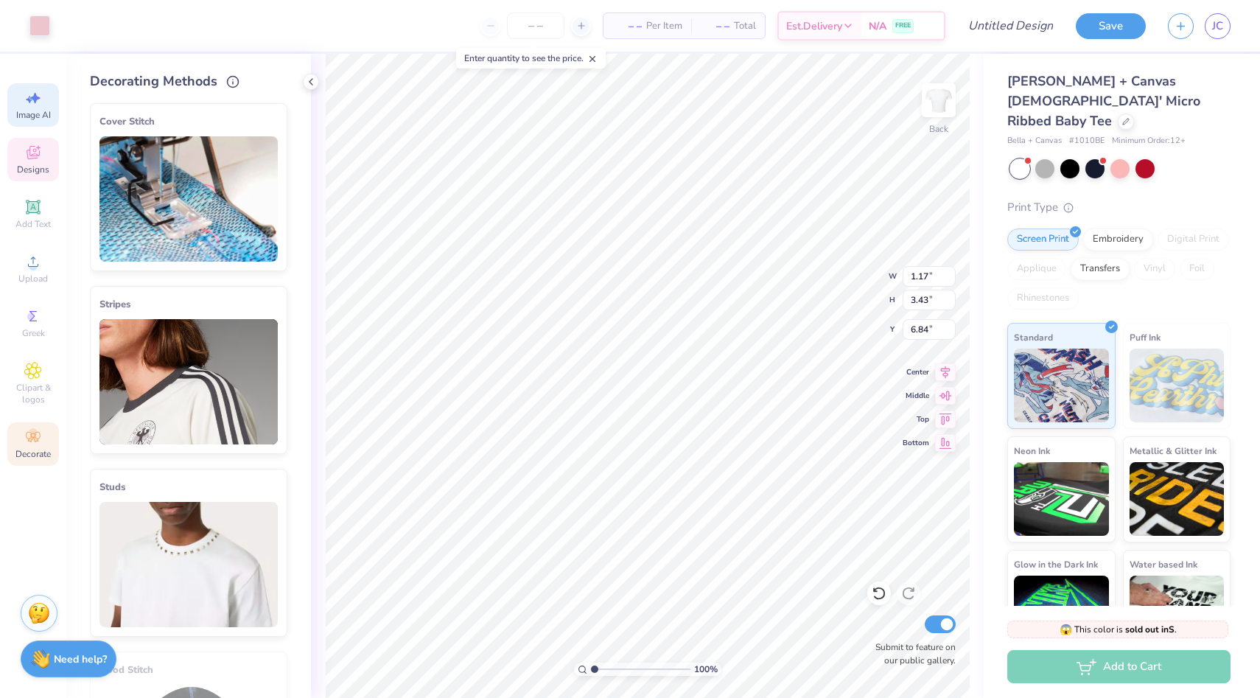
select select "4"
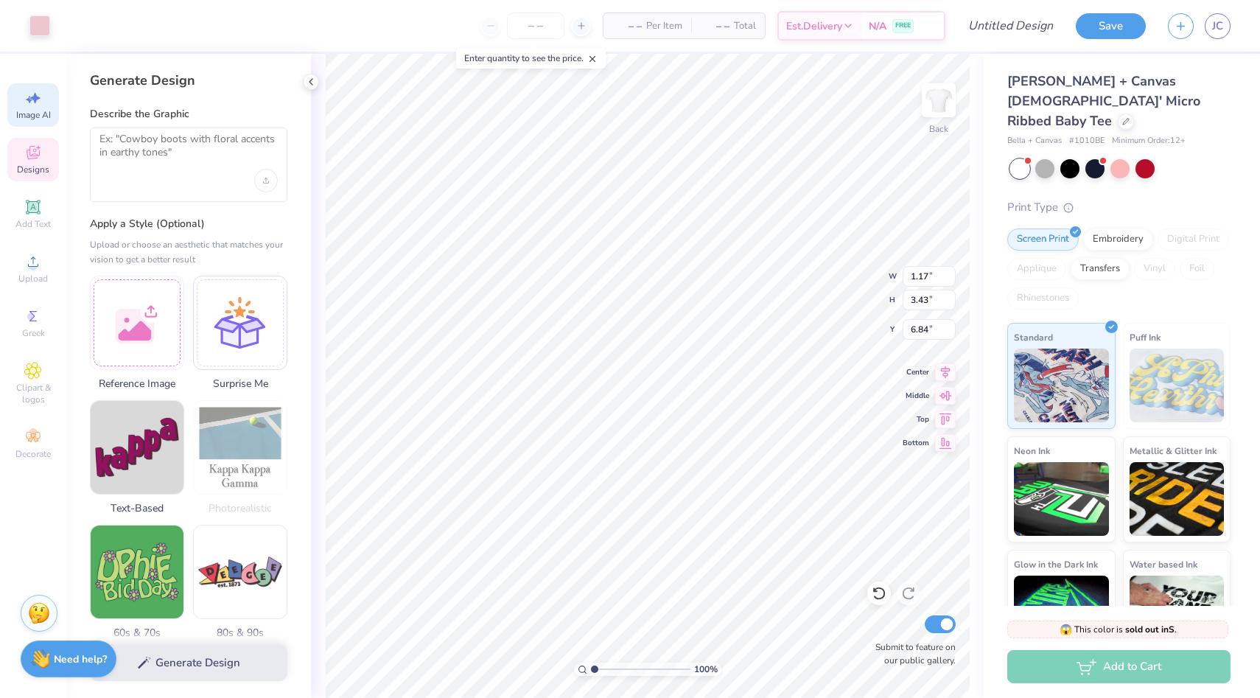
click at [191, 183] on div at bounding box center [189, 165] width 198 height 74
click at [152, 329] on div at bounding box center [137, 320] width 94 height 94
click at [186, 671] on div "Generate Design" at bounding box center [188, 662] width 245 height 71
click at [164, 671] on div "Generate Design" at bounding box center [188, 662] width 245 height 71
click at [158, 659] on div "Generate Design" at bounding box center [188, 662] width 245 height 71
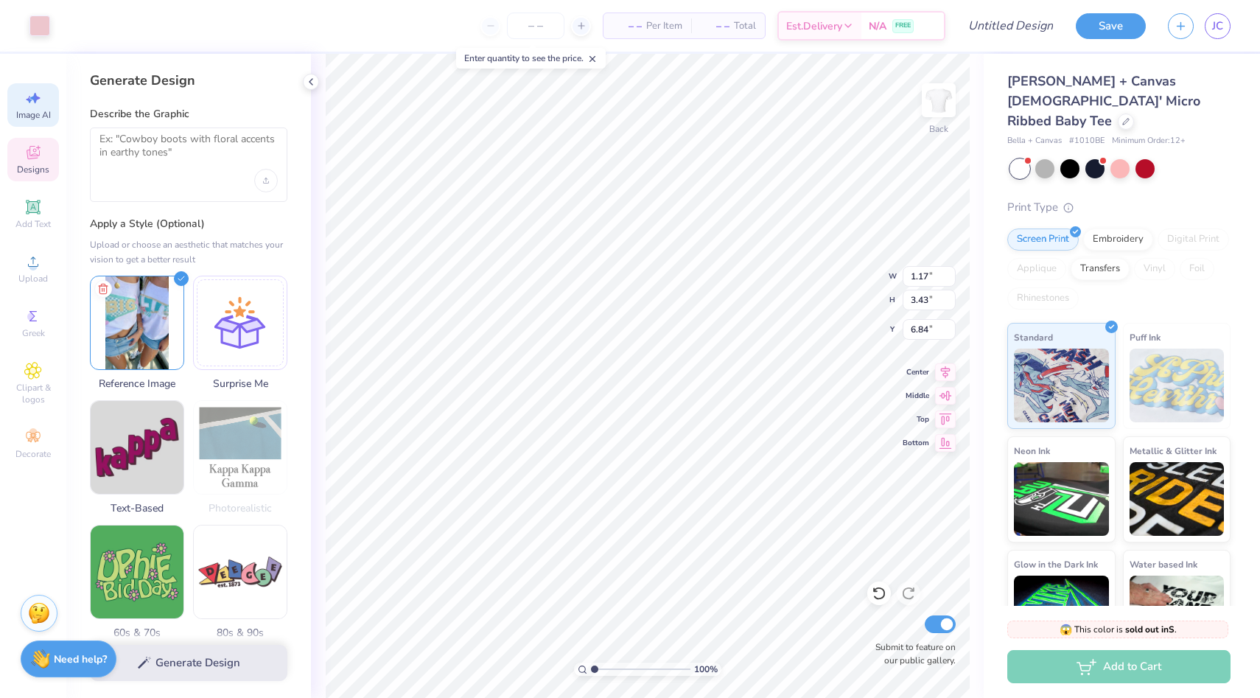
click at [158, 659] on div "Generate Design" at bounding box center [188, 662] width 245 height 71
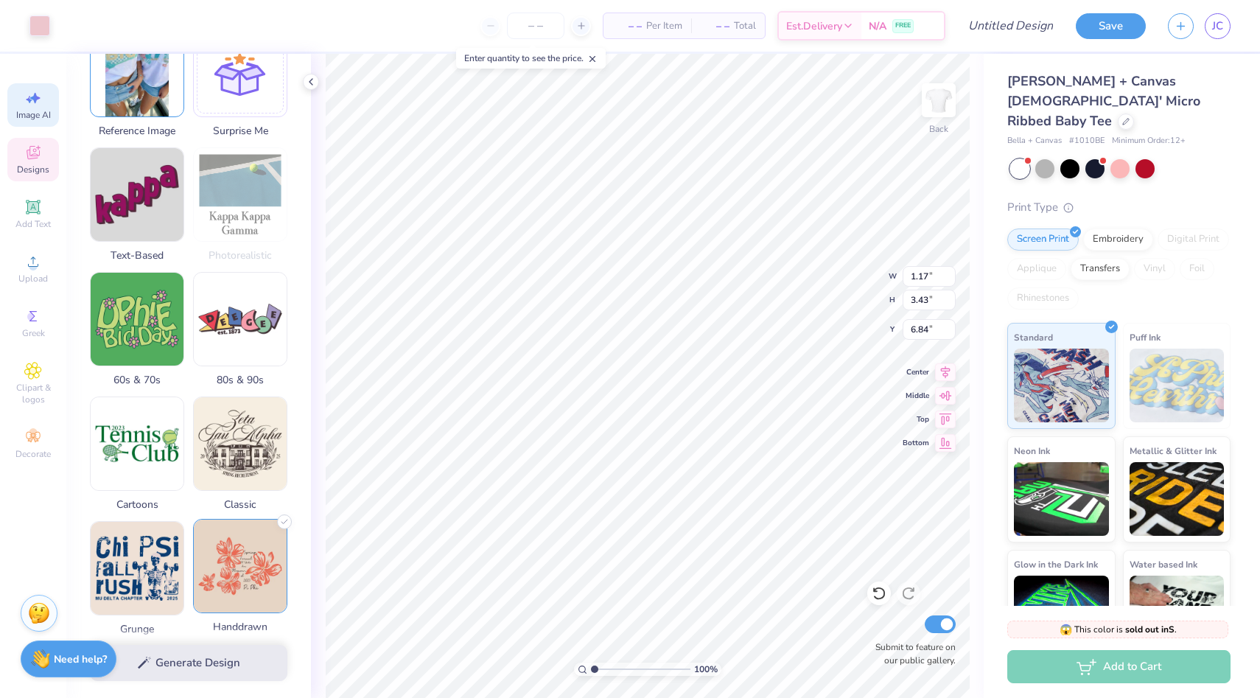
scroll to position [0, 0]
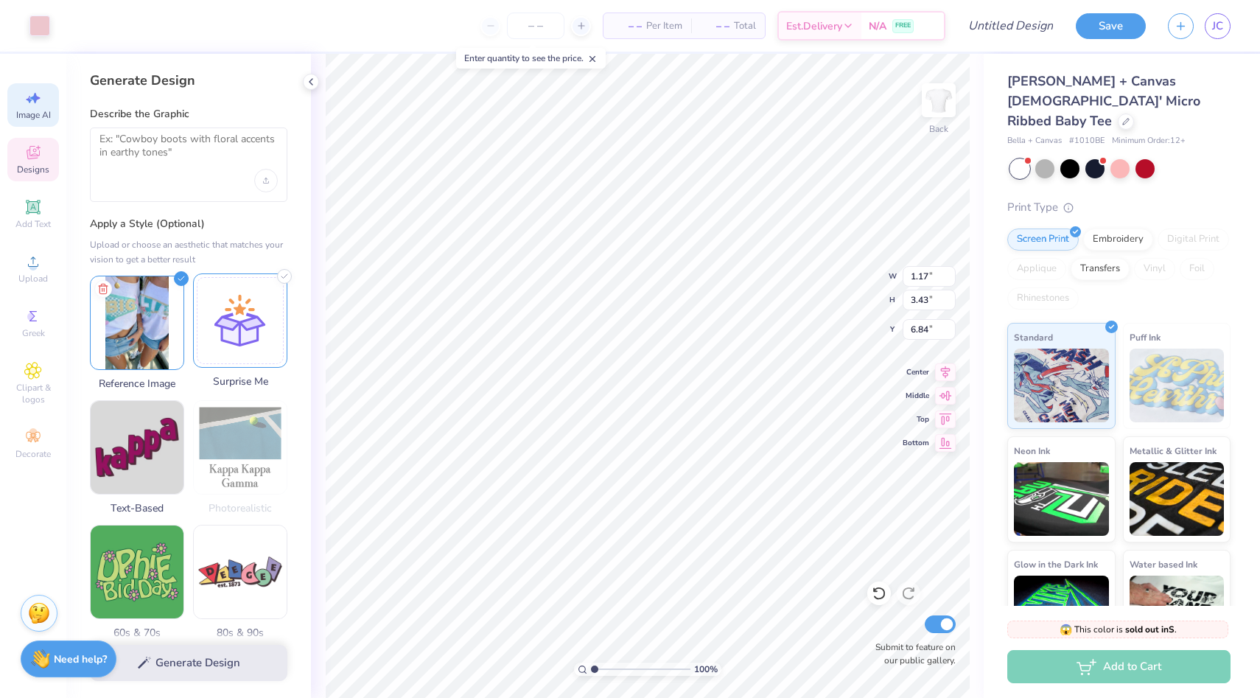
click at [246, 312] on div at bounding box center [240, 320] width 94 height 94
click at [205, 660] on div "Generate Design" at bounding box center [188, 662] width 245 height 71
click at [176, 341] on img at bounding box center [137, 320] width 93 height 93
click at [222, 190] on div at bounding box center [189, 165] width 198 height 74
click at [220, 142] on textarea at bounding box center [189, 151] width 178 height 37
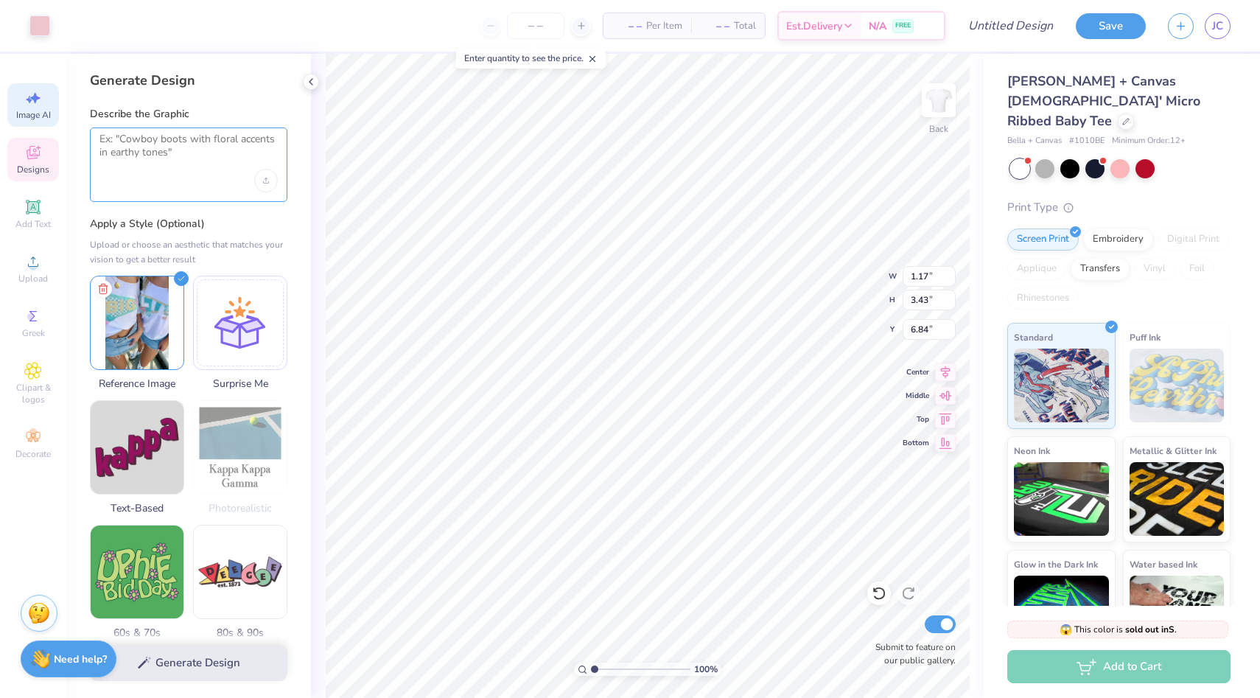
type textarea "b"
type textarea "Big little reveal shirt. Pastels and patch work"
click at [201, 657] on button "Generate Design" at bounding box center [189, 659] width 198 height 36
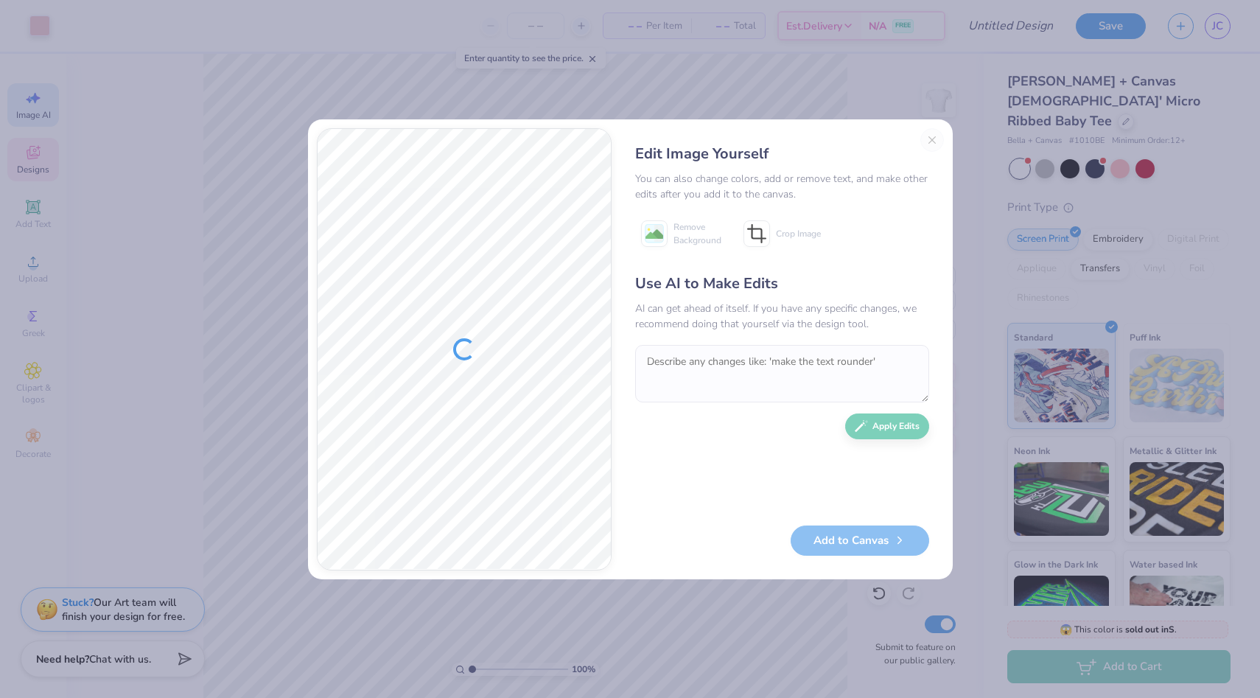
type textarea "x"
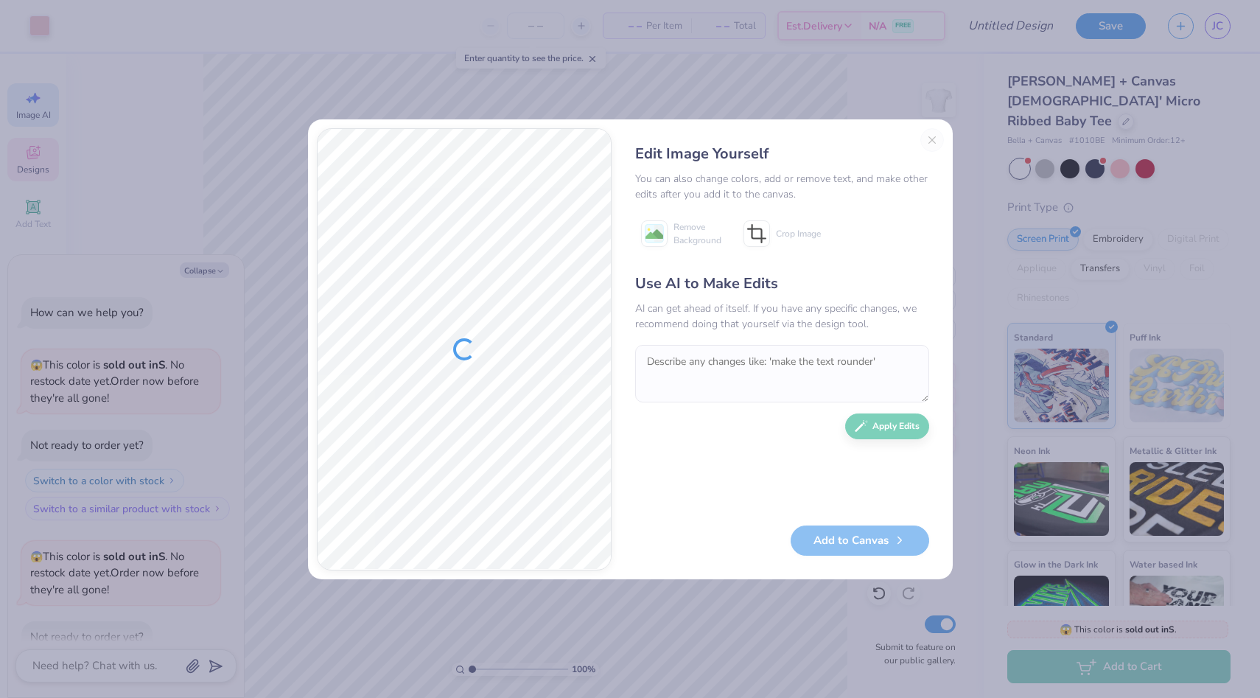
scroll to position [191, 0]
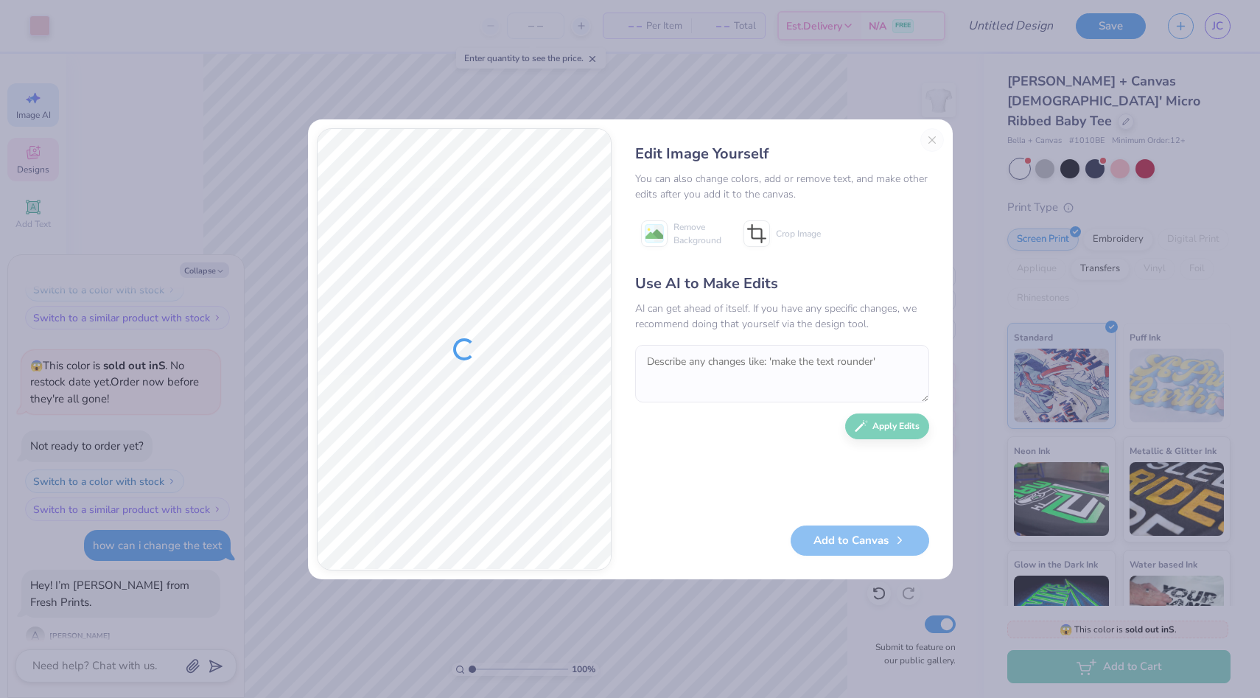
click at [919, 144] on div "Edit Image Yourself" at bounding box center [782, 154] width 294 height 22
click at [935, 143] on div "Edit Image Yourself You can also change colors, add or remove text, and make ot…" at bounding box center [783, 349] width 324 height 442
